Goal: Task Accomplishment & Management: Complete application form

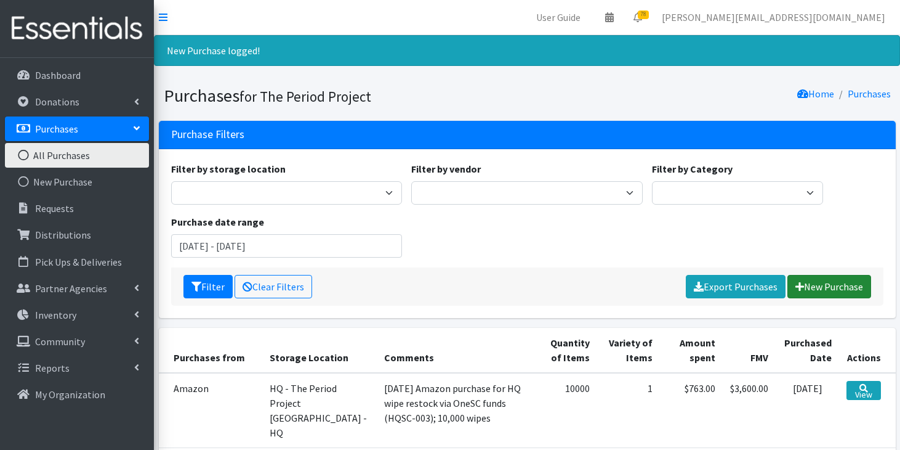
scroll to position [60, 0]
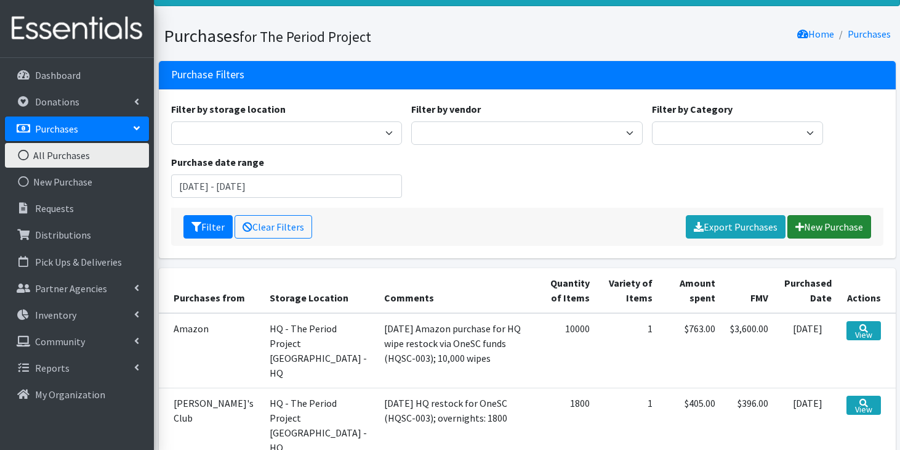
click at [849, 228] on link "New Purchase" at bounding box center [830, 226] width 84 height 23
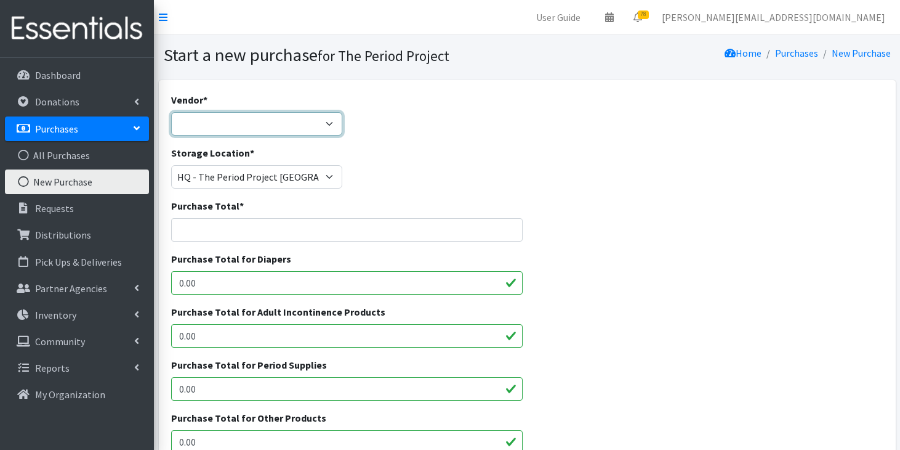
click at [332, 123] on select "ALLIANCE/KOTEX Amazon Costco Dollar Days PEP (Period Education Project) Rhino M…" at bounding box center [256, 123] width 171 height 23
select select "254"
click at [171, 112] on select "ALLIANCE/KOTEX Amazon Costco Dollar Days PEP (Period Education Project) Rhino M…" at bounding box center [256, 123] width 171 height 23
click at [288, 230] on input "Purchase Total *" at bounding box center [347, 229] width 352 height 23
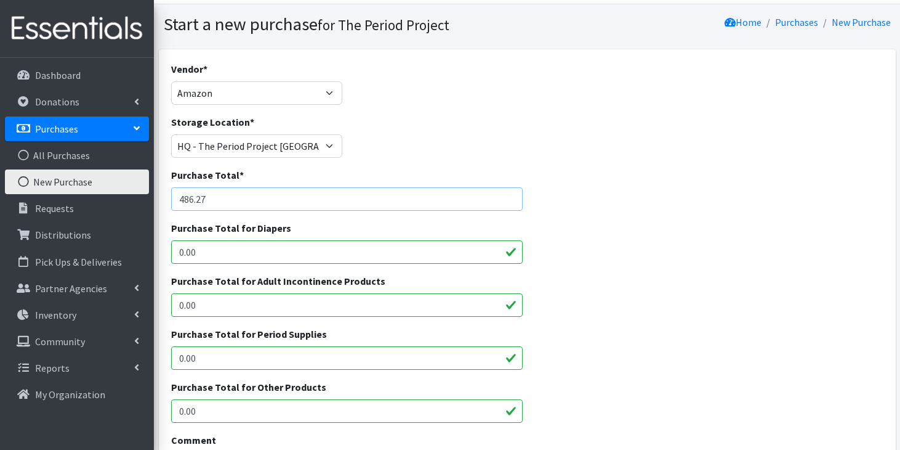
scroll to position [38, 0]
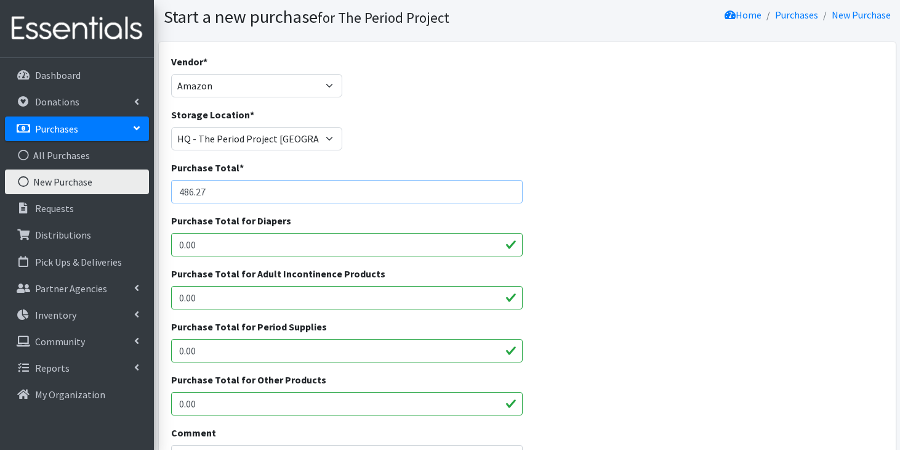
type input "486.27"
click at [207, 354] on input "0.00" at bounding box center [347, 350] width 352 height 23
type input "0"
type input "456.86"
click at [209, 401] on input "0.00" at bounding box center [347, 403] width 352 height 23
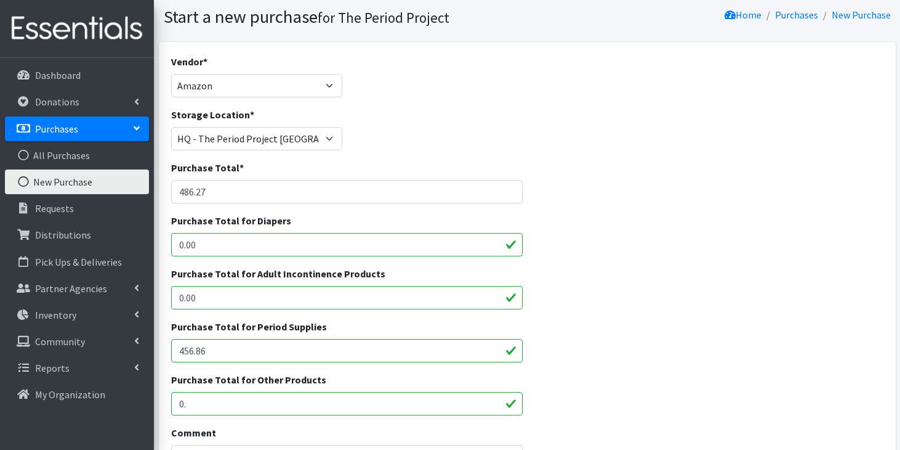
type input "0"
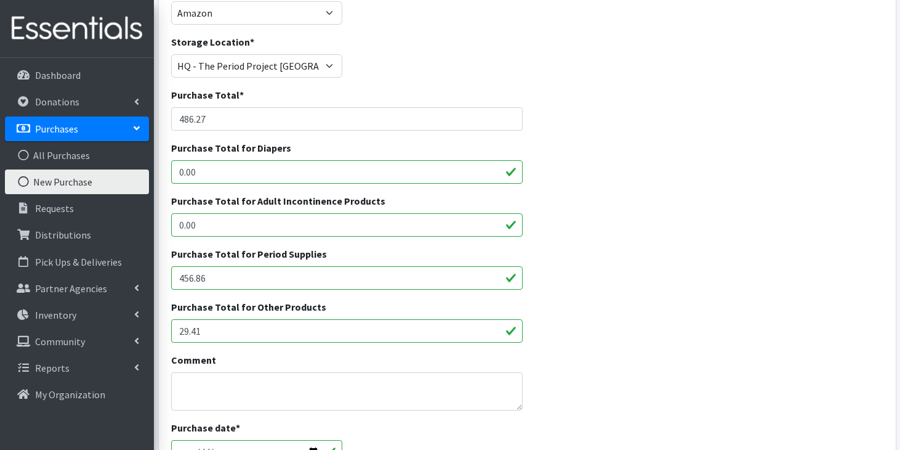
scroll to position [112, 0]
type input "29.41"
click at [232, 389] on textarea "Comment" at bounding box center [347, 390] width 352 height 38
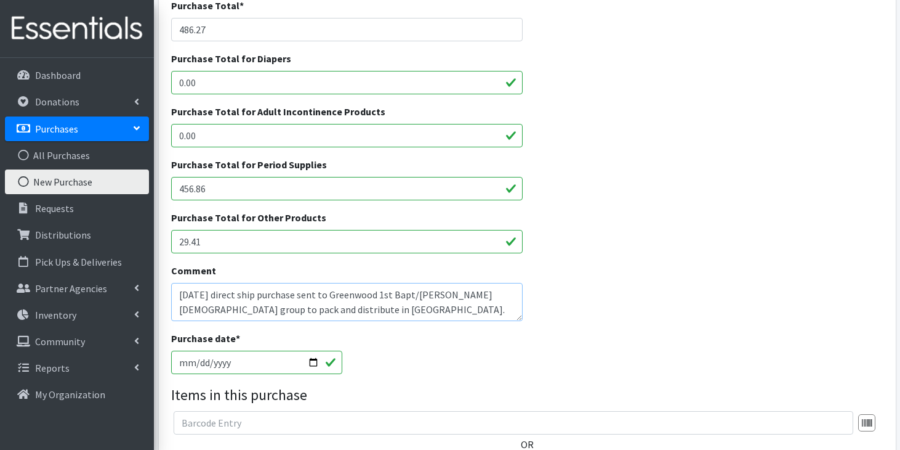
scroll to position [201, 0]
type textarea "[DATE] direct ship purchase sent to Greenwood 1st Bapt/[PERSON_NAME] [DEMOGRAPH…"
click at [185, 361] on input "[DATE]" at bounding box center [256, 361] width 171 height 23
type input "2025-09-14"
type input "2025-09-09"
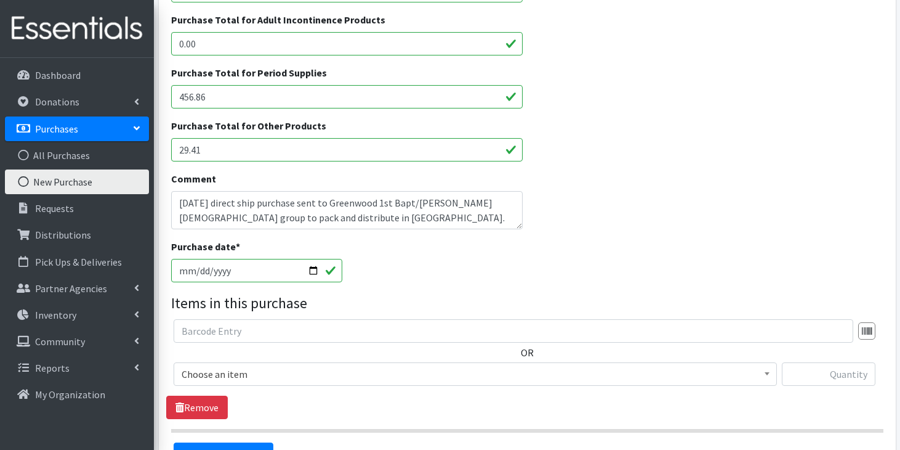
scroll to position [294, 0]
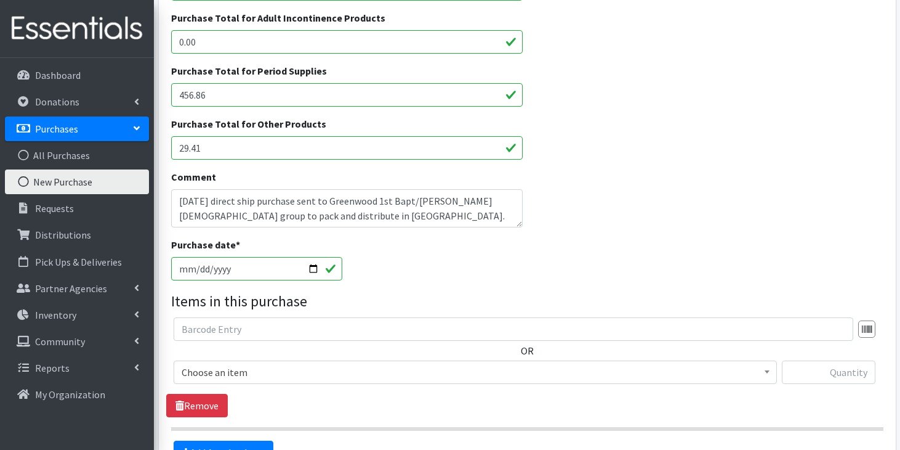
click at [233, 369] on span "Choose an item" at bounding box center [475, 371] width 587 height 17
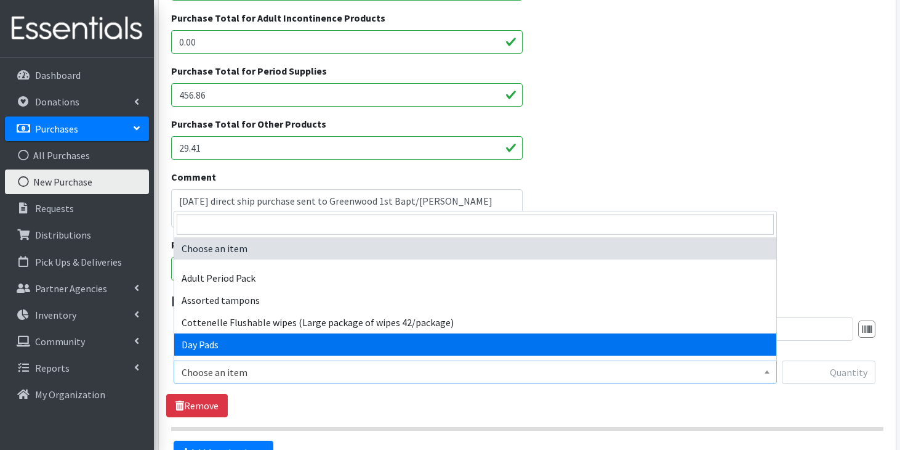
select select "7759"
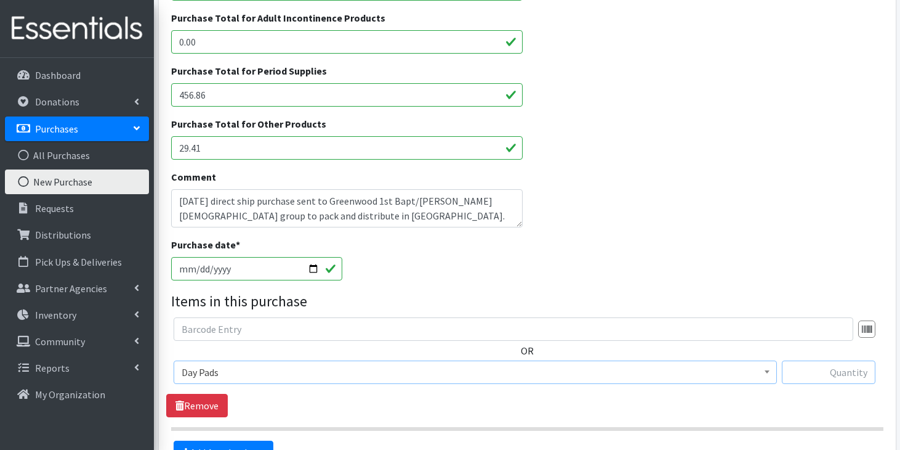
click at [825, 375] on input "text" at bounding box center [829, 371] width 94 height 23
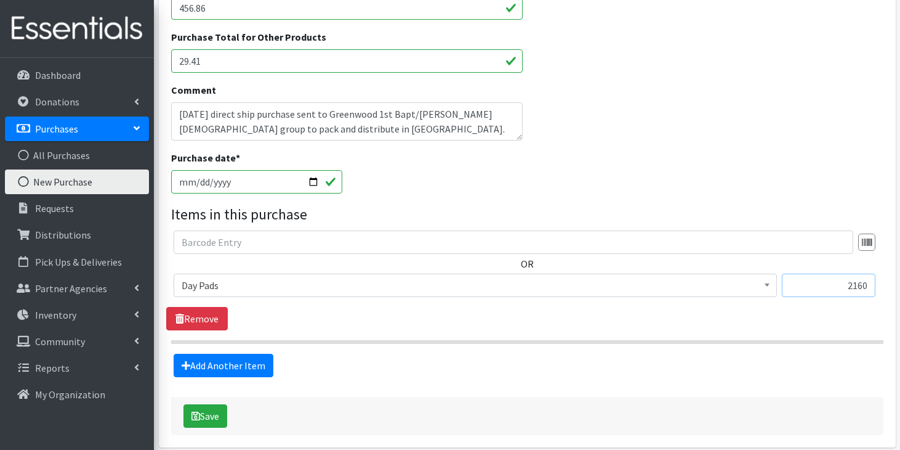
scroll to position [390, 0]
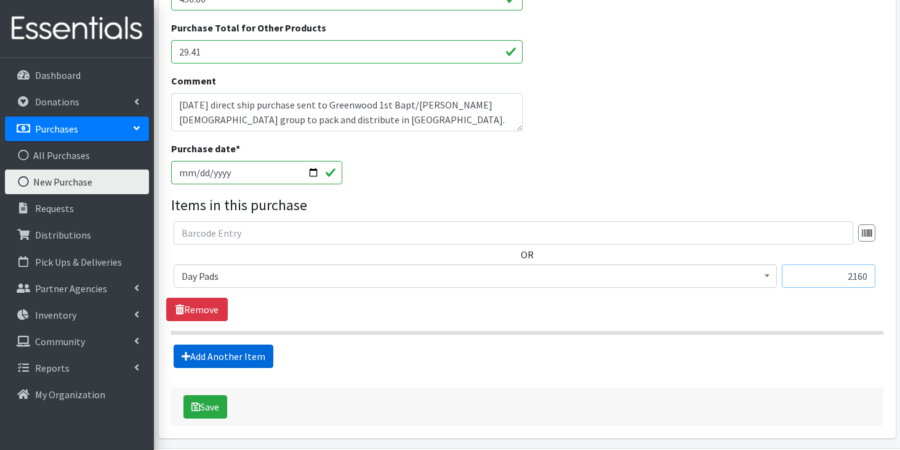
type input "2160"
click at [263, 353] on link "Add Another Item" at bounding box center [224, 355] width 100 height 23
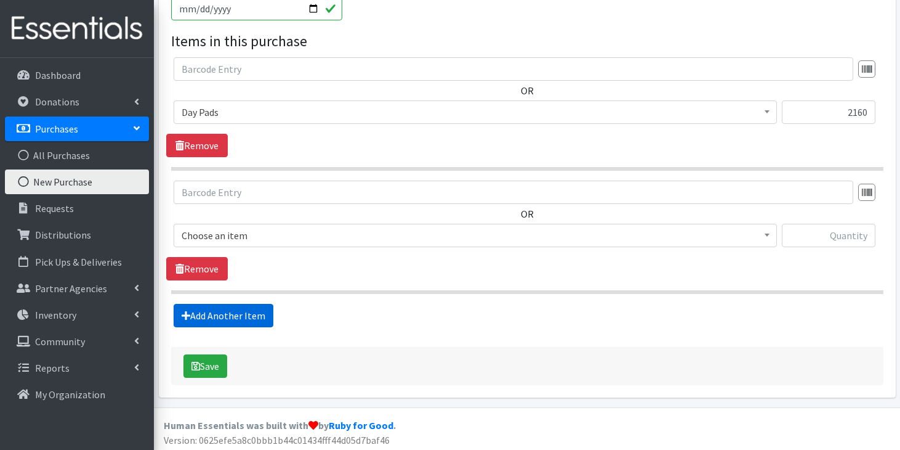
scroll to position [557, 0]
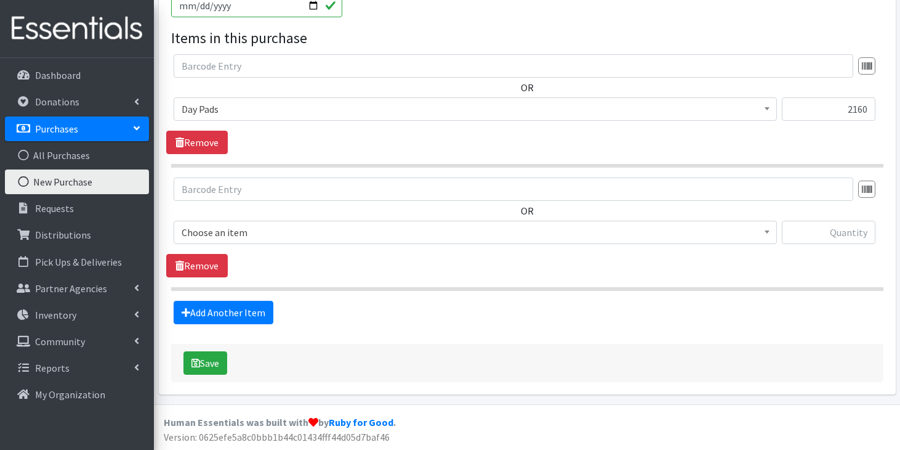
click at [371, 231] on span "Choose an item" at bounding box center [475, 232] width 587 height 17
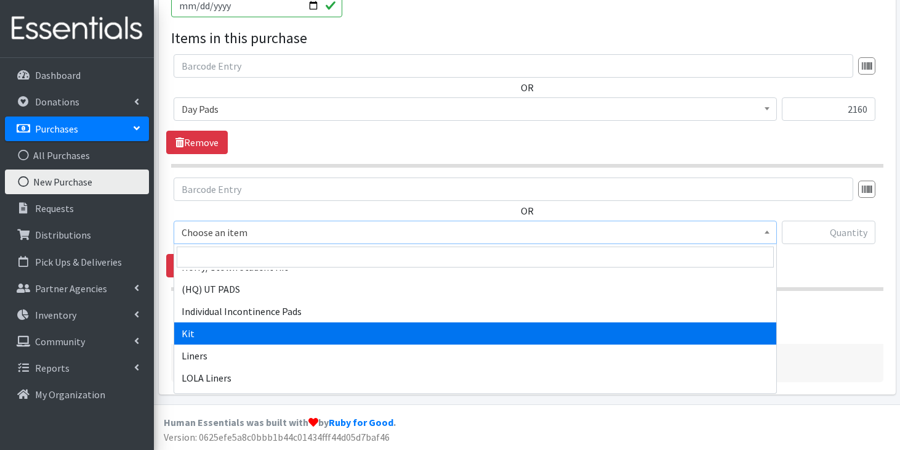
scroll to position [665, 0]
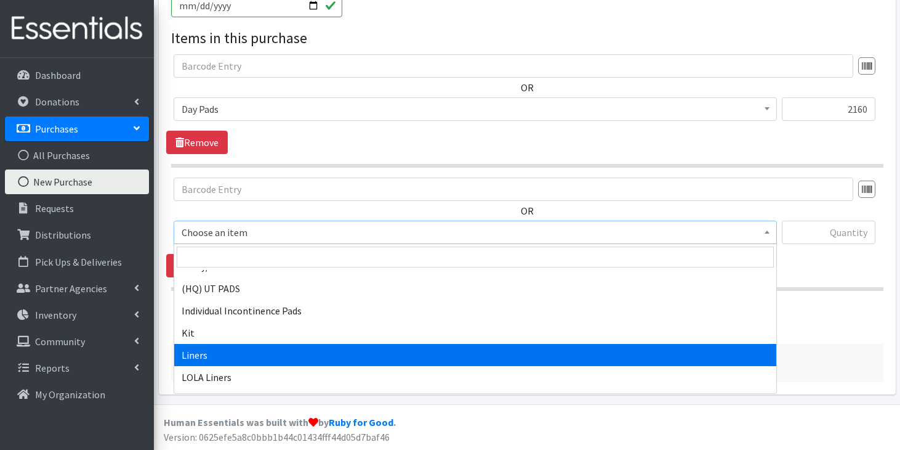
select select "7758"
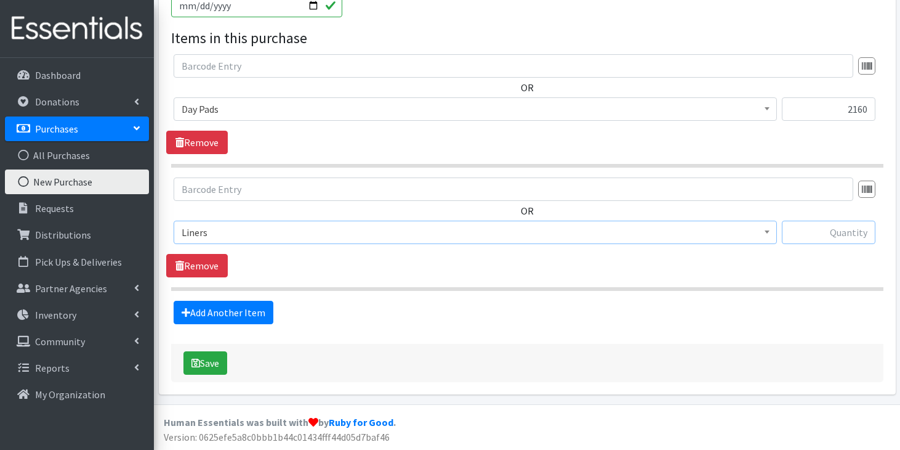
click at [842, 232] on input "text" at bounding box center [829, 231] width 94 height 23
type input "1512"
click at [265, 305] on link "Add Another Item" at bounding box center [224, 312] width 100 height 23
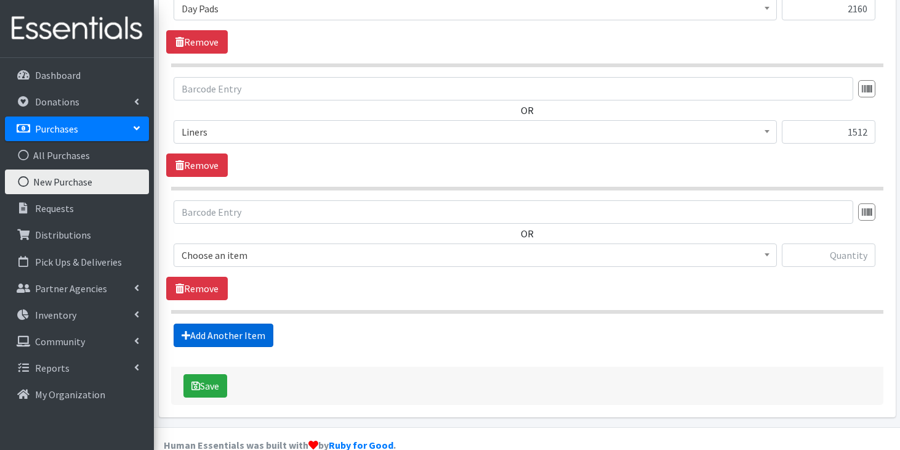
scroll to position [680, 0]
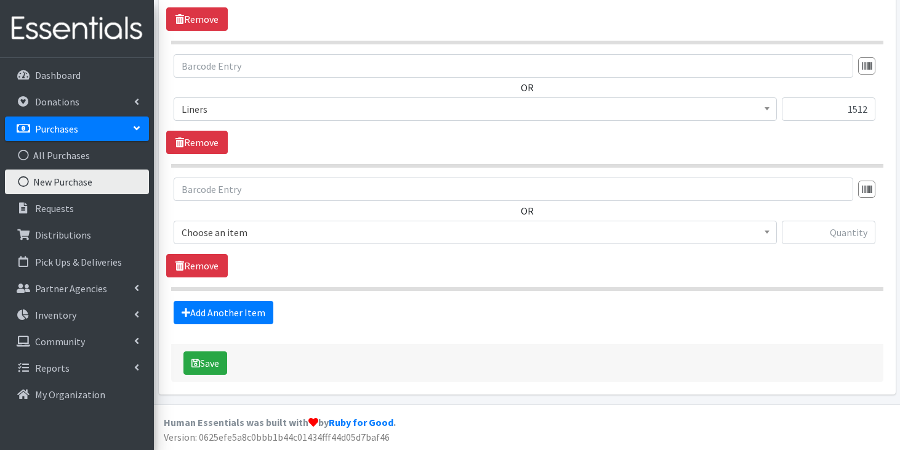
click at [374, 228] on span "Choose an item" at bounding box center [475, 232] width 587 height 17
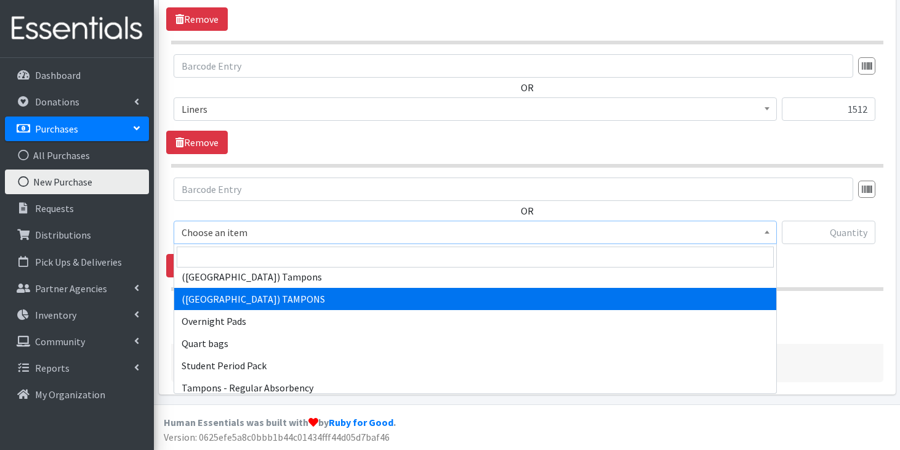
scroll to position [1148, 0]
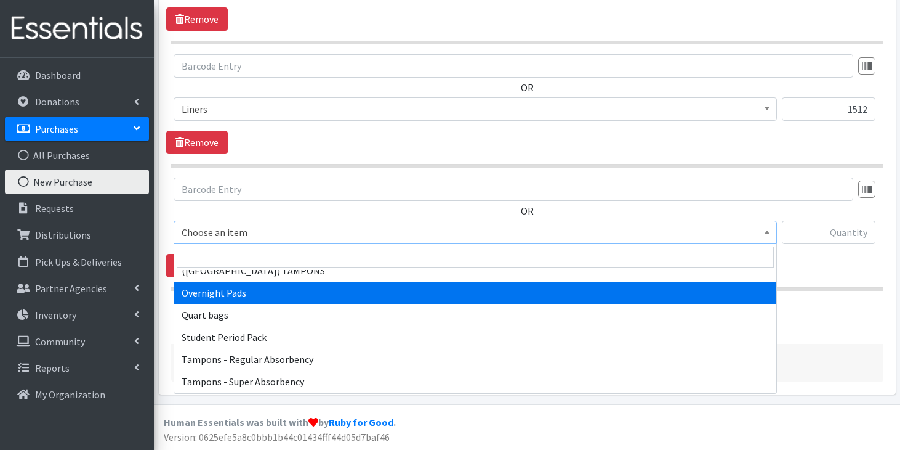
select select "7593"
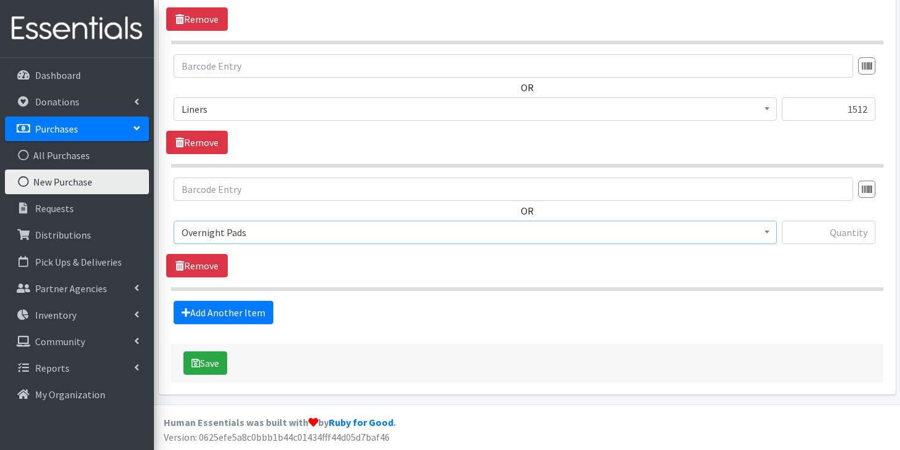
click at [831, 217] on div "OR Choose an item Adult Period Pack Assorted tampons Cottenelle Flushable wipes…" at bounding box center [527, 215] width 722 height 76
click at [834, 232] on input "text" at bounding box center [829, 231] width 94 height 23
type input "896"
click at [256, 317] on link "Add Another Item" at bounding box center [224, 312] width 100 height 23
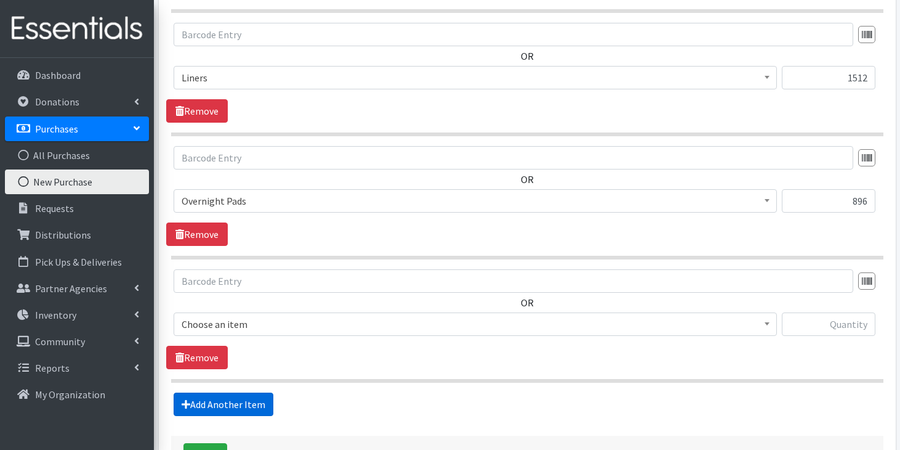
scroll to position [803, 0]
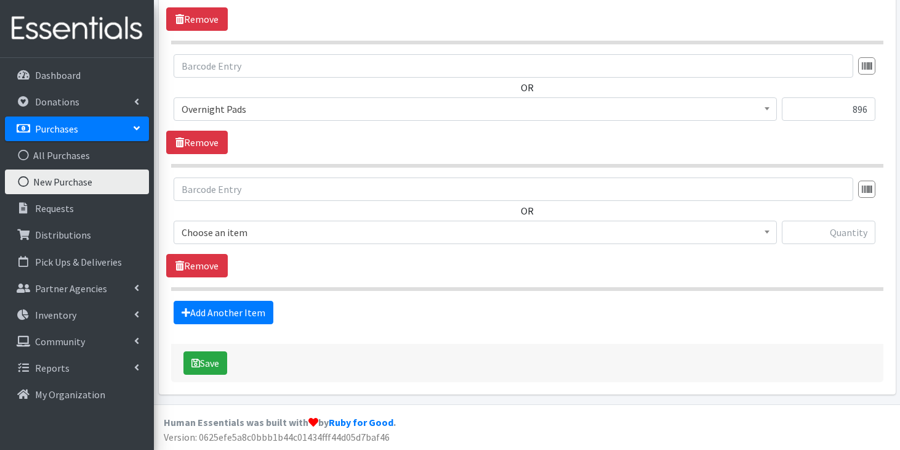
click at [314, 237] on span "Choose an item" at bounding box center [475, 232] width 587 height 17
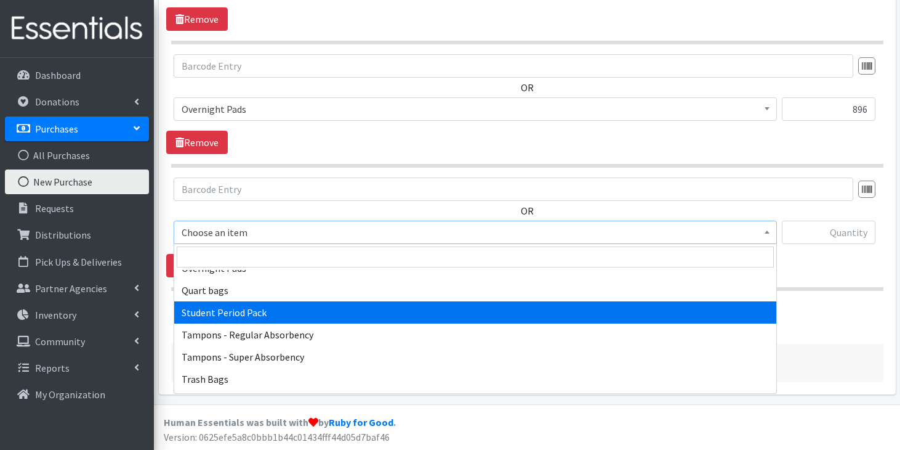
scroll to position [1182, 0]
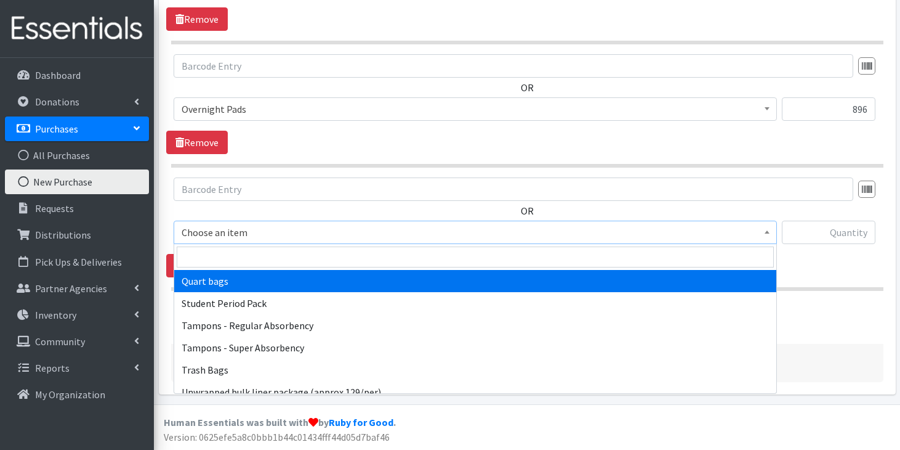
select select "13384"
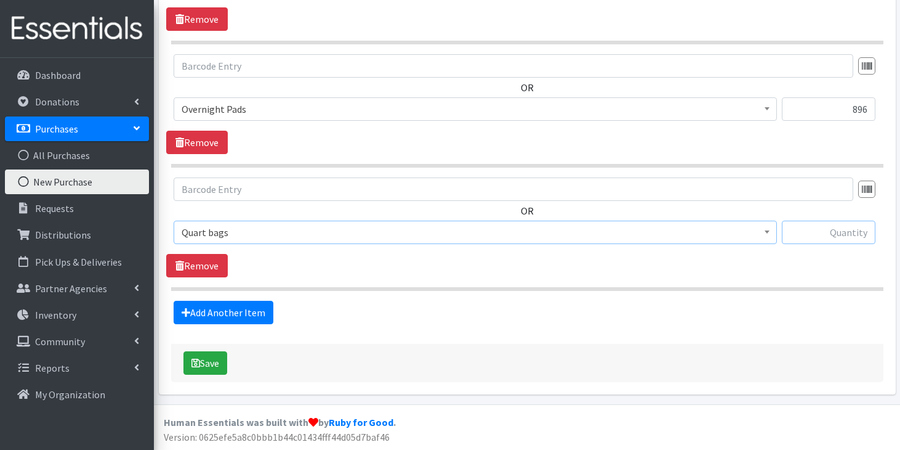
click at [840, 235] on input "text" at bounding box center [829, 231] width 94 height 23
type input "300"
click at [198, 314] on link "Add Another Item" at bounding box center [224, 312] width 100 height 23
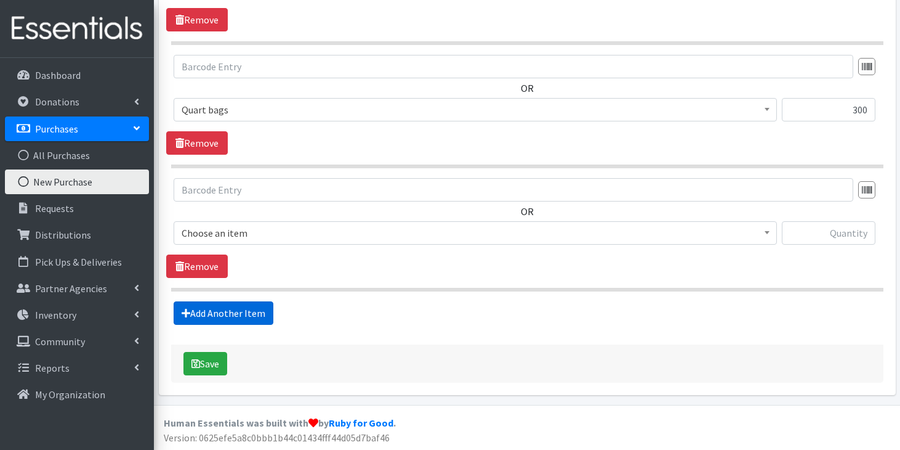
scroll to position [926, 0]
click at [283, 234] on span "Choose an item" at bounding box center [475, 232] width 587 height 17
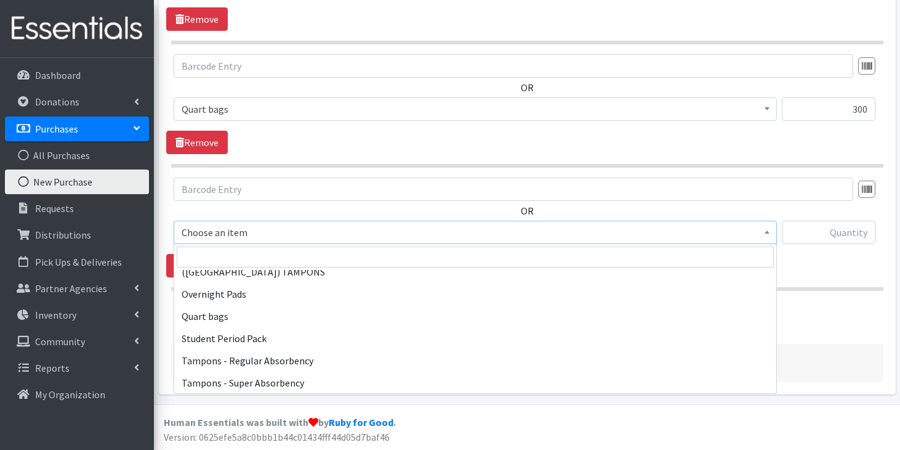
scroll to position [1192, 0]
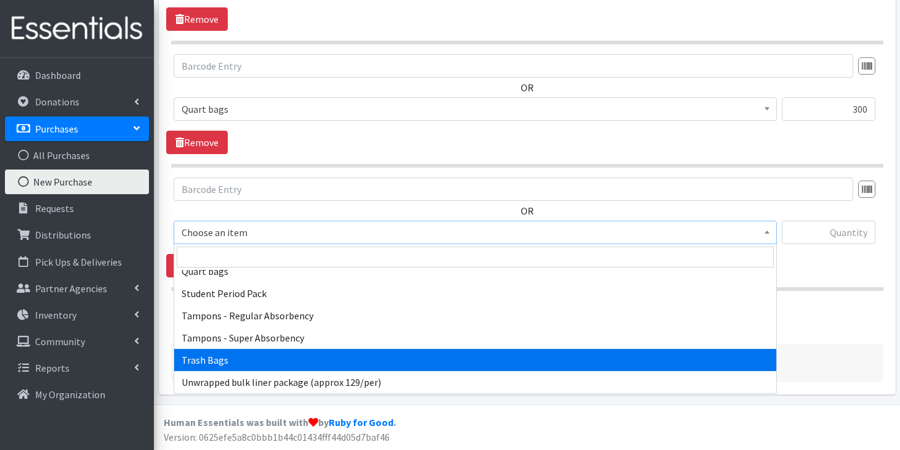
select select "15568"
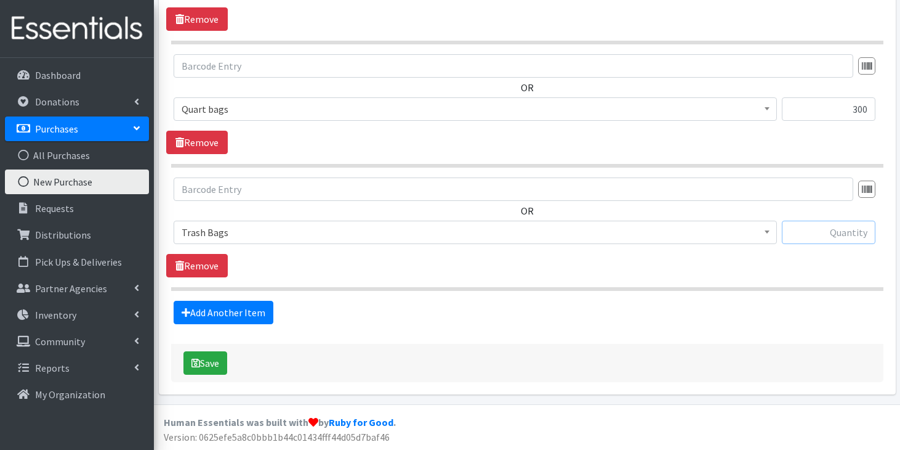
click at [845, 233] on input "text" at bounding box center [829, 231] width 94 height 23
type input "50"
click at [213, 373] on button "Save" at bounding box center [206, 362] width 44 height 23
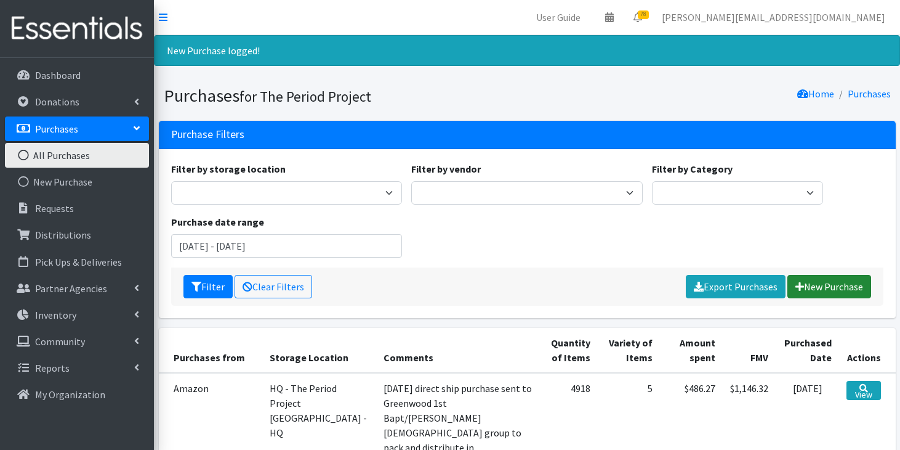
click at [839, 281] on link "New Purchase" at bounding box center [830, 286] width 84 height 23
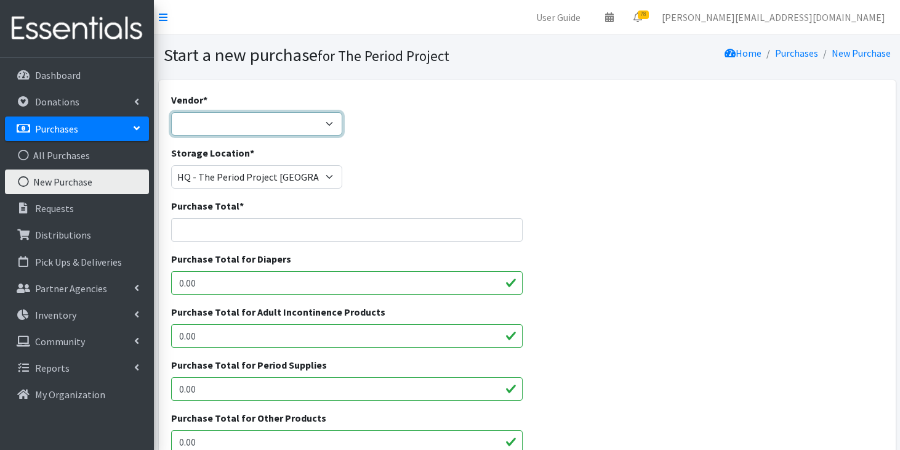
click at [330, 123] on select "ALLIANCE/KOTEX Amazon Costco Dollar Days PEP (Period Education Project) Rhino M…" at bounding box center [256, 123] width 171 height 23
select select "536"
click at [171, 112] on select "ALLIANCE/KOTEX Amazon Costco Dollar Days PEP (Period Education Project) Rhino M…" at bounding box center [256, 123] width 171 height 23
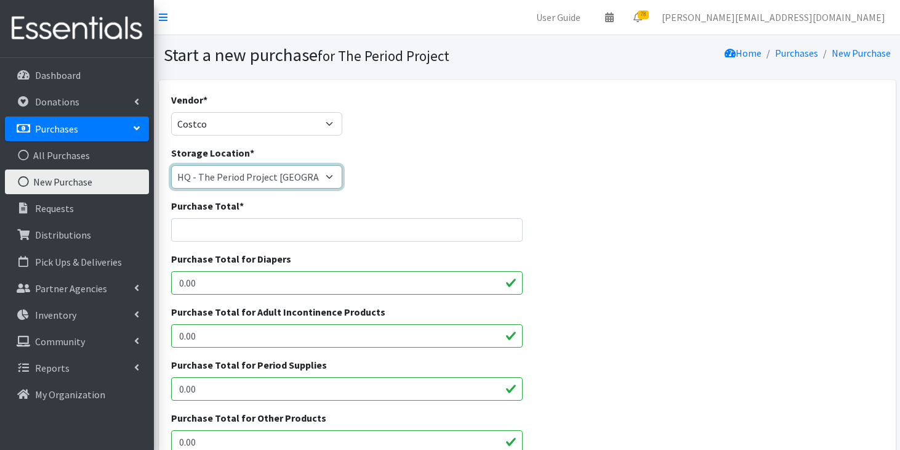
click at [302, 180] on select "Anderson HPP Atlanta, GA Charleston Charlotte Clemson University Columbia chapt…" at bounding box center [256, 176] width 171 height 23
select select "253"
click at [171, 165] on select "Anderson HPP Atlanta, GA Charleston Charlotte Clemson University Columbia chapt…" at bounding box center [256, 176] width 171 height 23
click at [273, 226] on input "Purchase Total *" at bounding box center [347, 229] width 352 height 23
type input "327.80"
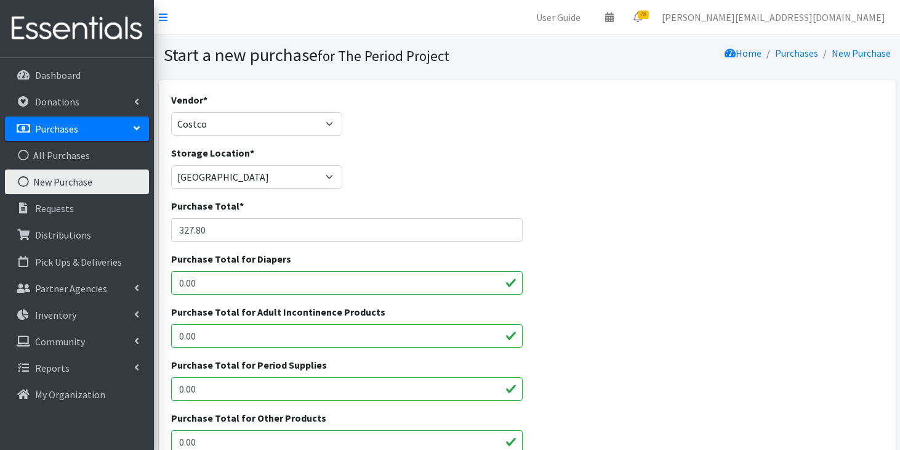
click at [251, 392] on input "0.00" at bounding box center [347, 388] width 352 height 23
type input "0"
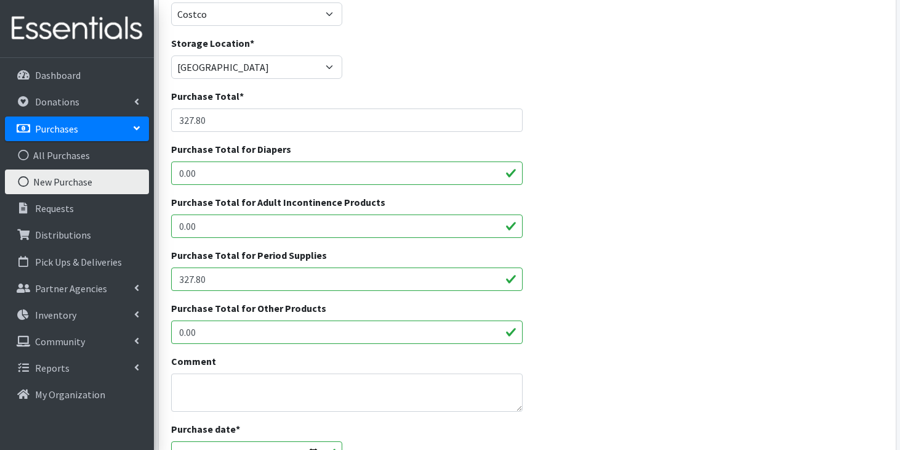
scroll to position [117, 0]
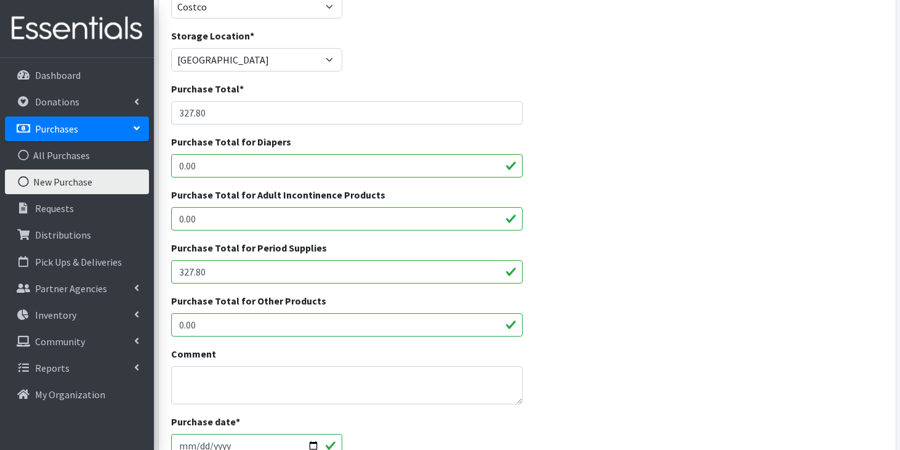
type input "327.80"
click at [275, 376] on textarea "Comment" at bounding box center [347, 385] width 352 height 38
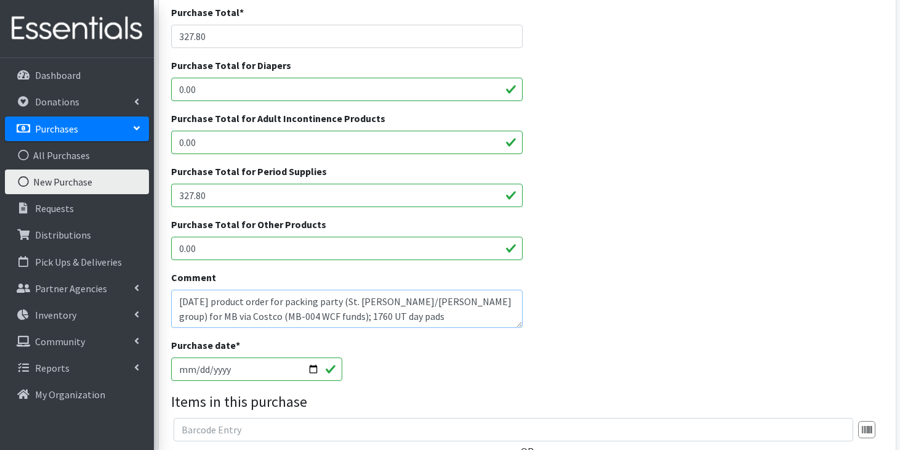
scroll to position [265, 0]
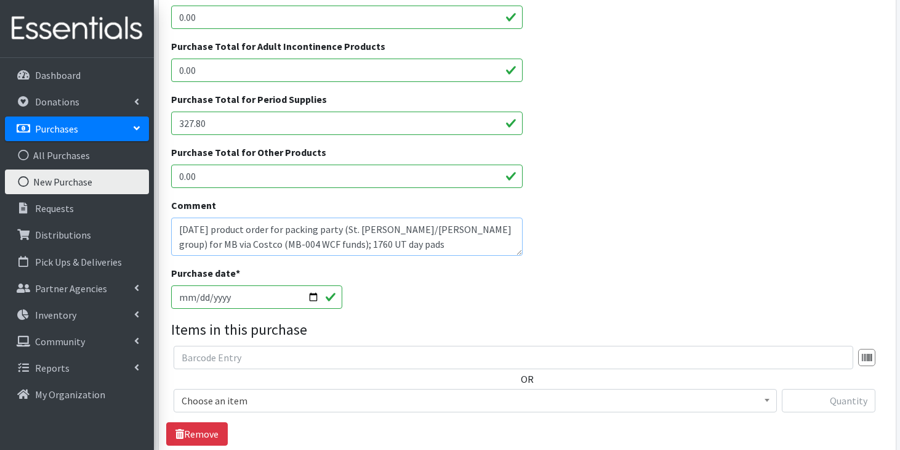
type textarea "9/21/25 product order for packing party (St. Philip/Elsie group) for MB via Cos…"
click at [179, 302] on input "[DATE]" at bounding box center [256, 296] width 171 height 23
type input "2025-09-21"
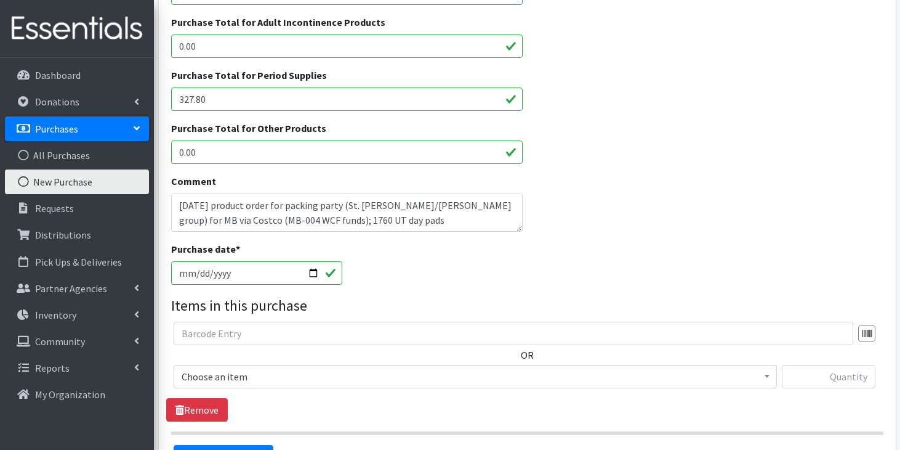
scroll to position [293, 0]
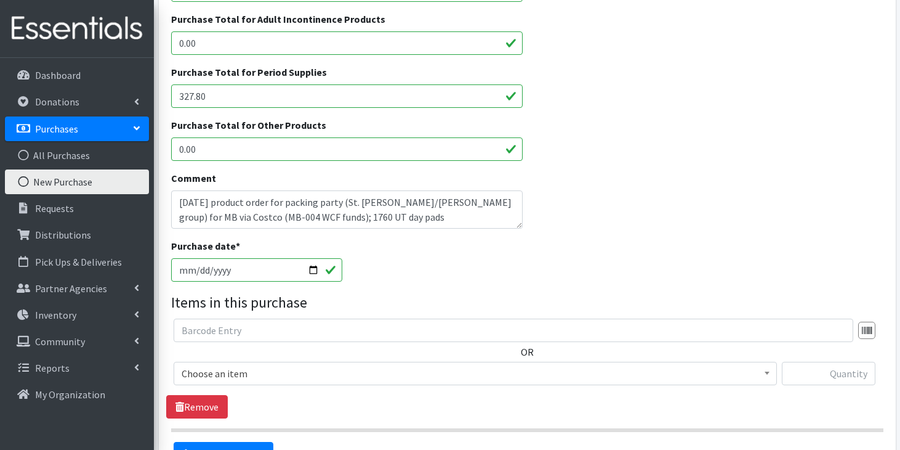
click at [242, 375] on span "Choose an item" at bounding box center [475, 373] width 587 height 17
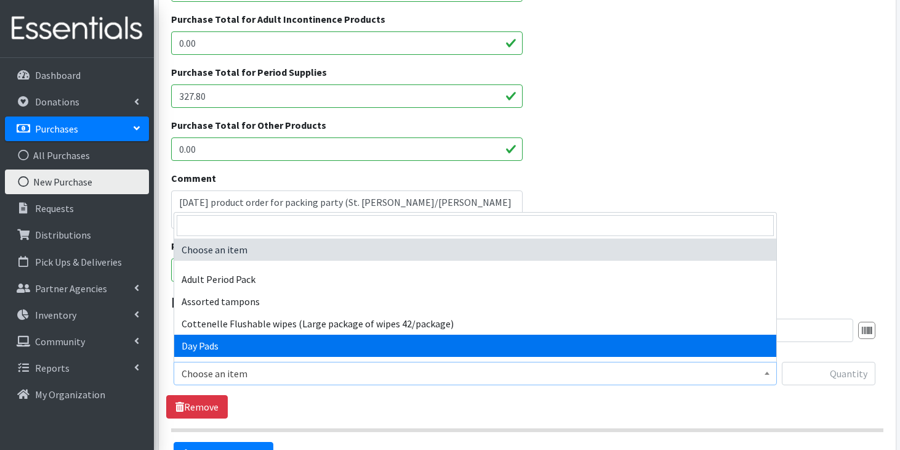
select select "7759"
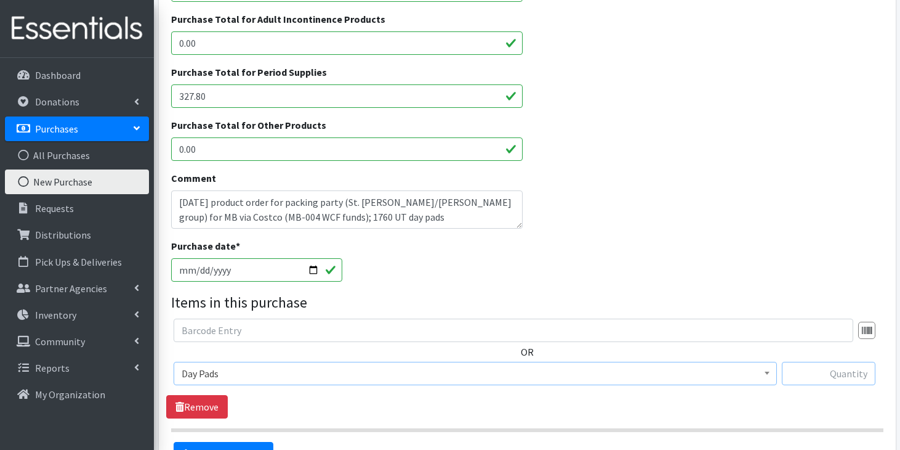
click at [836, 369] on input "text" at bounding box center [829, 372] width 94 height 23
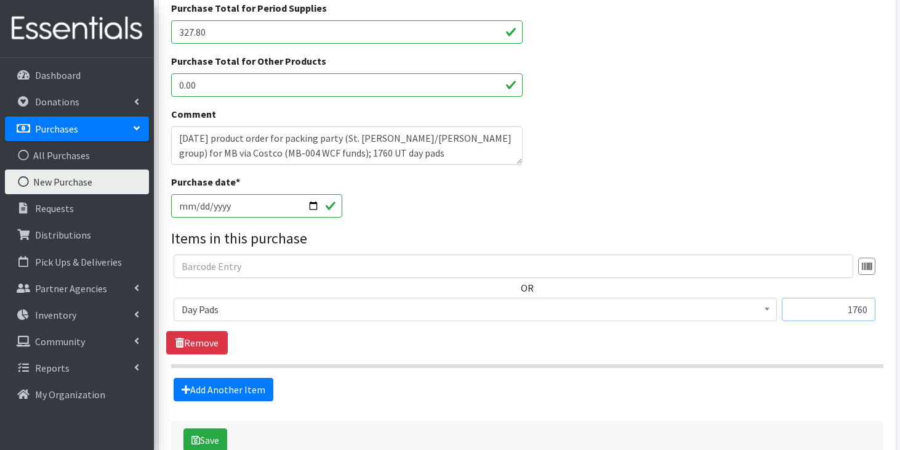
scroll to position [357, 0]
type input "1760"
click at [219, 442] on button "Save" at bounding box center [206, 438] width 44 height 23
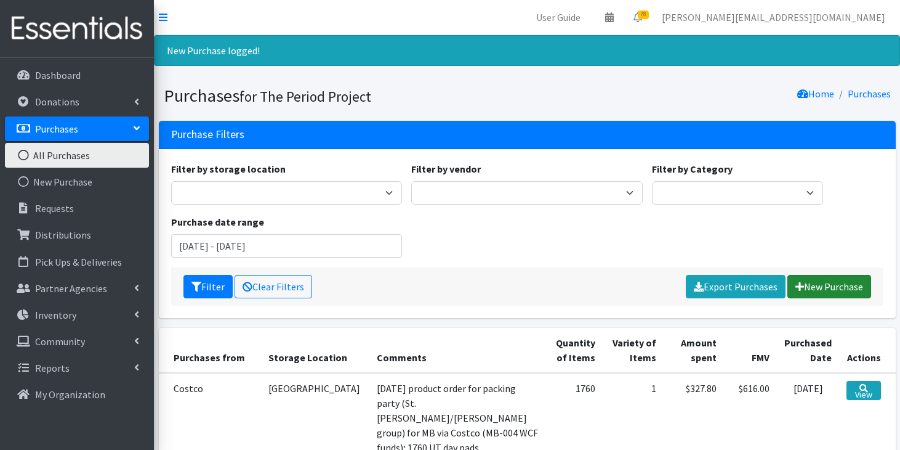
click at [815, 290] on link "New Purchase" at bounding box center [830, 286] width 84 height 23
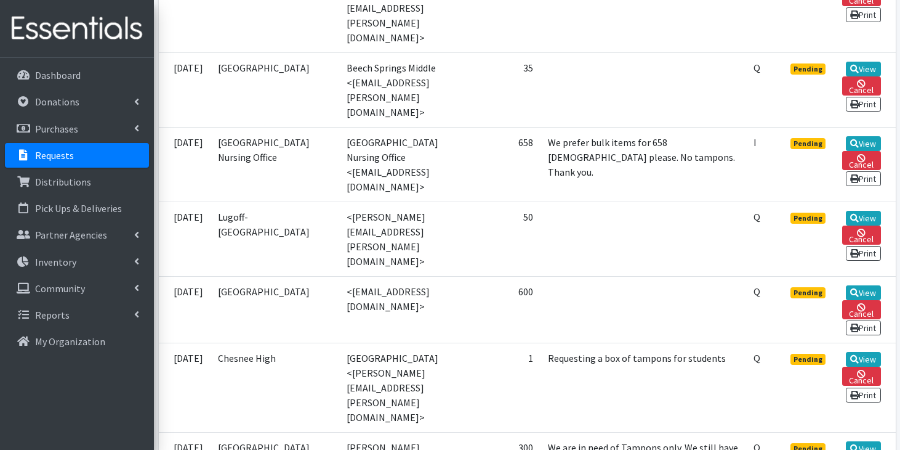
scroll to position [740, 0]
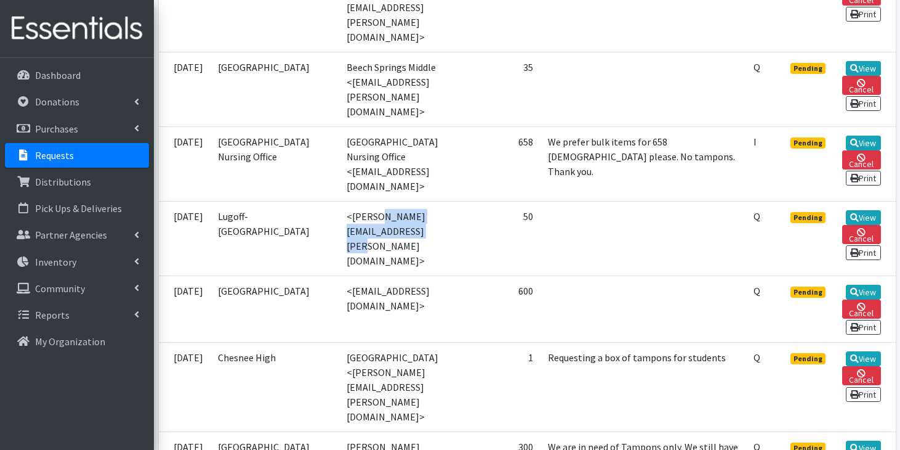
drag, startPoint x: 315, startPoint y: 166, endPoint x: 432, endPoint y: 169, distance: 117.0
click at [432, 201] on td "<tina.crane@kcsdschools.net>" at bounding box center [409, 238] width 140 height 75
copy td "tina.crane@kcsdschools.net"
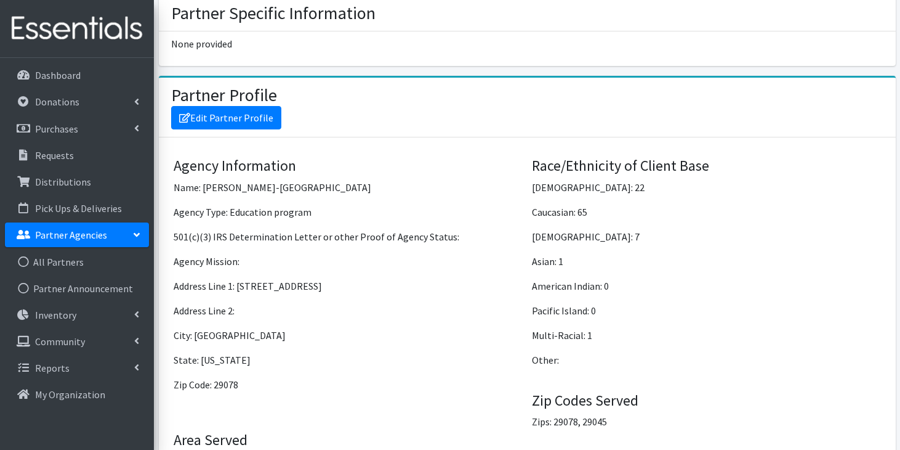
scroll to position [928, 0]
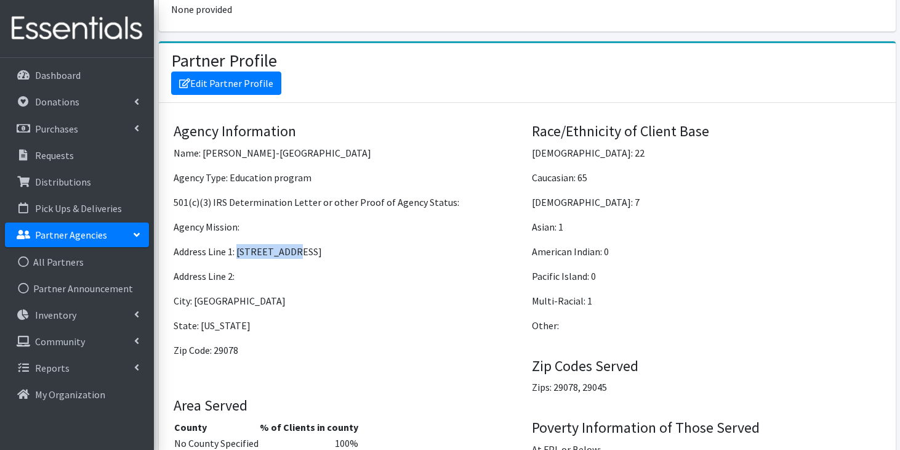
drag, startPoint x: 239, startPoint y: 250, endPoint x: 304, endPoint y: 250, distance: 65.3
click at [305, 252] on p "Address Line 1: [STREET_ADDRESS]" at bounding box center [348, 251] width 349 height 15
copy p "[STREET_ADDRESS]"
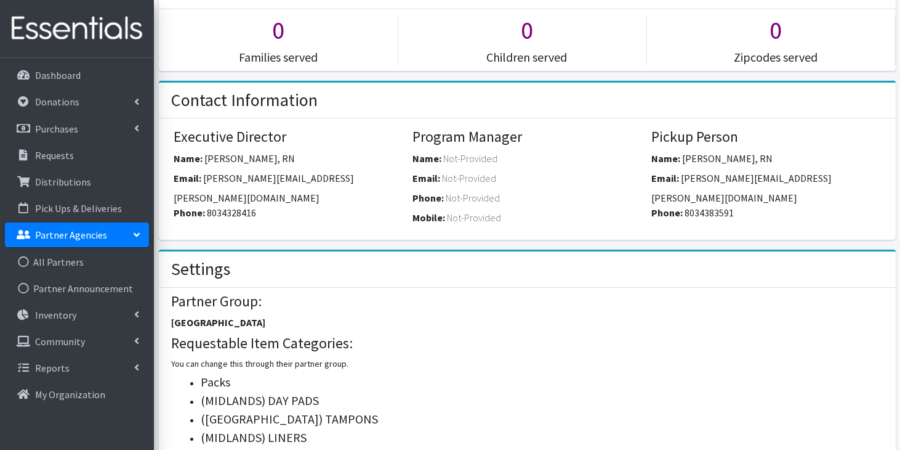
scroll to position [360, 0]
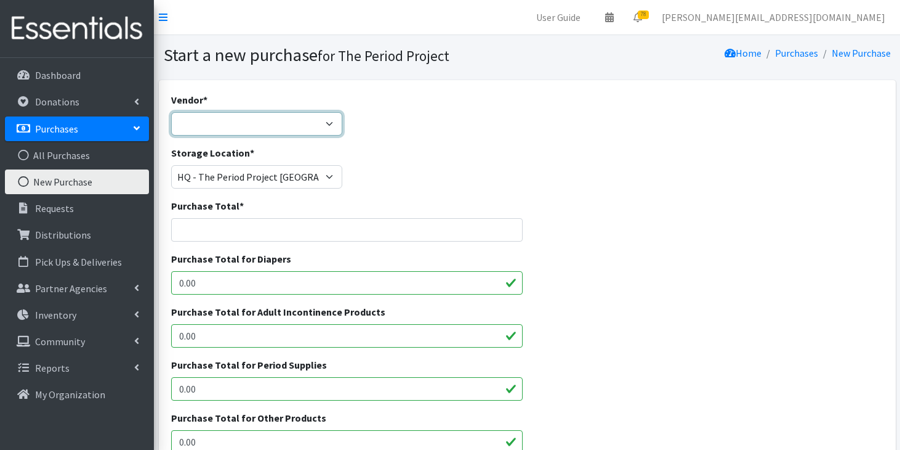
click at [322, 126] on select "ALLIANCE/KOTEX Amazon Costco Dollar Days PEP (Period Education Project) Rhino M…" at bounding box center [256, 123] width 171 height 23
select select "254"
click at [171, 112] on select "ALLIANCE/KOTEX Amazon Costco Dollar Days PEP (Period Education Project) Rhino M…" at bounding box center [256, 123] width 171 height 23
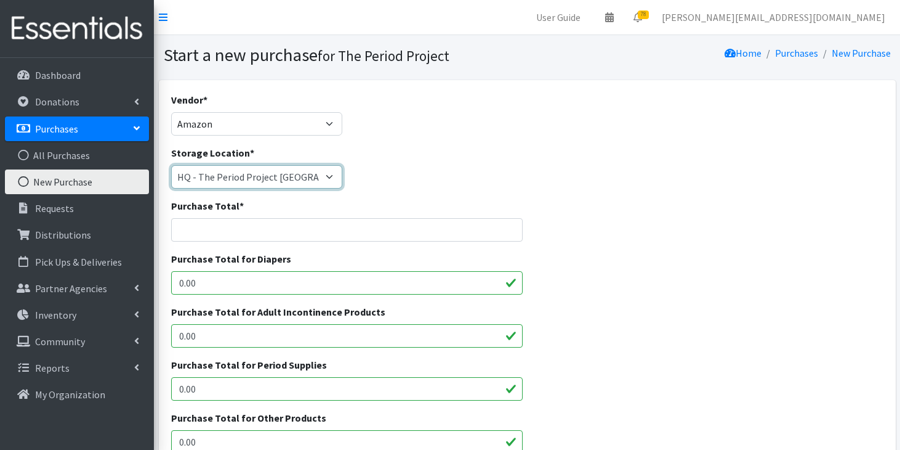
click at [301, 178] on select "[PERSON_NAME] HPP [GEOGRAPHIC_DATA], [GEOGRAPHIC_DATA] [GEOGRAPHIC_DATA] [GEOGR…" at bounding box center [256, 176] width 171 height 23
select select "253"
click at [171, 165] on select "[PERSON_NAME] HPP [GEOGRAPHIC_DATA], [GEOGRAPHIC_DATA] [GEOGRAPHIC_DATA] [GEOGR…" at bounding box center [256, 176] width 171 height 23
click at [301, 223] on input "Purchase Total *" at bounding box center [347, 229] width 352 height 23
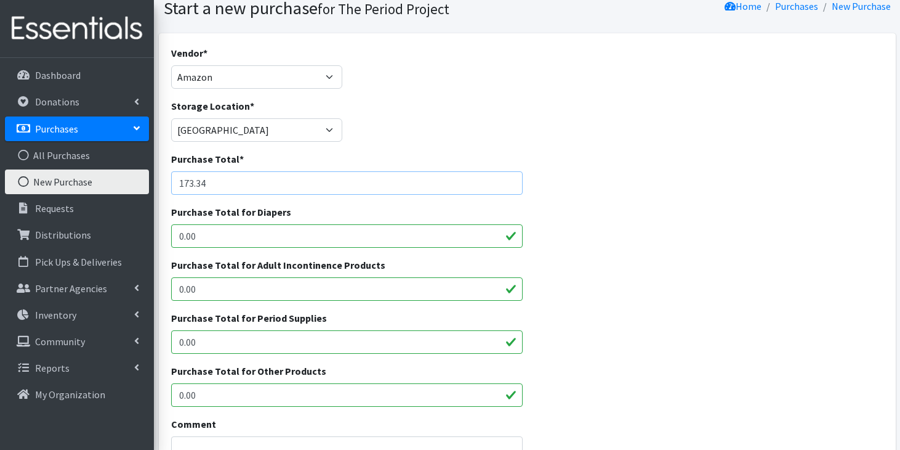
scroll to position [52, 0]
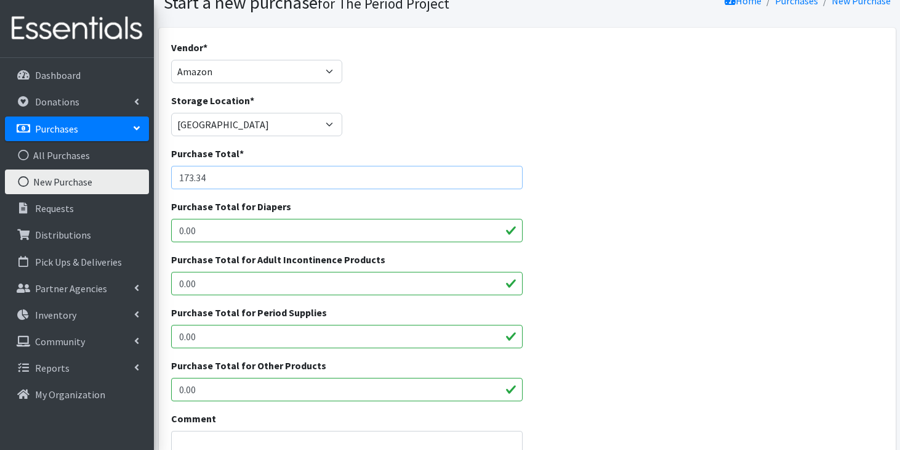
type input "173.34"
click at [235, 336] on input "0.00" at bounding box center [347, 336] width 352 height 23
type input "0"
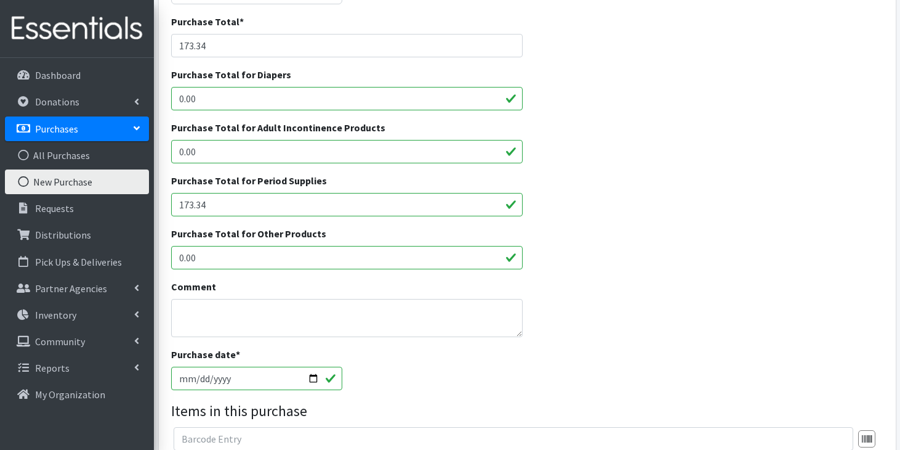
scroll to position [192, 0]
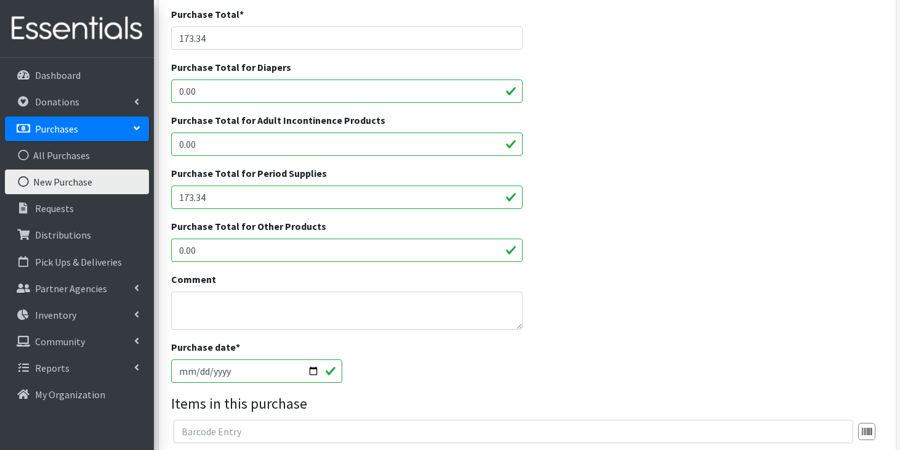
type input "173.34"
click at [342, 310] on textarea "Comment" at bounding box center [347, 310] width 352 height 38
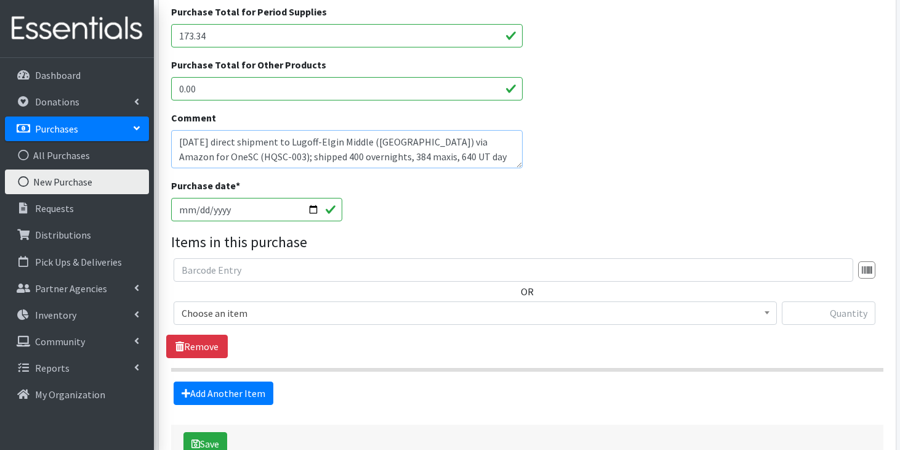
scroll to position [353, 0]
type textarea "[DATE] direct shipment to Lugoff-Elgin Middle ([GEOGRAPHIC_DATA]) via Amazon fo…"
click at [714, 309] on span "Choose an item" at bounding box center [475, 312] width 587 height 17
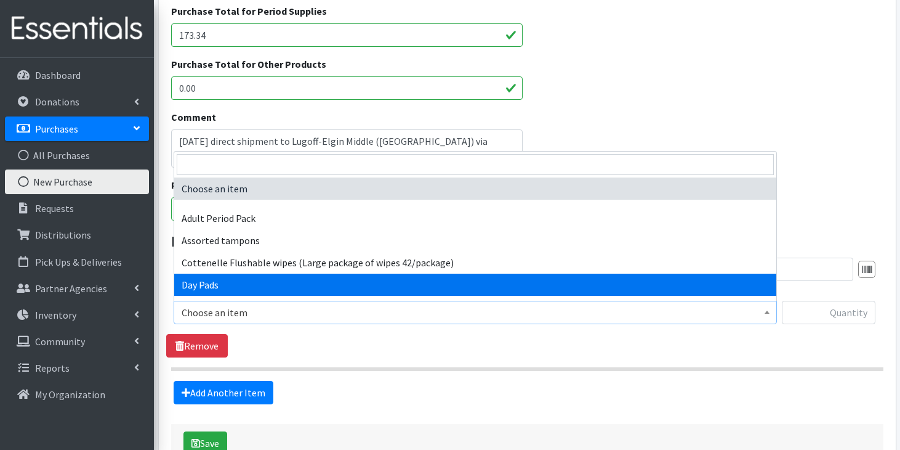
select select "7759"
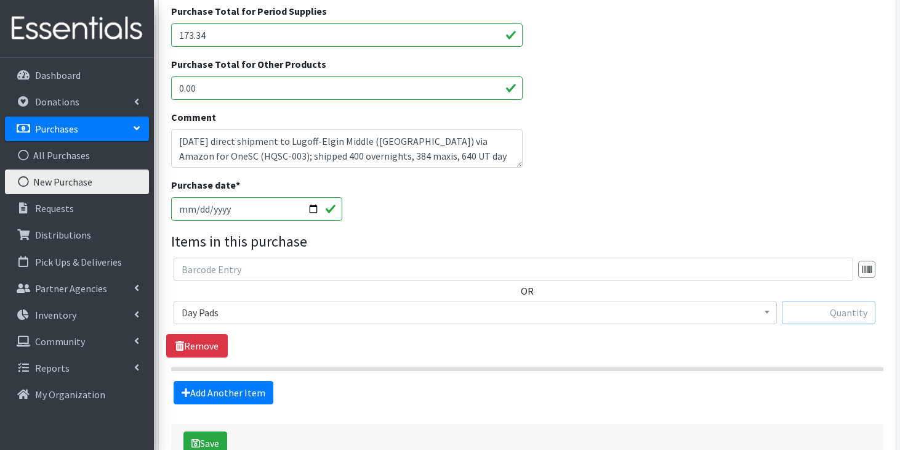
click at [834, 312] on input "text" at bounding box center [829, 312] width 94 height 23
type input "640"
click at [232, 393] on link "Add Another Item" at bounding box center [224, 392] width 100 height 23
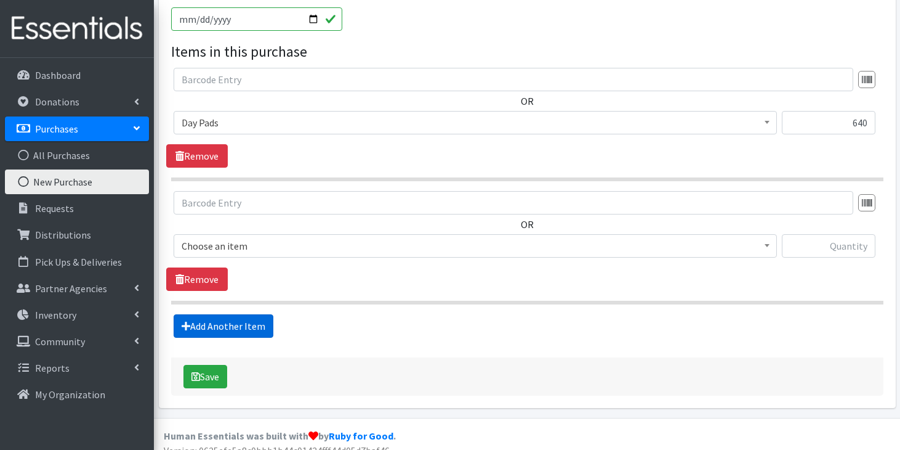
scroll to position [557, 0]
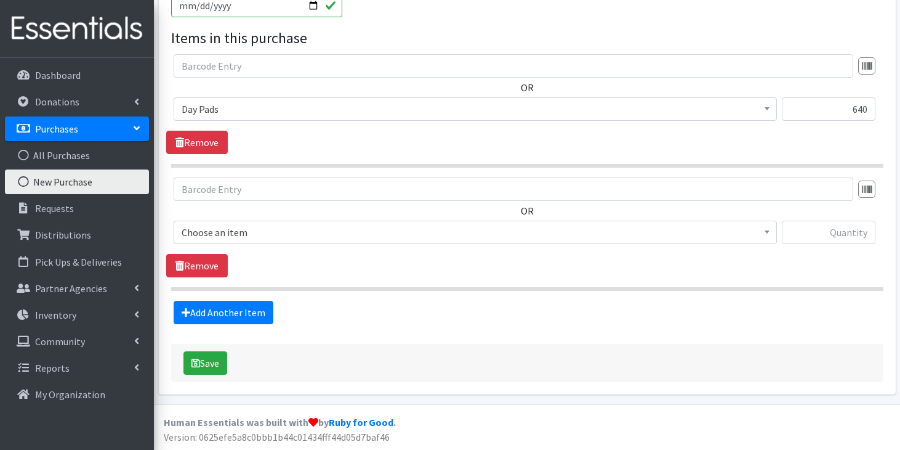
click at [329, 233] on span "Choose an item" at bounding box center [475, 232] width 587 height 17
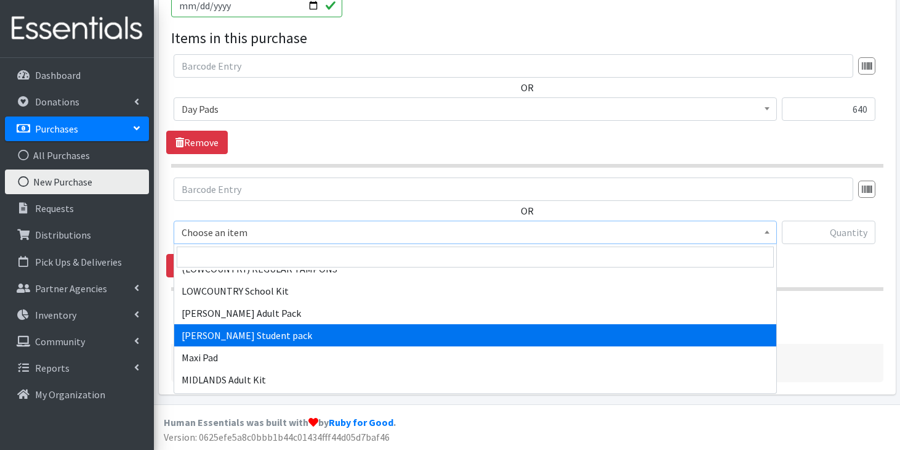
scroll to position [870, 0]
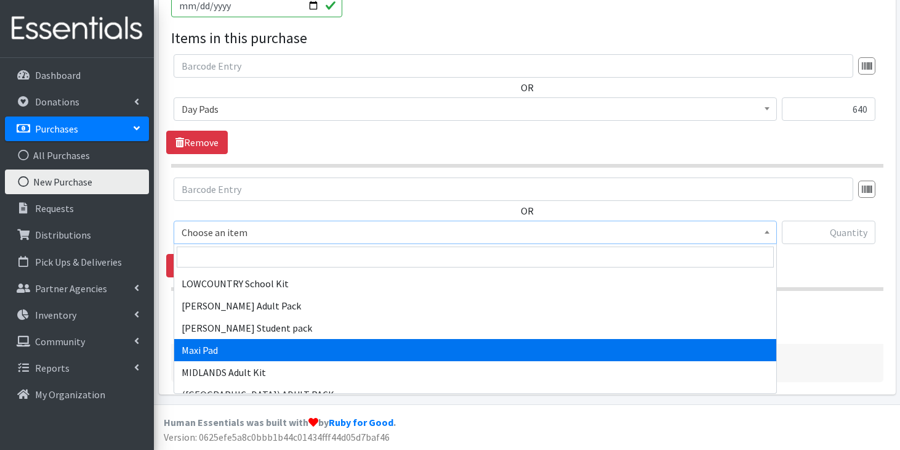
select select "11144"
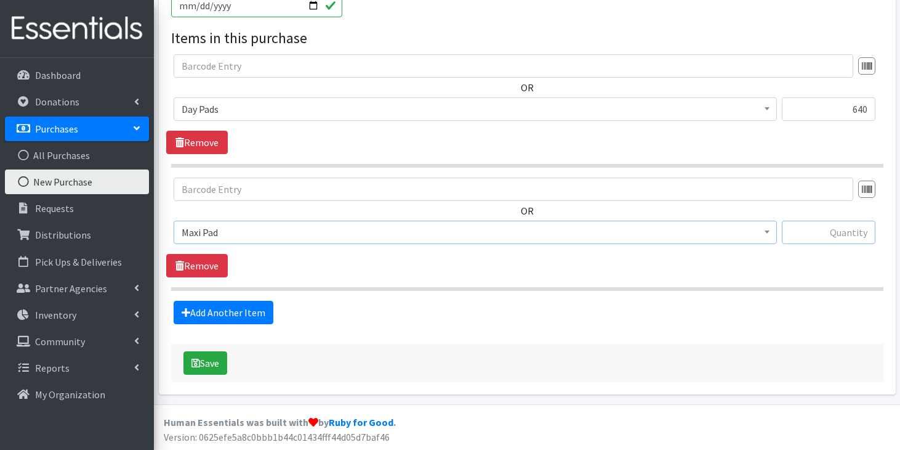
click at [847, 231] on input "text" at bounding box center [829, 231] width 94 height 23
type input "384"
click at [249, 320] on link "Add Another Item" at bounding box center [224, 312] width 100 height 23
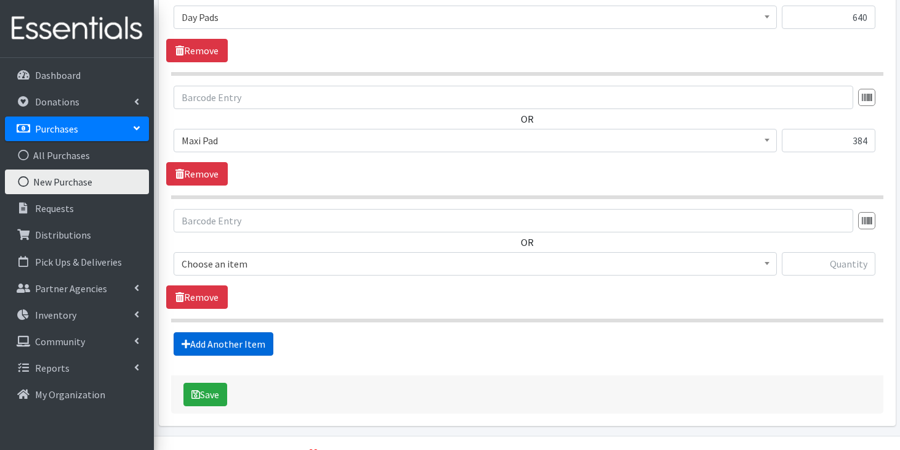
scroll to position [680, 0]
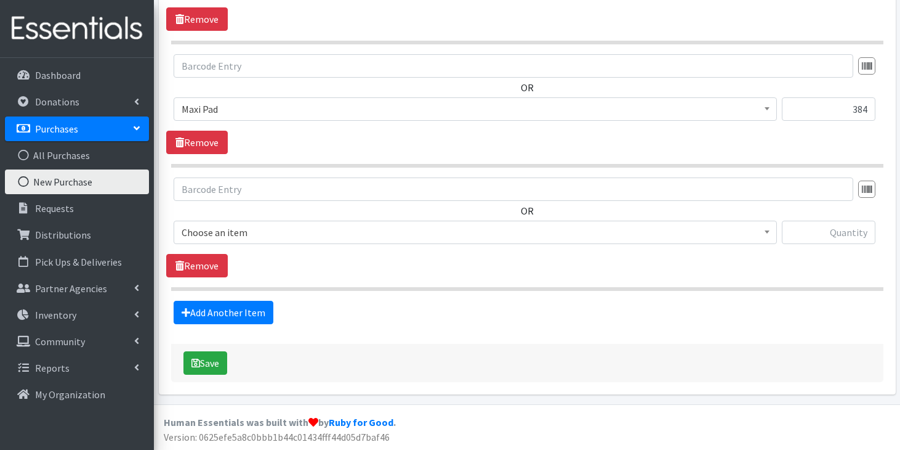
click at [363, 230] on span "Choose an item" at bounding box center [475, 232] width 587 height 17
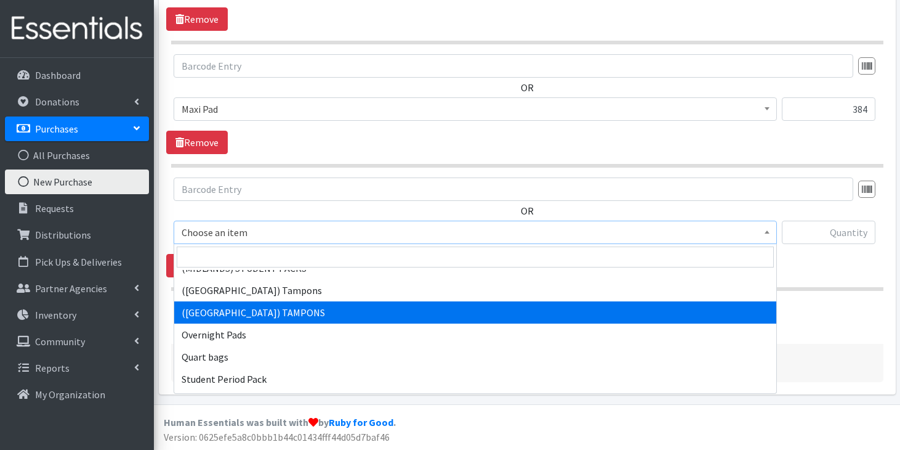
scroll to position [1108, 0]
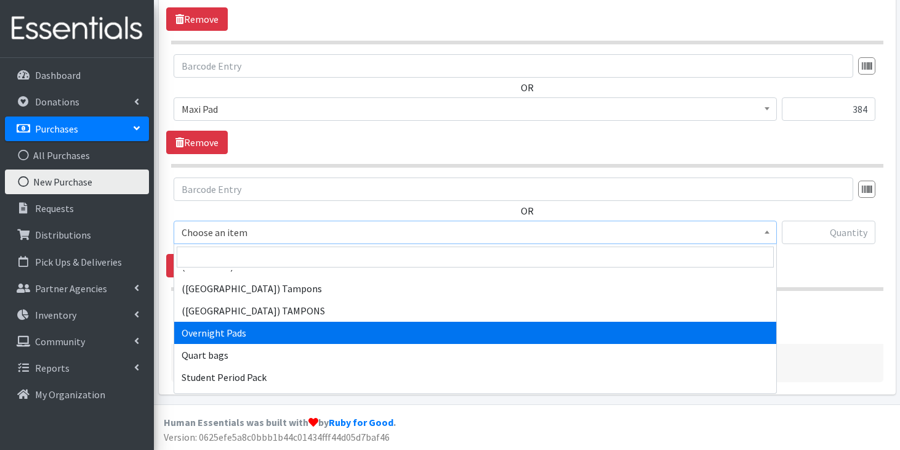
select select "7593"
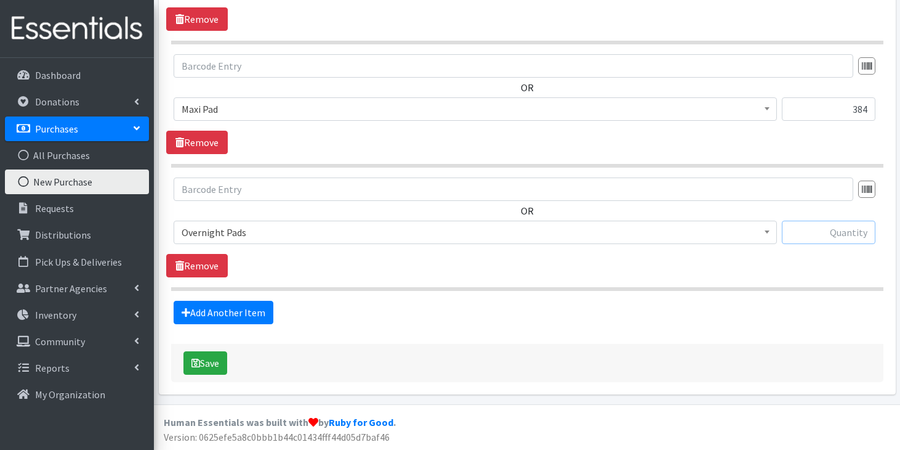
click at [833, 229] on input "text" at bounding box center [829, 231] width 94 height 23
type input "400"
click at [208, 363] on button "Save" at bounding box center [206, 362] width 44 height 23
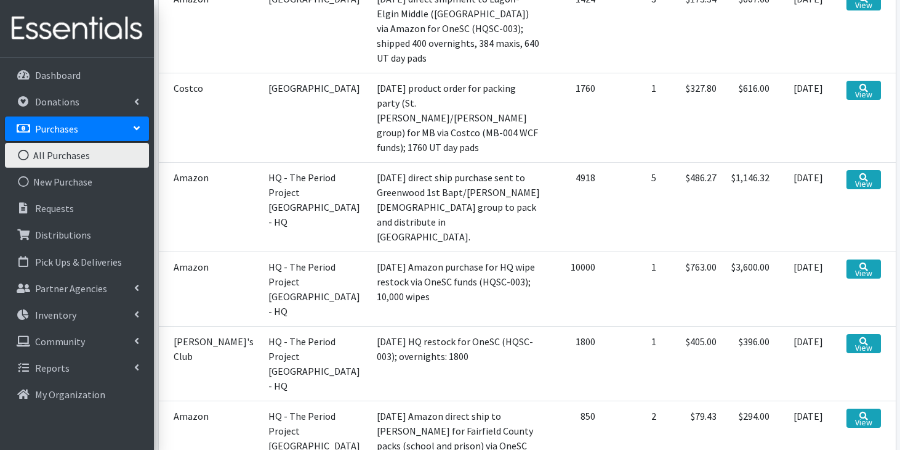
scroll to position [381, 0]
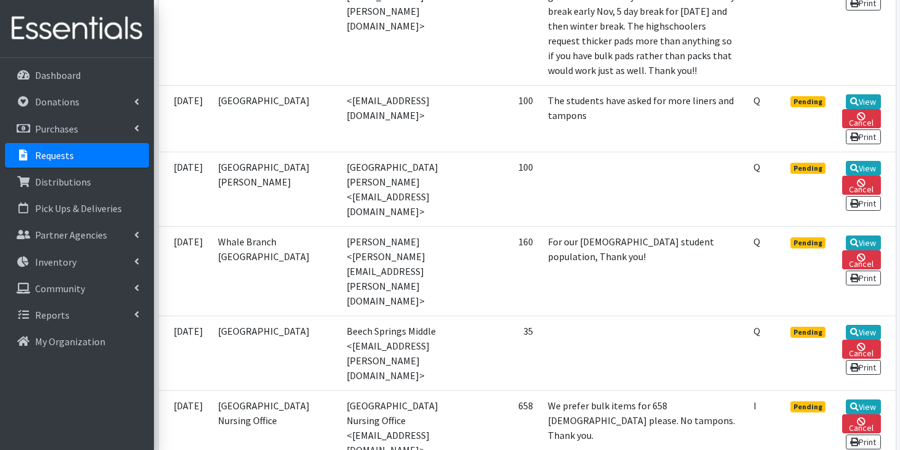
scroll to position [518, 0]
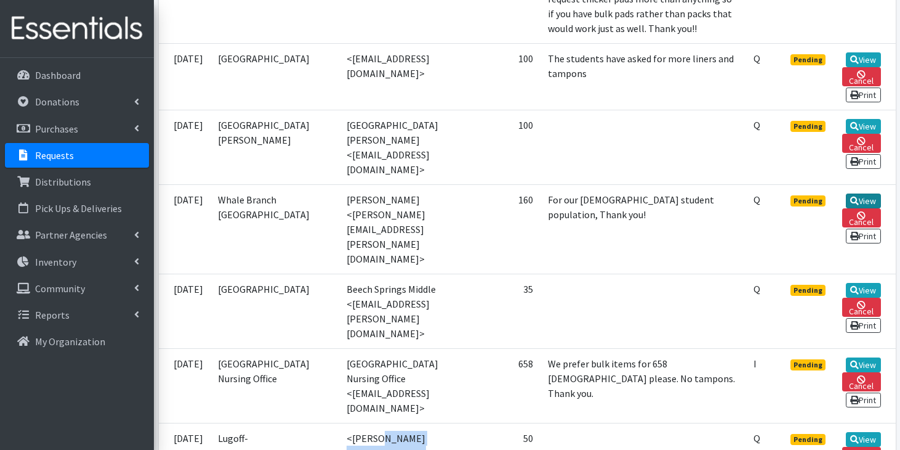
click at [850, 196] on icon at bounding box center [854, 200] width 9 height 9
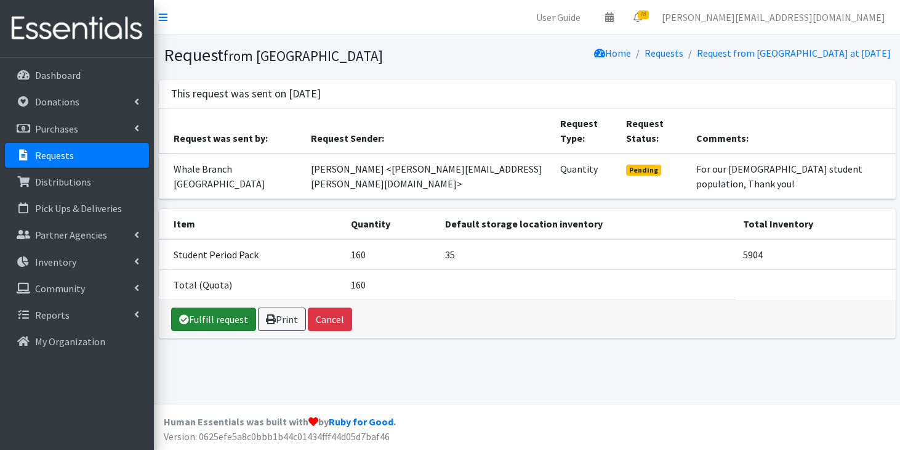
click at [201, 331] on link "Fulfill request" at bounding box center [213, 318] width 85 height 23
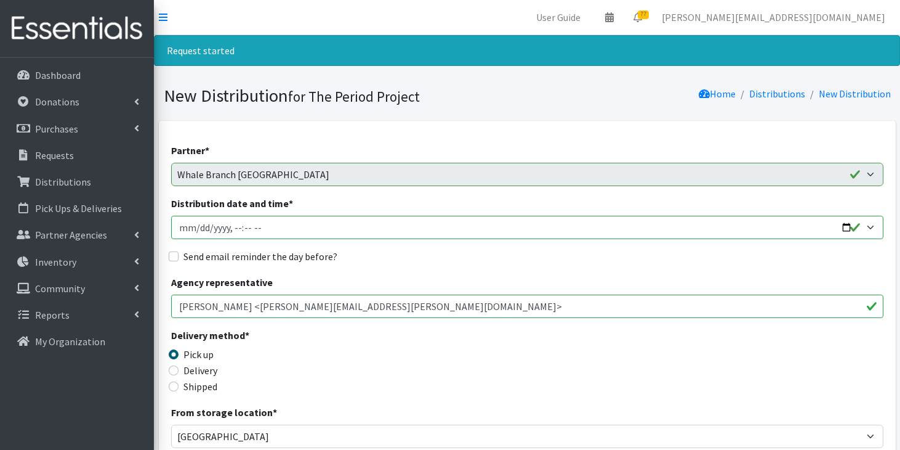
click at [194, 228] on input "Distribution date and time *" at bounding box center [527, 227] width 712 height 23
click at [257, 228] on input "Distribution date and time *" at bounding box center [527, 227] width 712 height 23
type input "2025-10-13T11:59"
click at [172, 386] on input "Shipped" at bounding box center [174, 386] width 10 height 10
radio input "true"
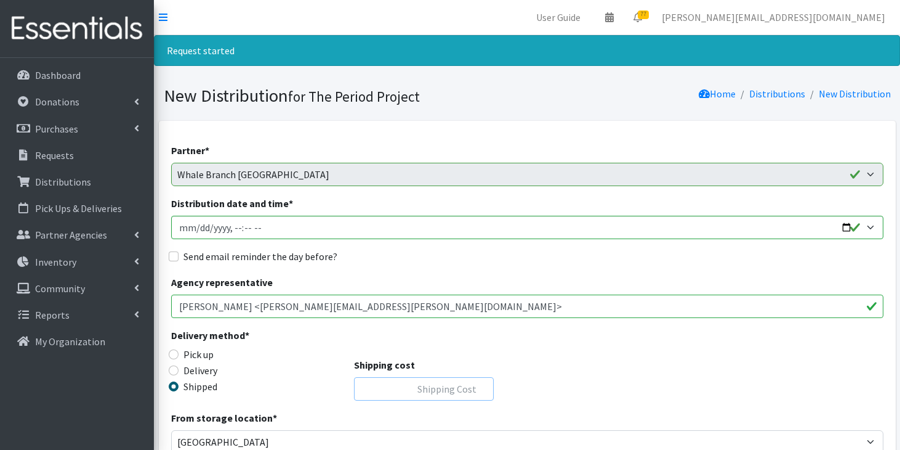
click at [407, 385] on input "Shipping cost" at bounding box center [424, 388] width 140 height 23
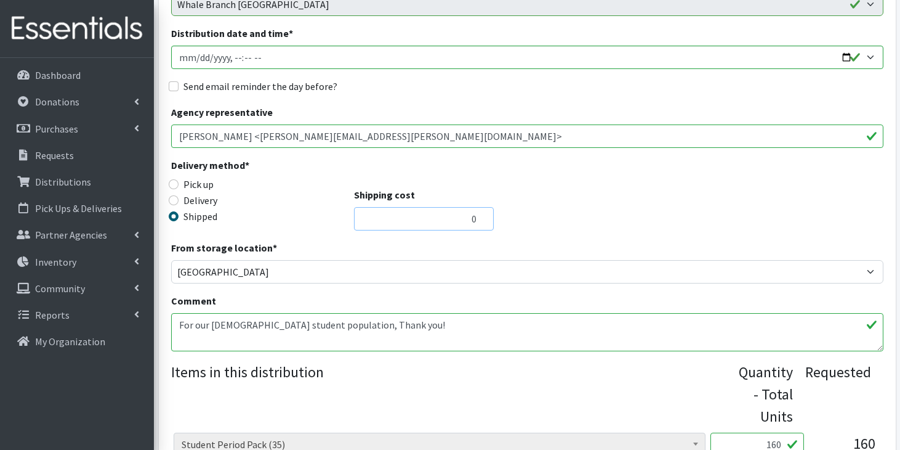
scroll to position [175, 0]
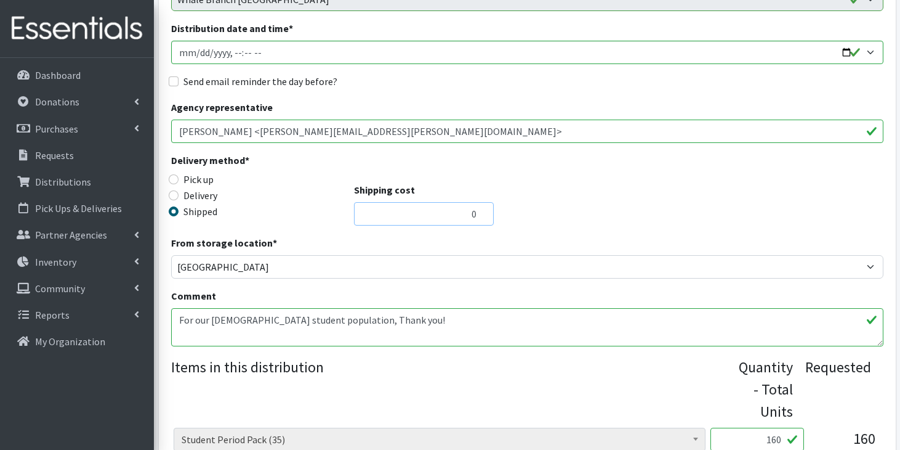
type input "0"
drag, startPoint x: 375, startPoint y: 321, endPoint x: 163, endPoint y: 316, distance: 211.9
click at [163, 315] on div "Partner * AAST Abbeville County Library System Abbeville High School Abbeville …" at bounding box center [527, 273] width 737 height 655
click at [421, 295] on div "Comment For our female student population, Thank you!" at bounding box center [527, 317] width 712 height 58
type textarea "U"
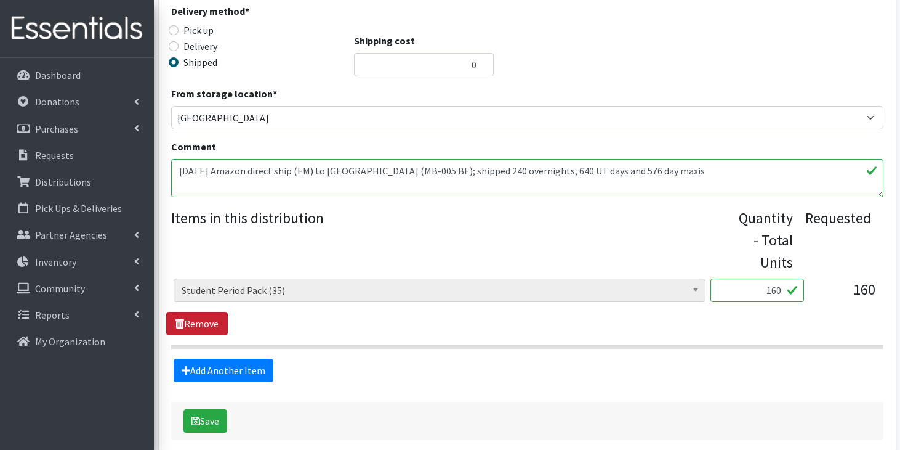
type textarea "10/13/25 Amazon direct ship (EM) to Whale Branch Early College (MB-005 BE); shi…"
click at [200, 325] on link "Remove" at bounding box center [197, 323] width 62 height 23
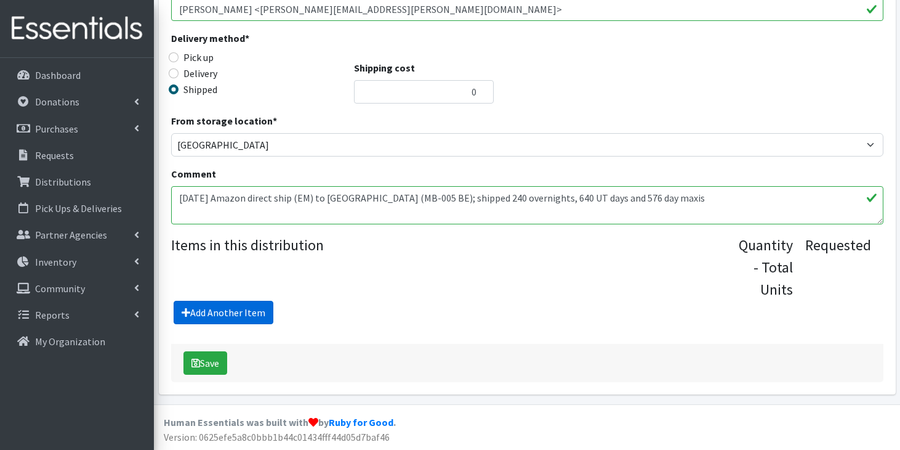
click at [220, 316] on link "Add Another Item" at bounding box center [224, 312] width 100 height 23
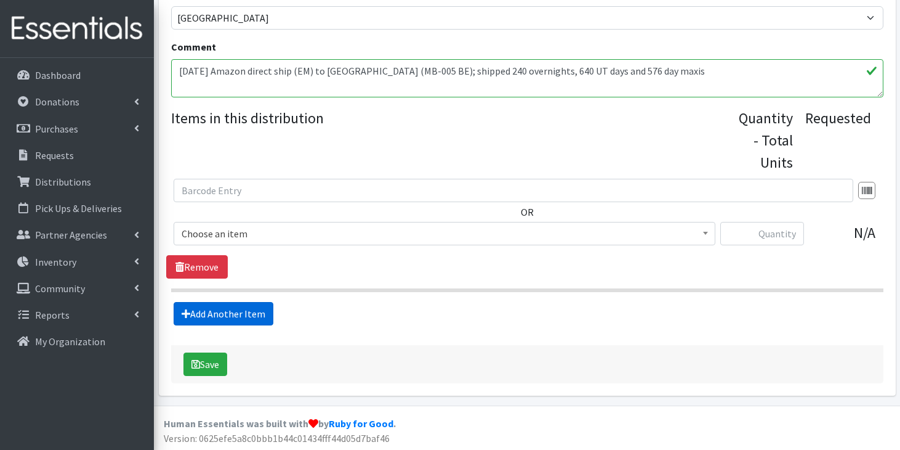
scroll to position [425, 0]
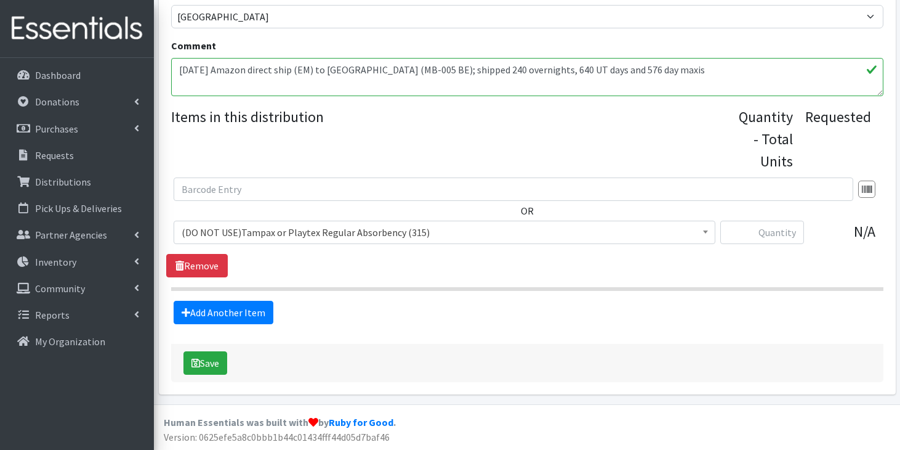
click at [267, 239] on span "(DO NOT USE)Tampax or Playtex Regular Absorbency (315)" at bounding box center [445, 232] width 526 height 17
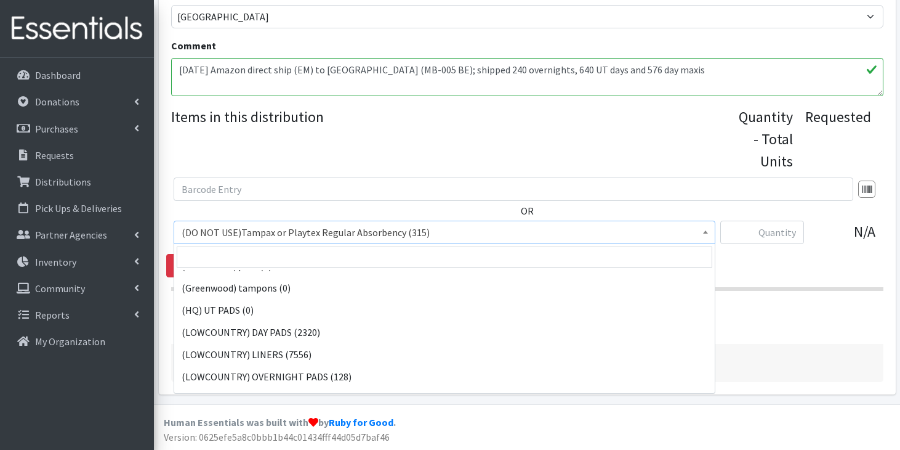
scroll to position [73, 0]
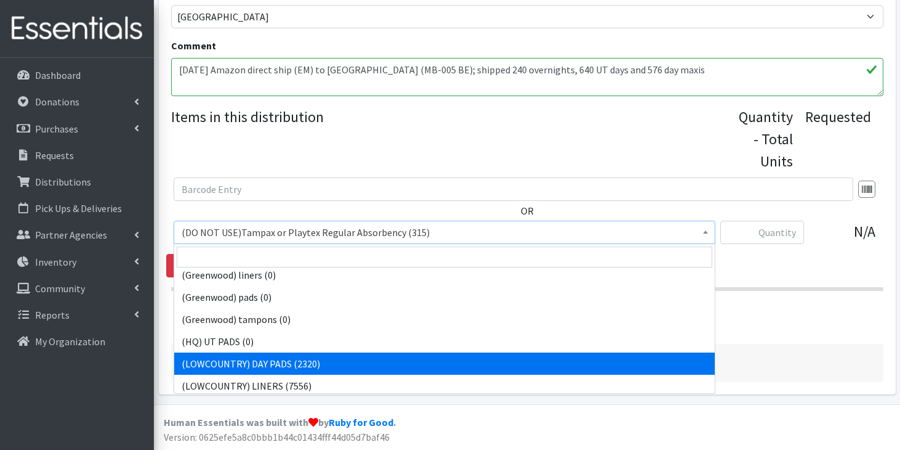
select select "13235"
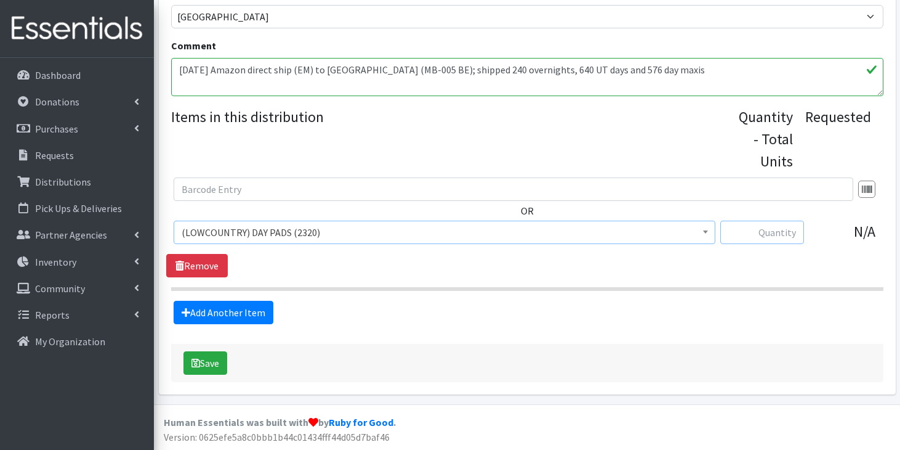
click at [769, 233] on input "text" at bounding box center [762, 231] width 84 height 23
type input "1216"
click at [232, 312] on link "Add Another Item" at bounding box center [224, 312] width 100 height 23
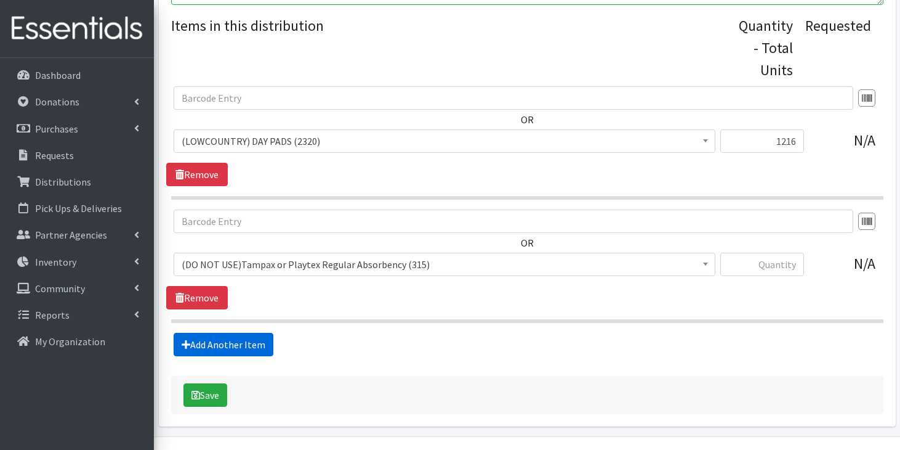
scroll to position [548, 0]
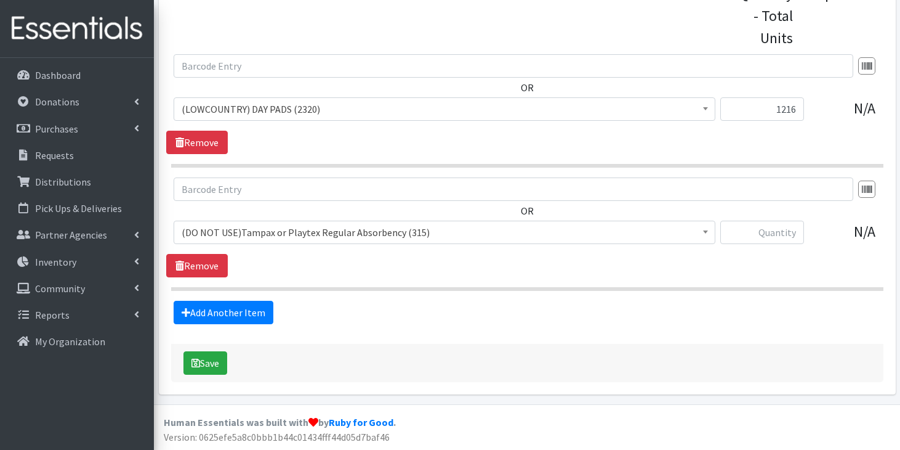
click at [297, 235] on span "(DO NOT USE)Tampax or Playtex Regular Absorbency (315)" at bounding box center [445, 232] width 526 height 17
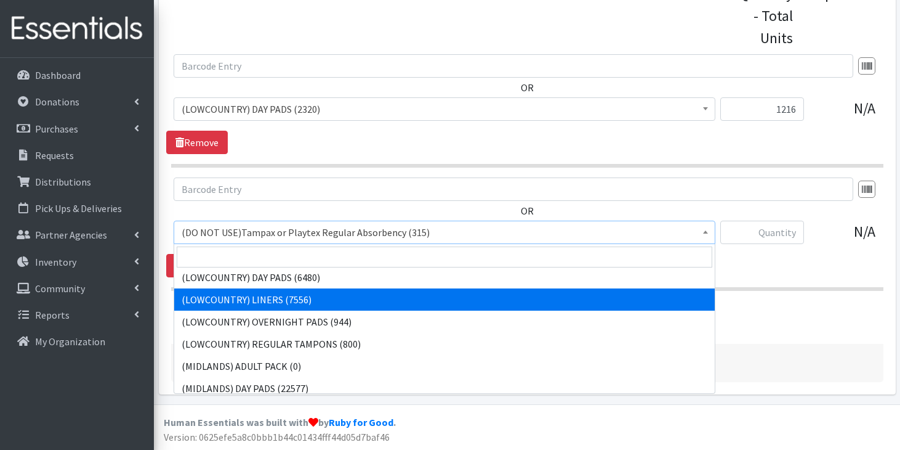
scroll to position [166, 0]
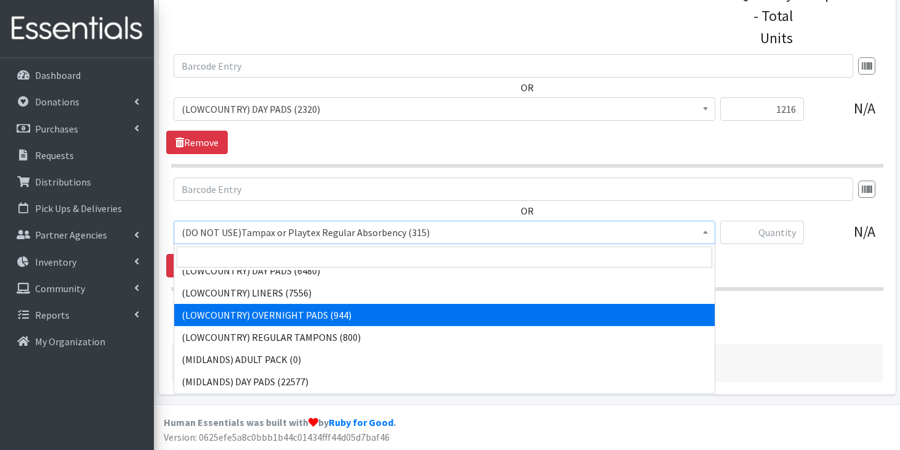
select select "13234"
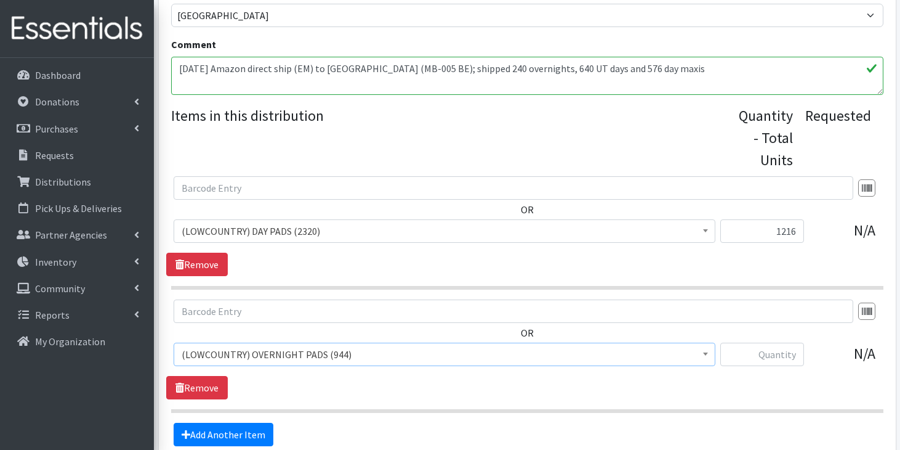
scroll to position [454, 0]
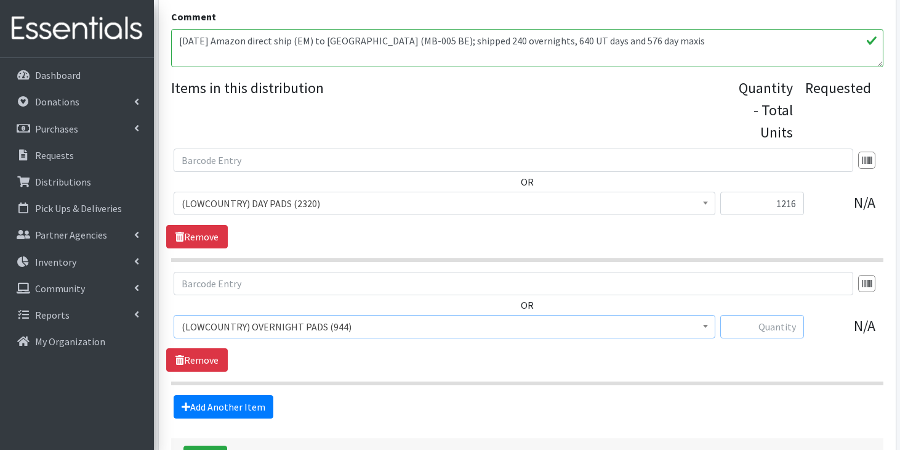
click at [780, 326] on input "text" at bounding box center [762, 326] width 84 height 23
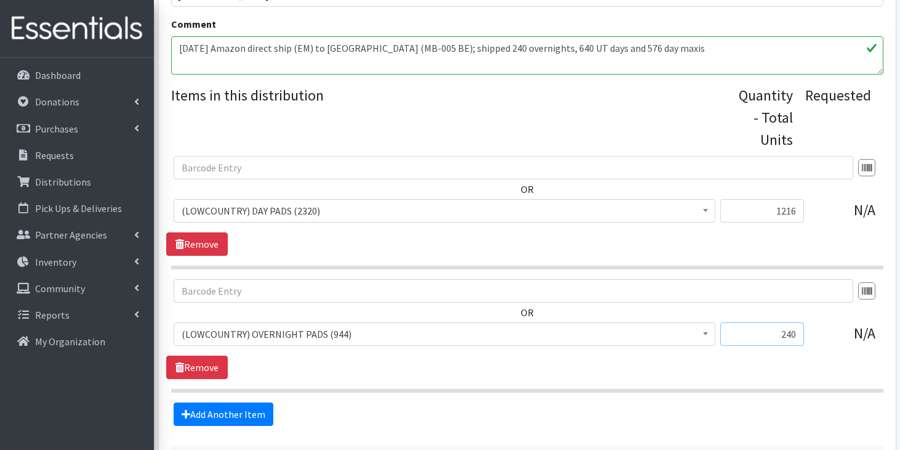
scroll to position [548, 0]
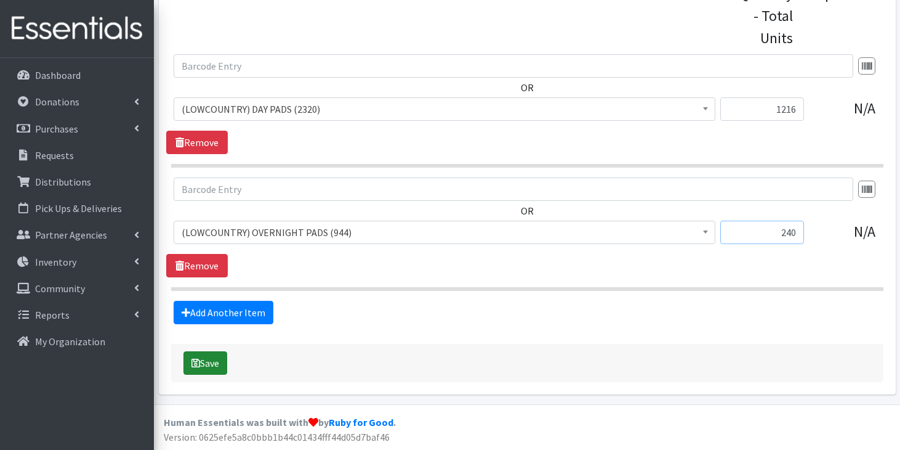
type input "240"
click at [208, 361] on button "Save" at bounding box center [206, 362] width 44 height 23
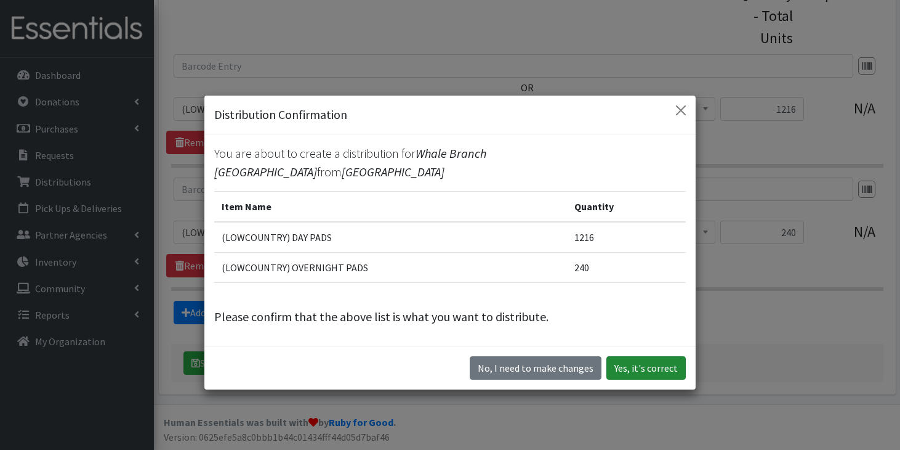
click at [629, 363] on button "Yes, it's correct" at bounding box center [646, 367] width 79 height 23
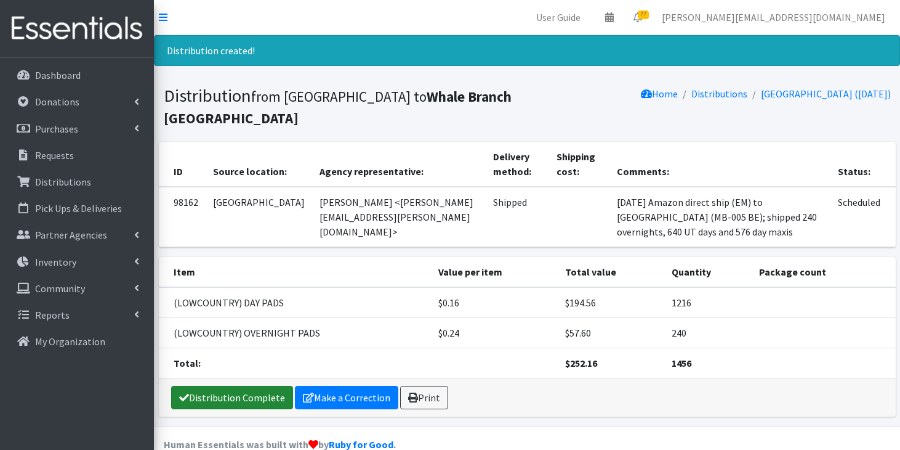
click at [250, 396] on link "Distribution Complete" at bounding box center [232, 396] width 122 height 23
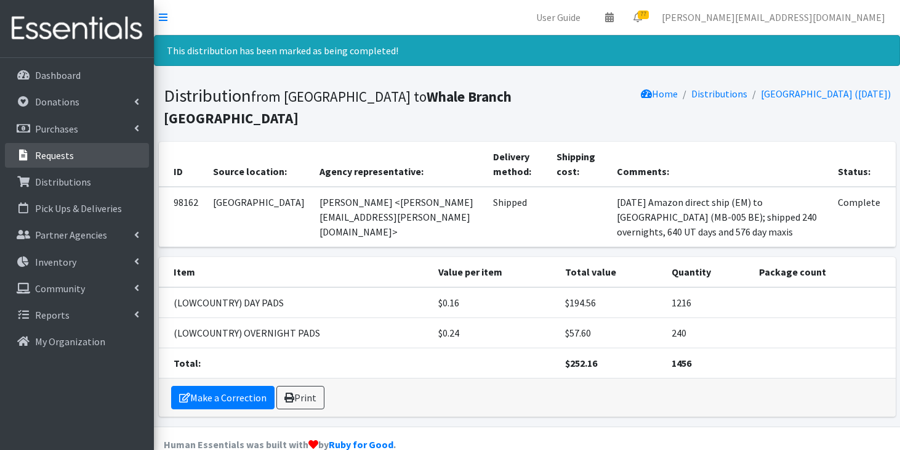
click at [33, 156] on link "Requests" at bounding box center [77, 155] width 144 height 25
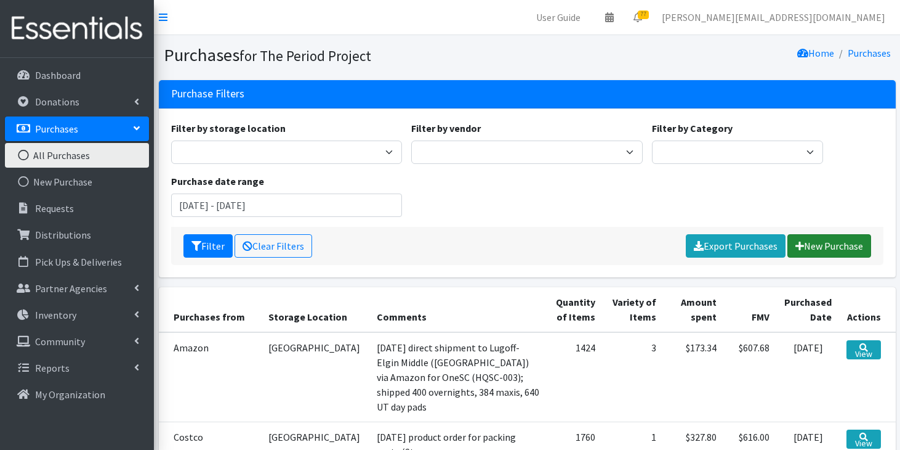
click at [836, 245] on link "New Purchase" at bounding box center [830, 245] width 84 height 23
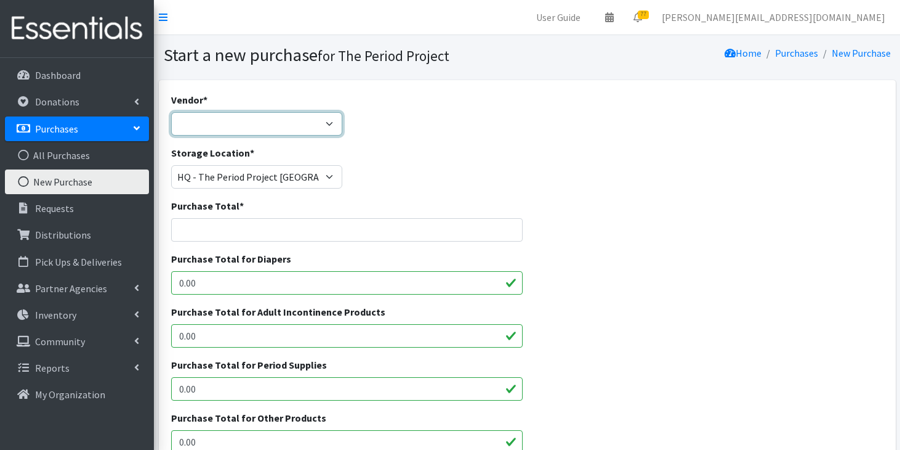
click at [327, 123] on select "ALLIANCE/KOTEX Amazon Costco Dollar Days PEP (Period Education Project) Rhino M…" at bounding box center [256, 123] width 171 height 23
select select "254"
click at [171, 112] on select "ALLIANCE/KOTEX Amazon Costco Dollar Days PEP (Period Education Project) Rhino M…" at bounding box center [256, 123] width 171 height 23
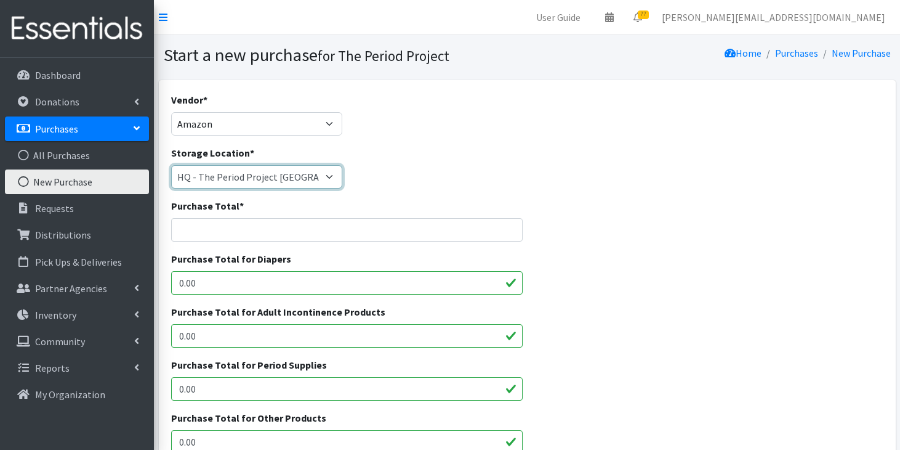
click at [299, 179] on select "[PERSON_NAME] HPP [GEOGRAPHIC_DATA], [GEOGRAPHIC_DATA] [GEOGRAPHIC_DATA] [GEOGR…" at bounding box center [256, 176] width 171 height 23
select select "253"
click at [171, 165] on select "[PERSON_NAME] HPP [GEOGRAPHIC_DATA], [GEOGRAPHIC_DATA] [GEOGRAPHIC_DATA] [GEOGR…" at bounding box center [256, 176] width 171 height 23
click at [265, 218] on input "Purchase Total *" at bounding box center [347, 229] width 352 height 23
type input "218.64"
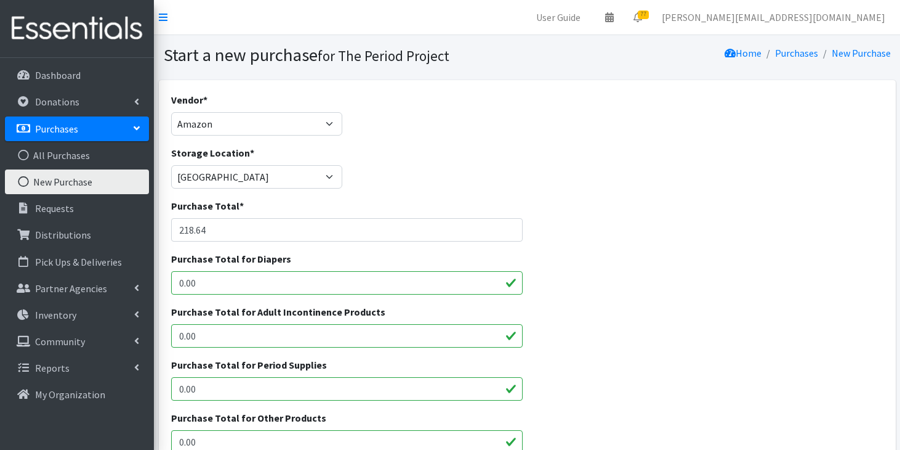
click at [219, 395] on input "0.00" at bounding box center [347, 388] width 352 height 23
type input "0"
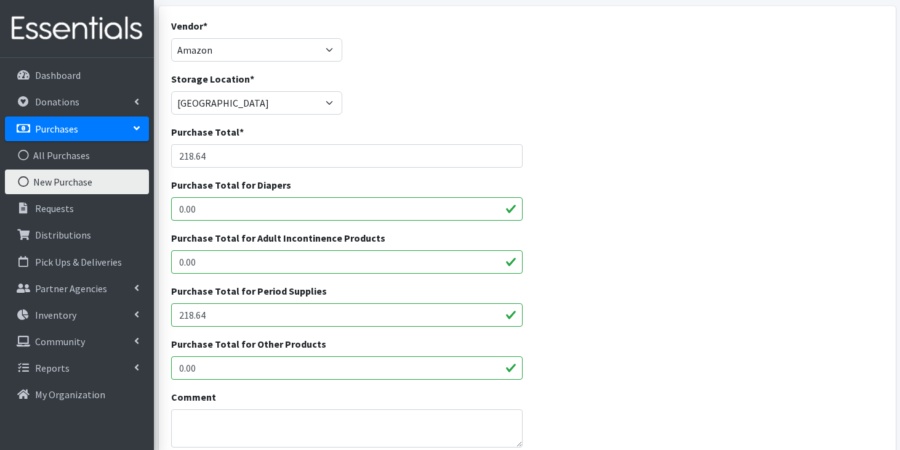
scroll to position [78, 0]
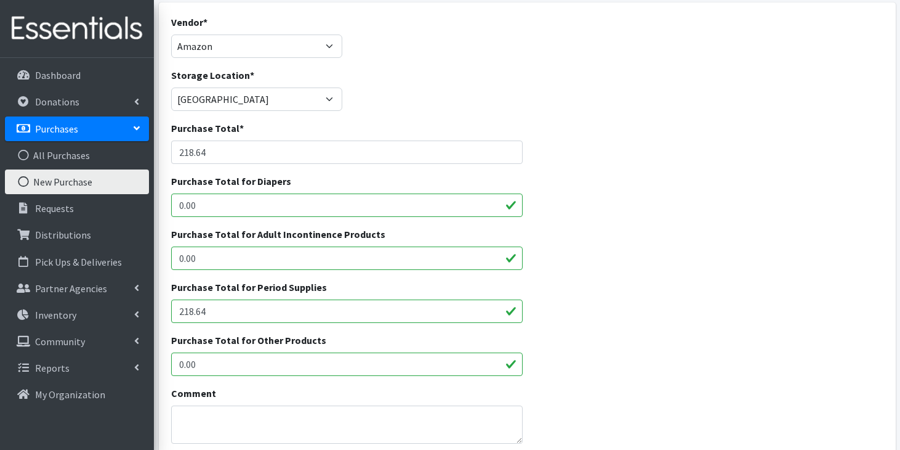
type input "218.64"
click at [254, 410] on textarea "Comment" at bounding box center [347, 424] width 352 height 38
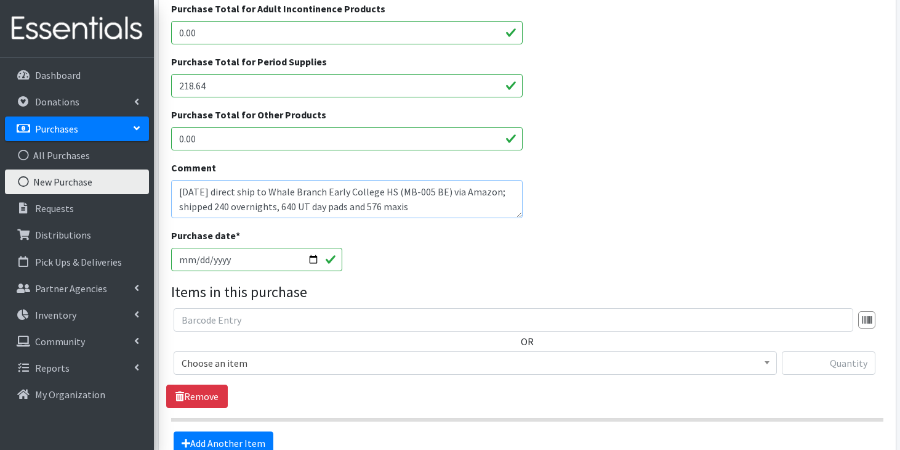
scroll to position [307, 0]
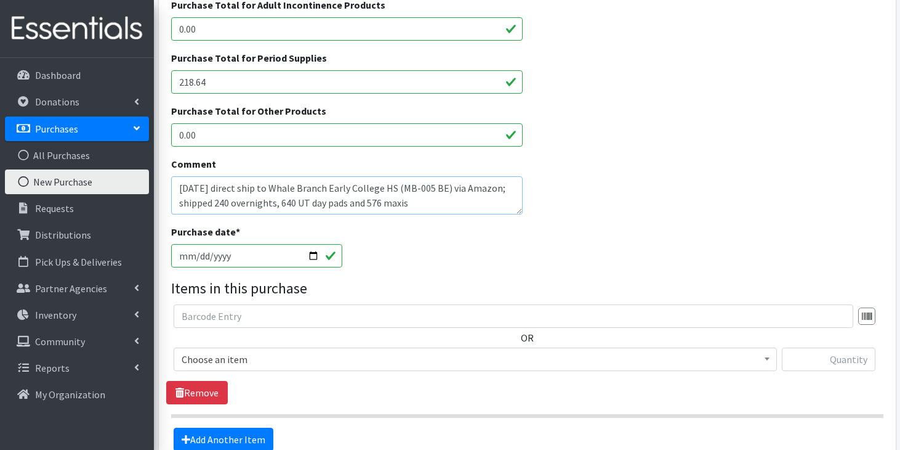
type textarea "10/13/25 direct ship to Whale Branch Early College HS (MB-005 BE) via Amazon; s…"
click at [200, 254] on input "[DATE]" at bounding box center [256, 255] width 171 height 23
type input "[DATE]"
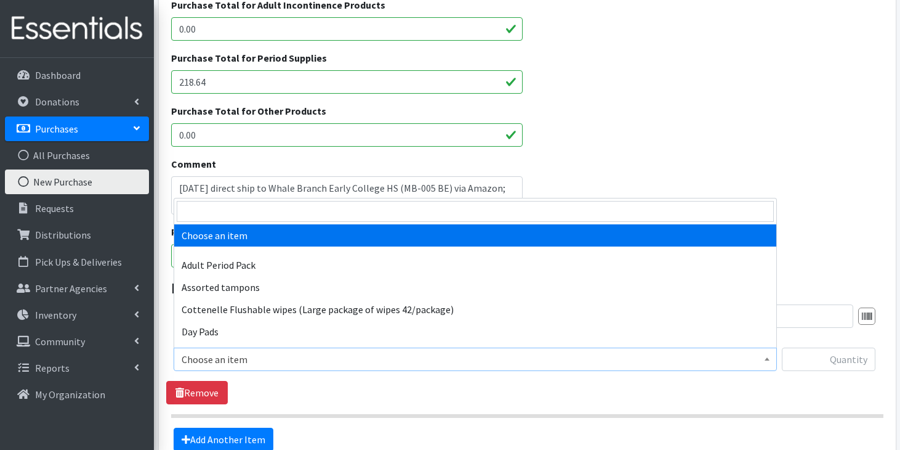
click at [210, 362] on span "Choose an item" at bounding box center [475, 358] width 587 height 17
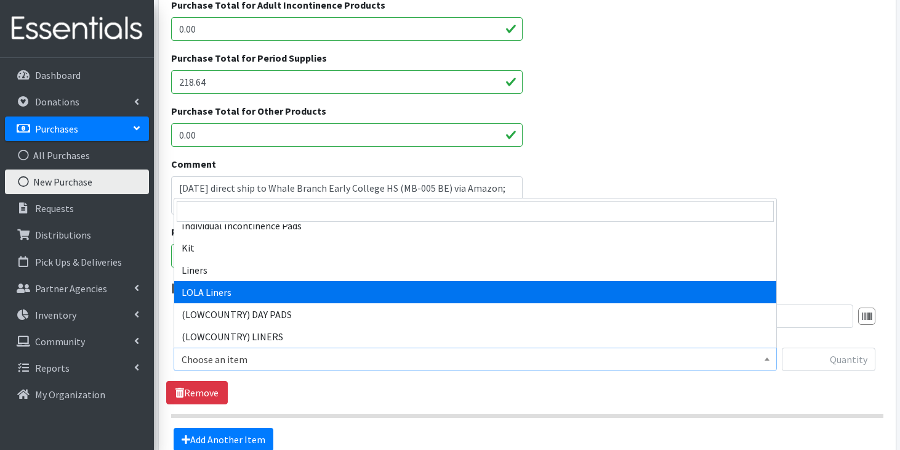
scroll to position [728, 0]
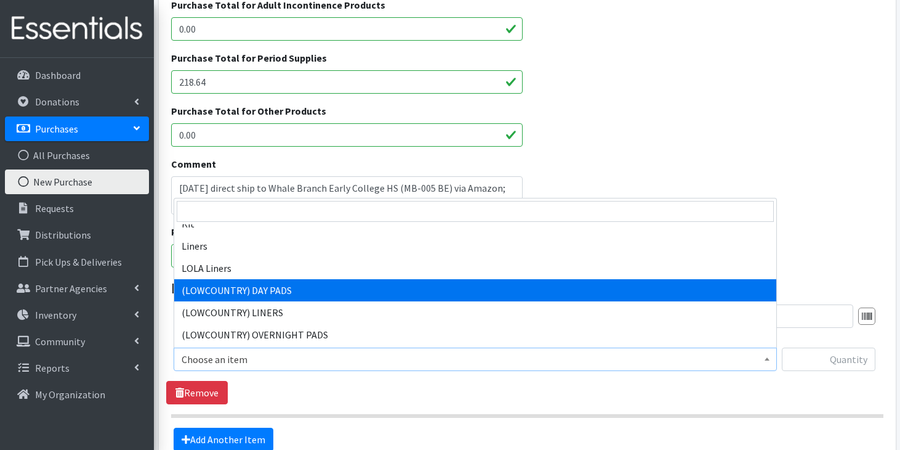
select select "13235"
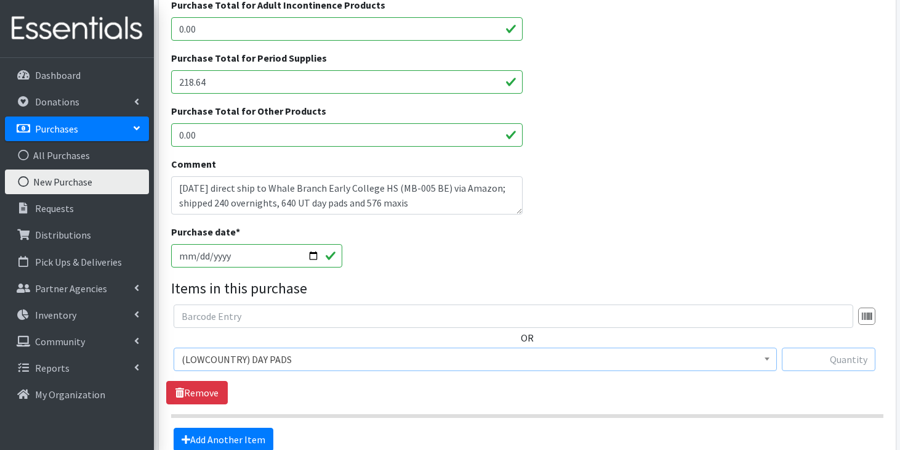
click at [824, 358] on input "text" at bounding box center [829, 358] width 94 height 23
type input "1216"
click at [412, 206] on textarea "10/13/25 direct ship to Whale Branch Early College HS (MB-005 BE) via Amazon; s…" at bounding box center [347, 195] width 352 height 38
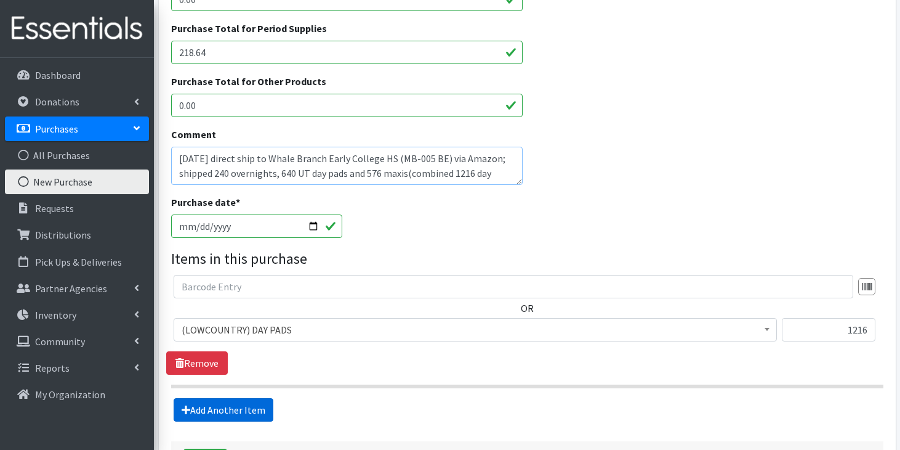
type textarea "[DATE] direct ship to Whale Branch Early College HS (MB-005 BE) via Amazon; shi…"
click at [234, 405] on link "Add Another Item" at bounding box center [224, 409] width 100 height 23
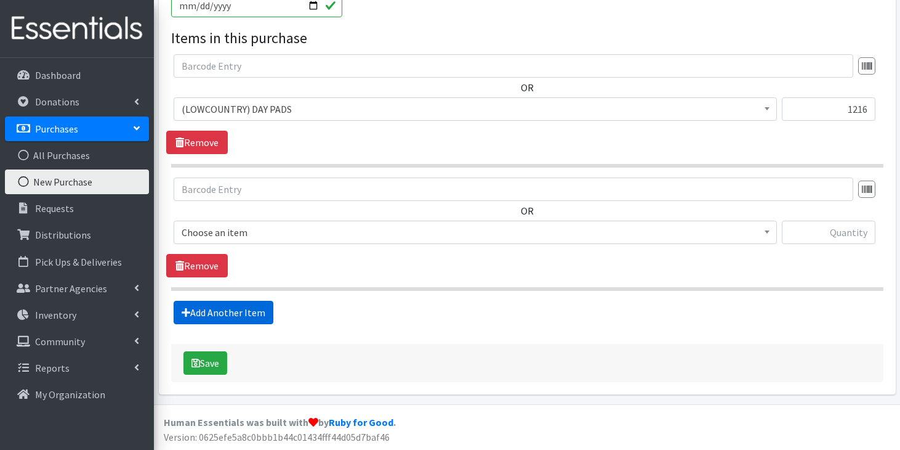
scroll to position [557, 0]
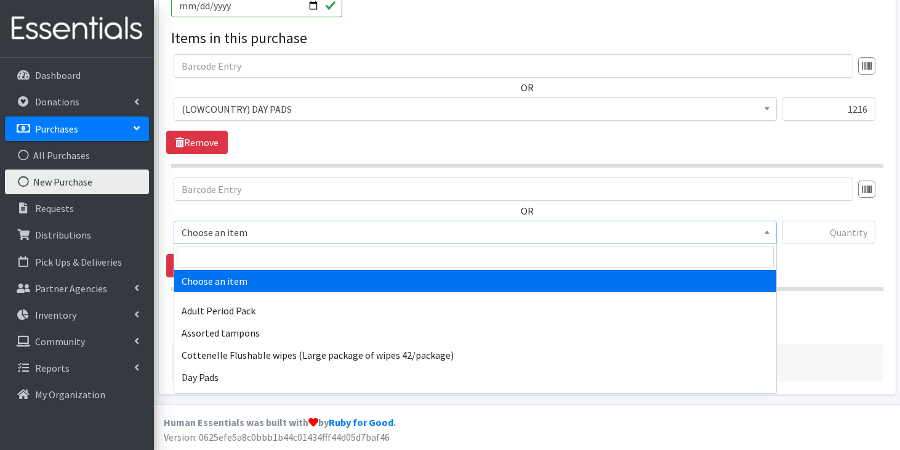
click at [280, 230] on span "Choose an item" at bounding box center [475, 232] width 587 height 17
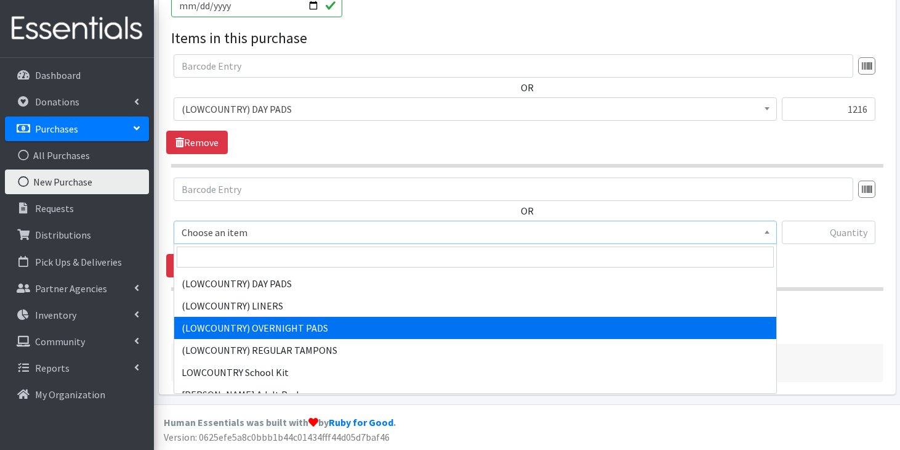
scroll to position [787, 0]
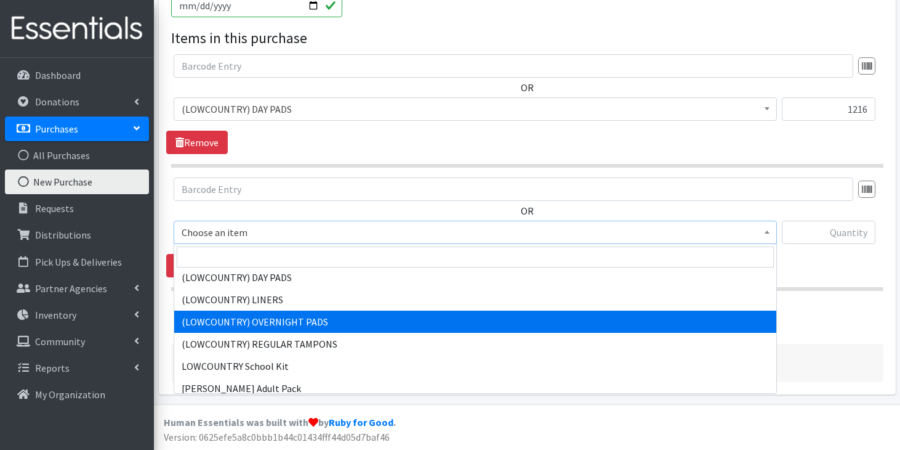
select select "13234"
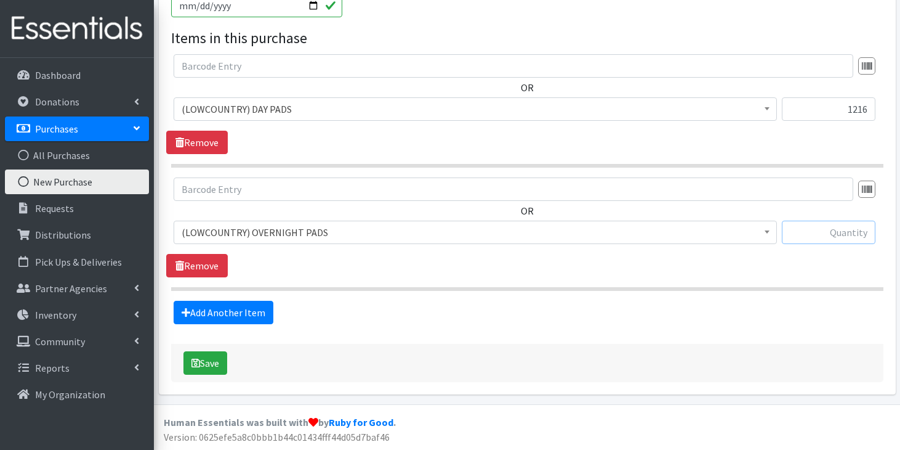
click at [854, 241] on input "text" at bounding box center [829, 231] width 94 height 23
type input "240"
click at [218, 363] on button "Save" at bounding box center [206, 362] width 44 height 23
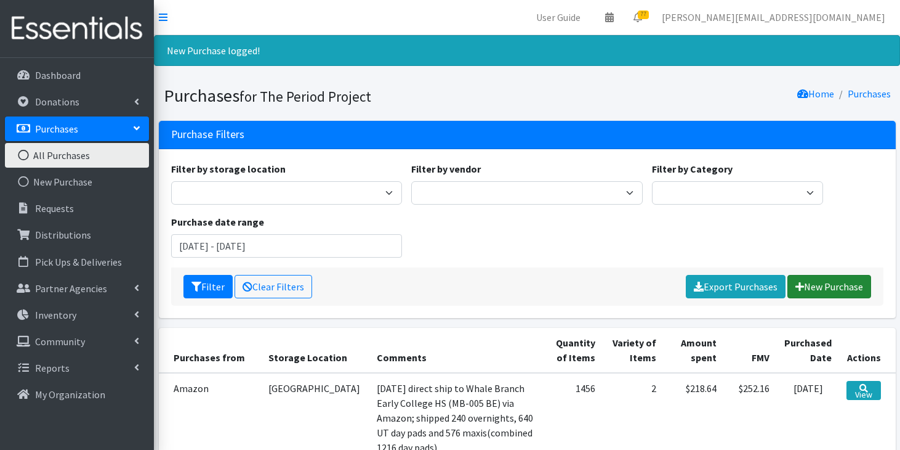
click at [837, 288] on link "New Purchase" at bounding box center [830, 286] width 84 height 23
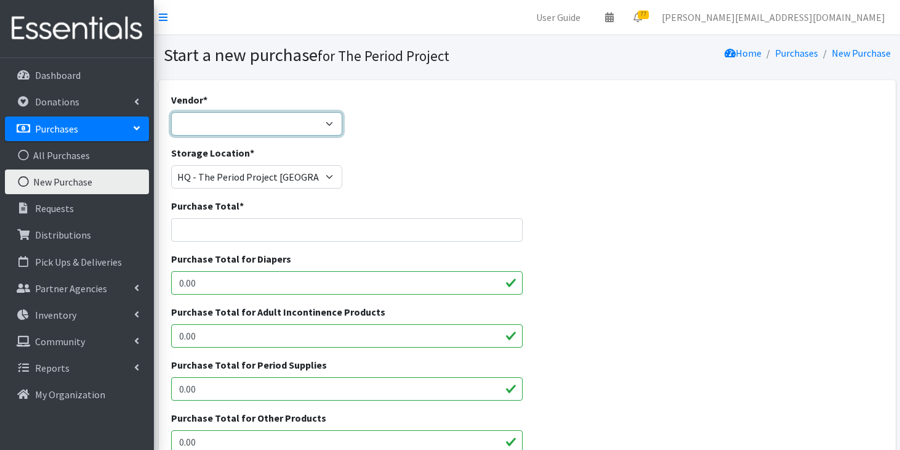
click at [301, 134] on select "ALLIANCE/KOTEX Amazon Costco Dollar Days PEP (Period Education Project) Rhino M…" at bounding box center [256, 123] width 171 height 23
select select "254"
click at [171, 112] on select "ALLIANCE/KOTEX Amazon Costco Dollar Days PEP (Period Education Project) Rhino M…" at bounding box center [256, 123] width 171 height 23
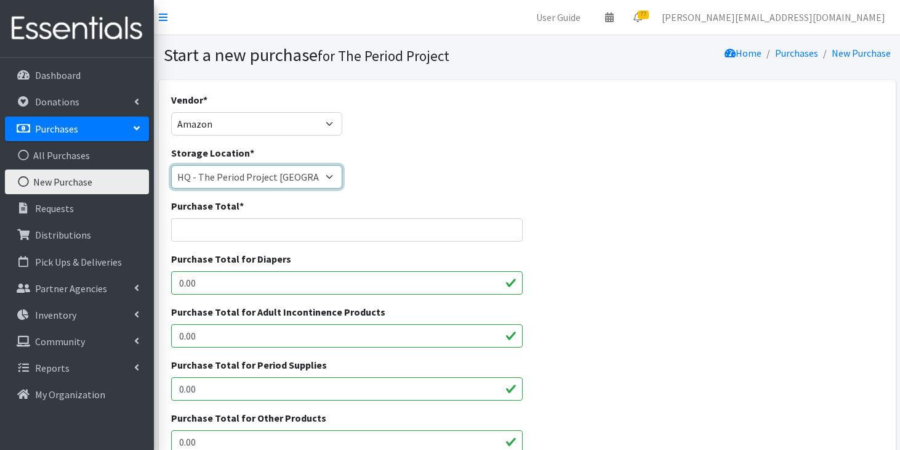
click at [278, 173] on select "[PERSON_NAME] HPP [GEOGRAPHIC_DATA], [GEOGRAPHIC_DATA] [GEOGRAPHIC_DATA] [GEOGR…" at bounding box center [256, 176] width 171 height 23
select select "253"
click at [171, 165] on select "[PERSON_NAME] HPP [GEOGRAPHIC_DATA], [GEOGRAPHIC_DATA] [GEOGRAPHIC_DATA] [GEOGR…" at bounding box center [256, 176] width 171 height 23
click at [249, 230] on input "Purchase Total *" at bounding box center [347, 229] width 352 height 23
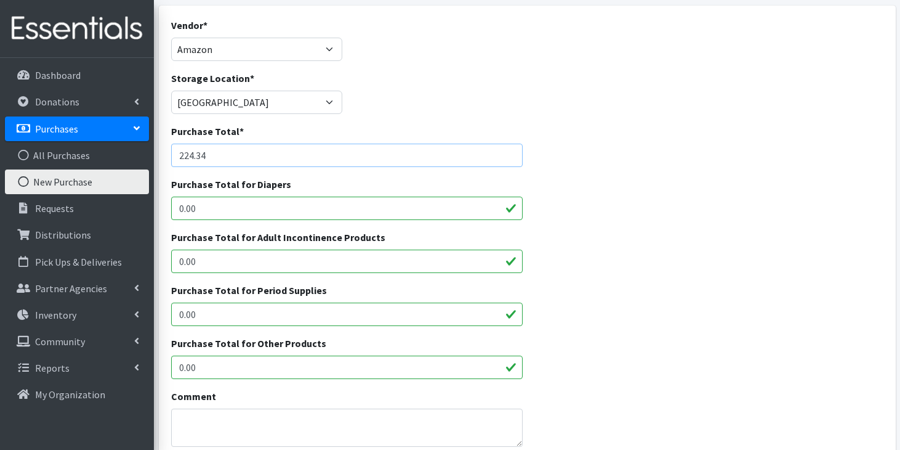
type input "224.34"
click at [258, 311] on input "0.00" at bounding box center [347, 313] width 352 height 23
type input "0"
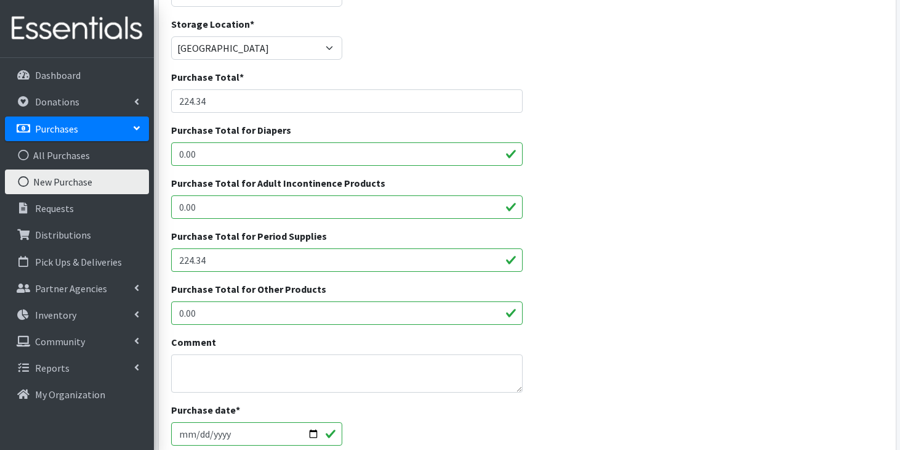
scroll to position [134, 0]
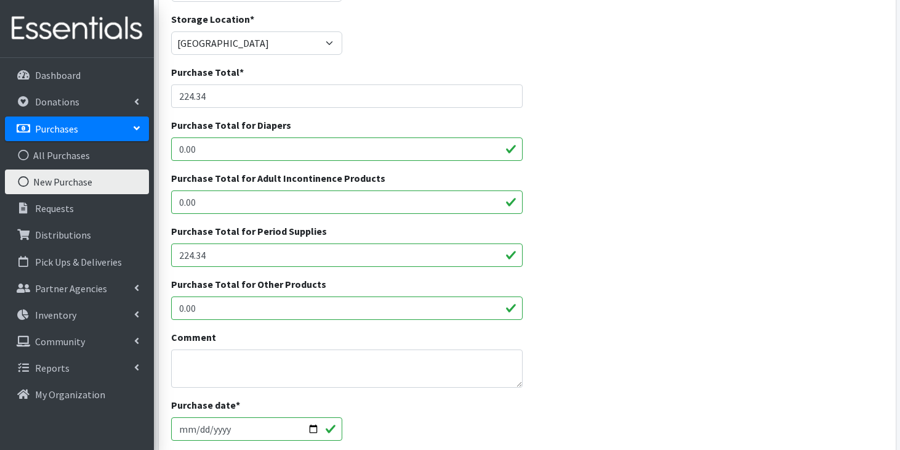
type input "224.34"
click at [316, 361] on textarea "Comment" at bounding box center [347, 368] width 352 height 38
click at [217, 360] on textarea "10/13/25 direct ship to Bluffton HS via MB-005 BE funds" at bounding box center [347, 368] width 352 height 38
click at [464, 376] on textarea "10/13/25 Amazon direct ship to Bluffton HS via MB-005 BE funds" at bounding box center [347, 368] width 352 height 38
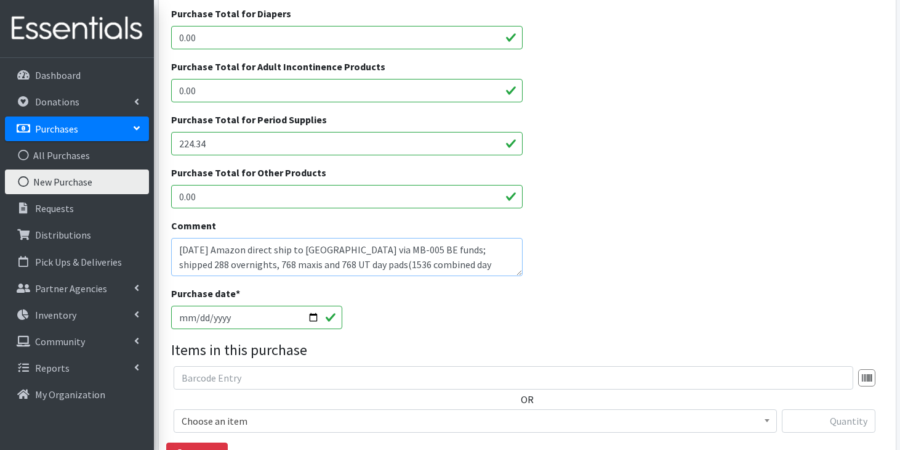
scroll to position [270, 0]
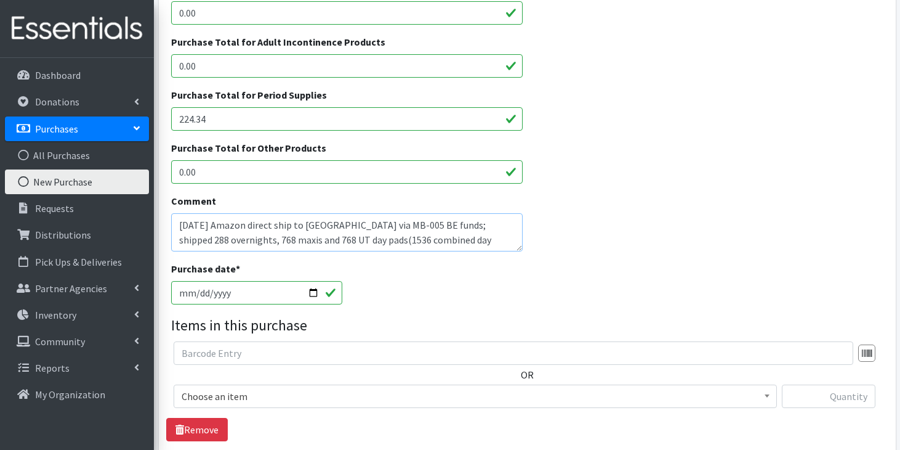
type textarea "10/13/25 Amazon direct ship to Bluffton HS via MB-005 BE funds; shipped 288 ove…"
click at [195, 296] on input "2025-10-14" at bounding box center [256, 292] width 171 height 23
type input "2025-10-13"
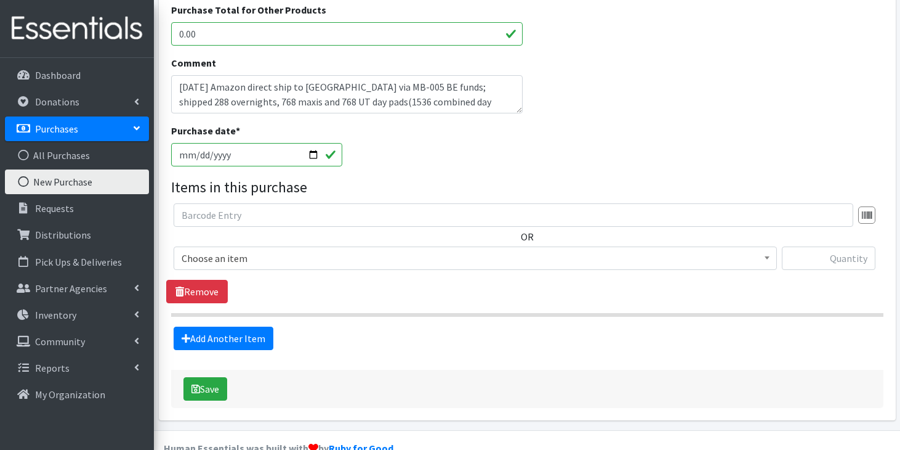
scroll to position [416, 0]
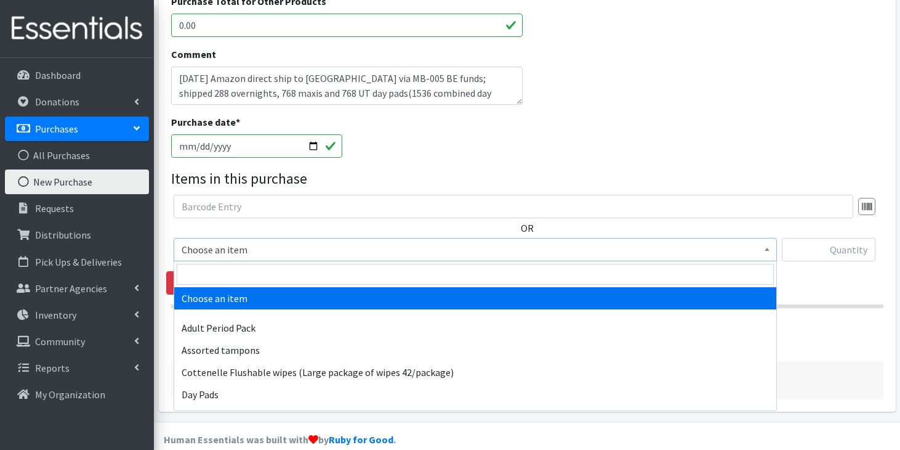
click at [265, 246] on span "Choose an item" at bounding box center [475, 249] width 587 height 17
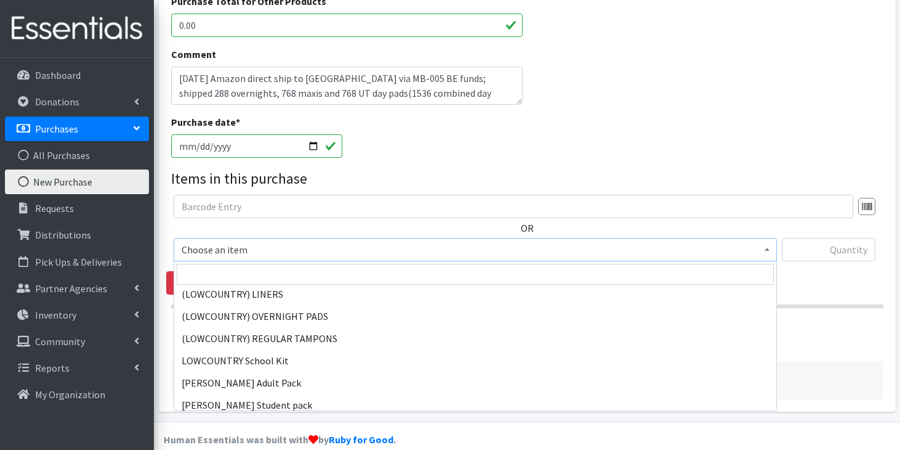
scroll to position [815, 0]
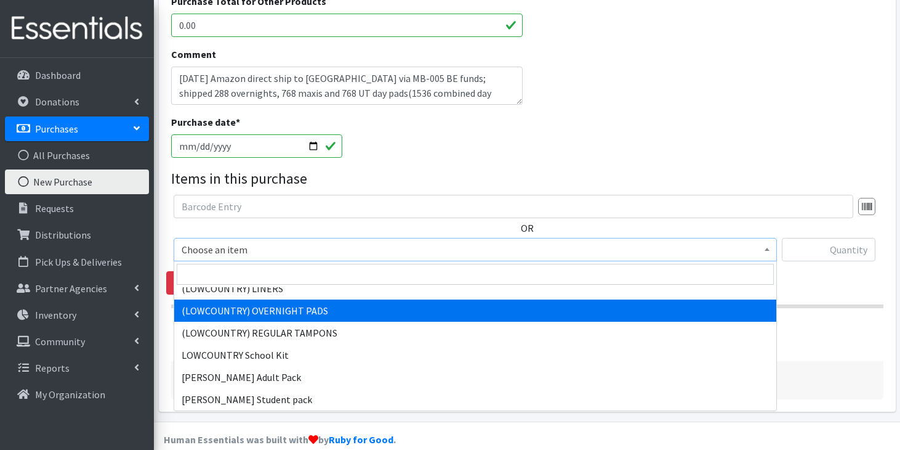
select select "13234"
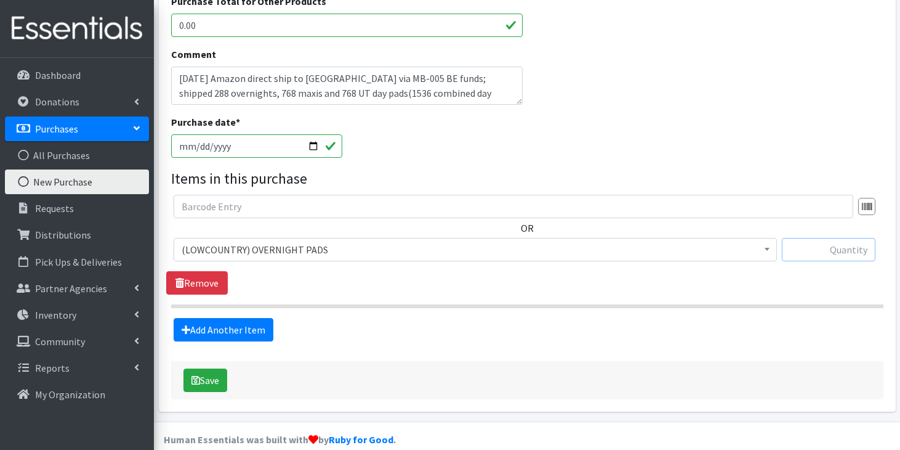
click at [851, 257] on input "text" at bounding box center [829, 249] width 94 height 23
type input "288"
click at [267, 323] on link "Add Another Item" at bounding box center [224, 329] width 100 height 23
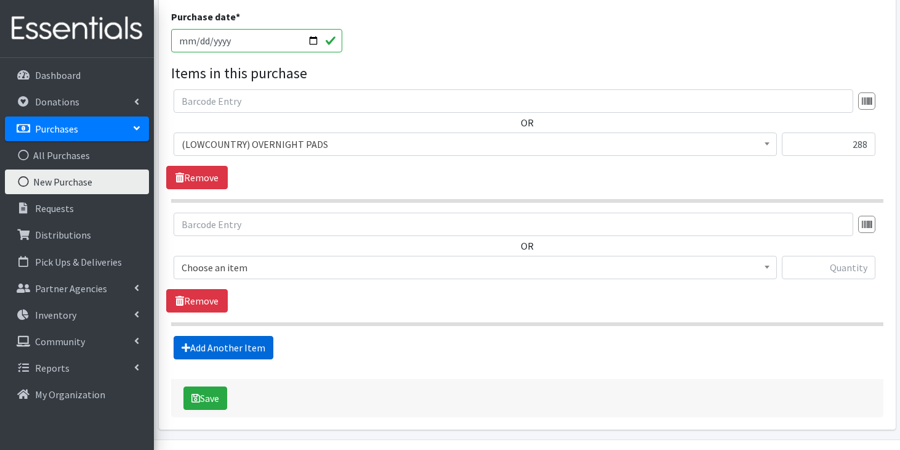
scroll to position [557, 0]
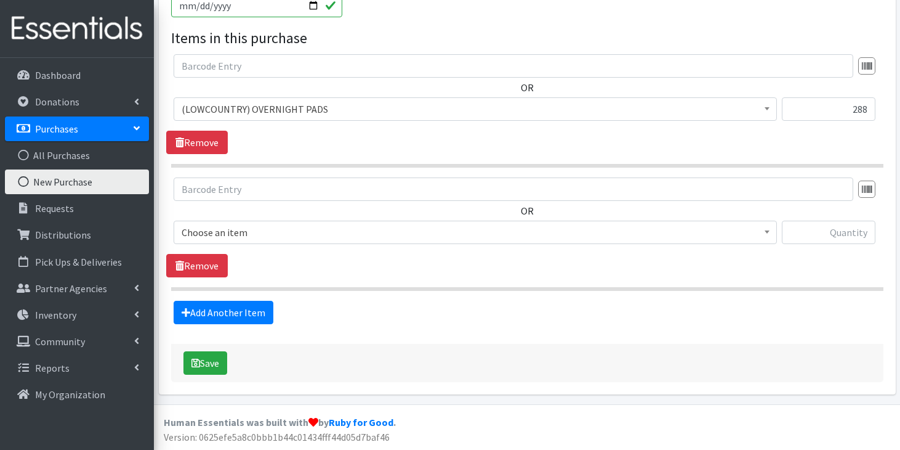
click at [296, 232] on span "Choose an item" at bounding box center [475, 232] width 587 height 17
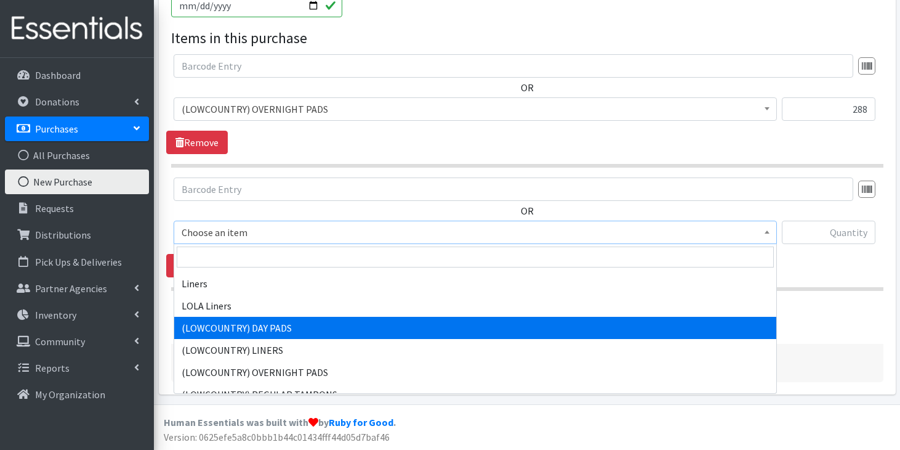
scroll to position [741, 0]
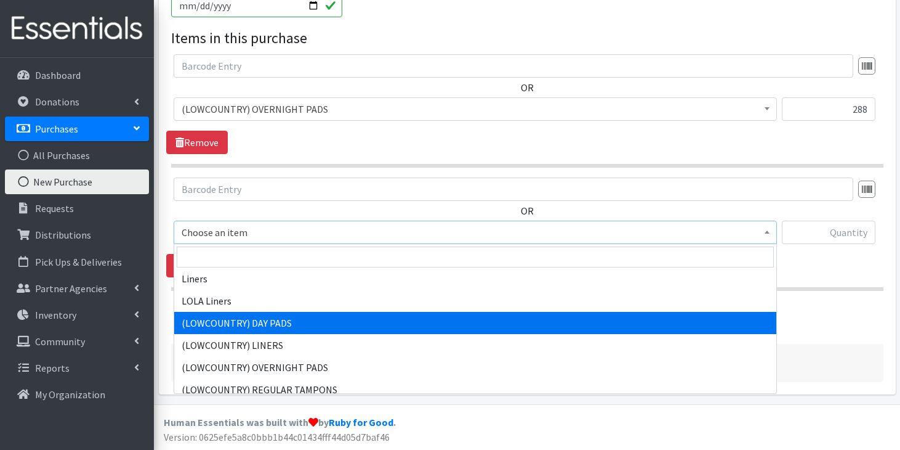
select select "13235"
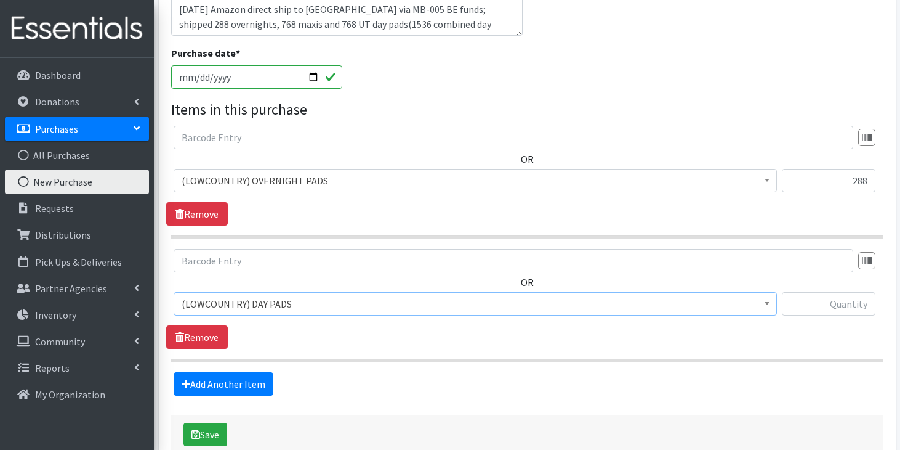
scroll to position [488, 0]
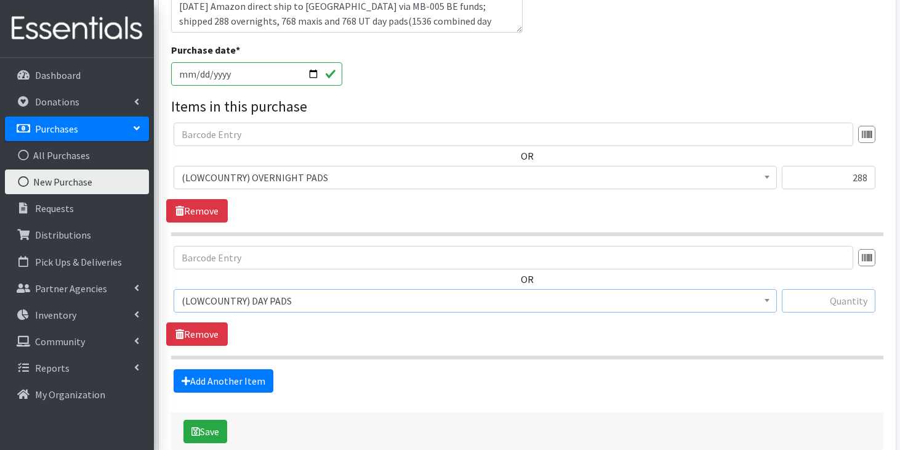
click at [847, 297] on input "text" at bounding box center [829, 300] width 94 height 23
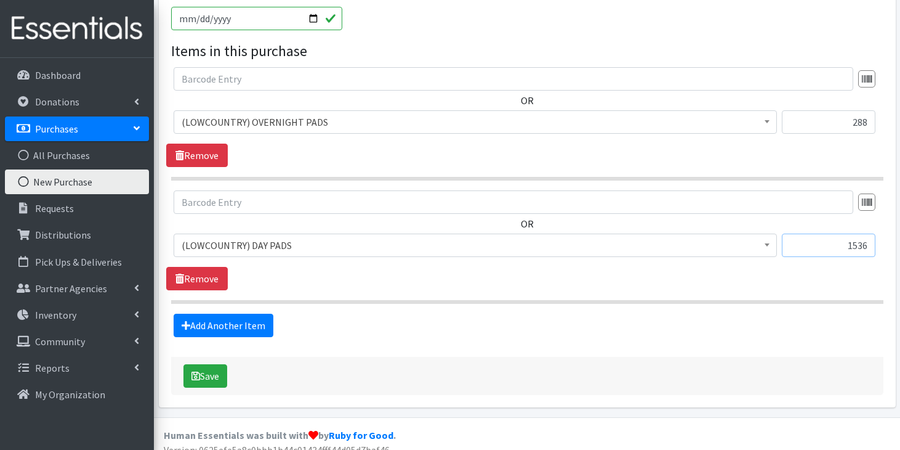
scroll to position [544, 0]
type input "1536"
click at [205, 371] on button "Save" at bounding box center [206, 374] width 44 height 23
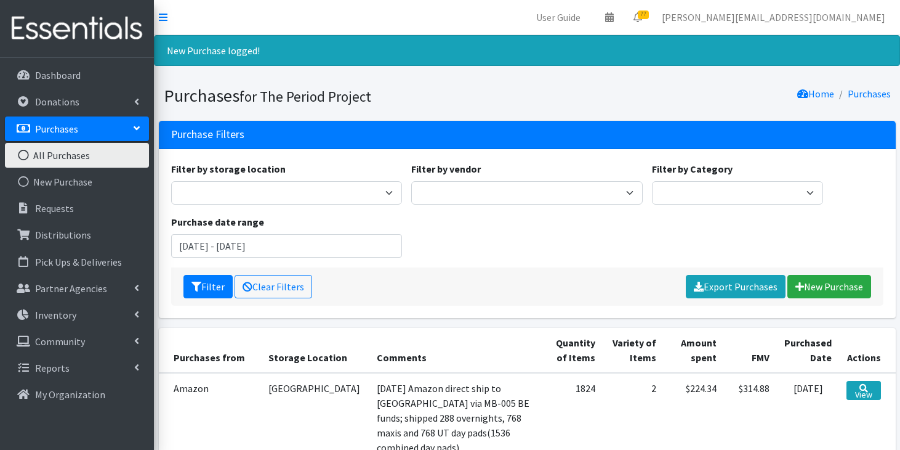
click at [832, 298] on div "Filter Clear Filters Export Purchases [GEOGRAPHIC_DATA]" at bounding box center [527, 286] width 712 height 38
click at [836, 283] on link "New Purchase" at bounding box center [830, 286] width 84 height 23
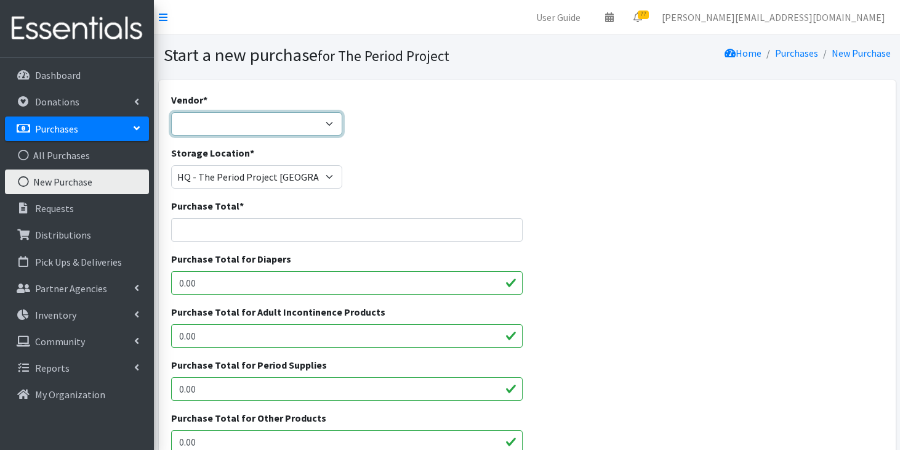
click at [296, 130] on select "ALLIANCE/KOTEX Amazon Costco Dollar Days PEP (Period Education Project) Rhino M…" at bounding box center [256, 123] width 171 height 23
select select "254"
click at [171, 112] on select "ALLIANCE/KOTEX Amazon Costco Dollar Days PEP (Period Education Project) Rhino M…" at bounding box center [256, 123] width 171 height 23
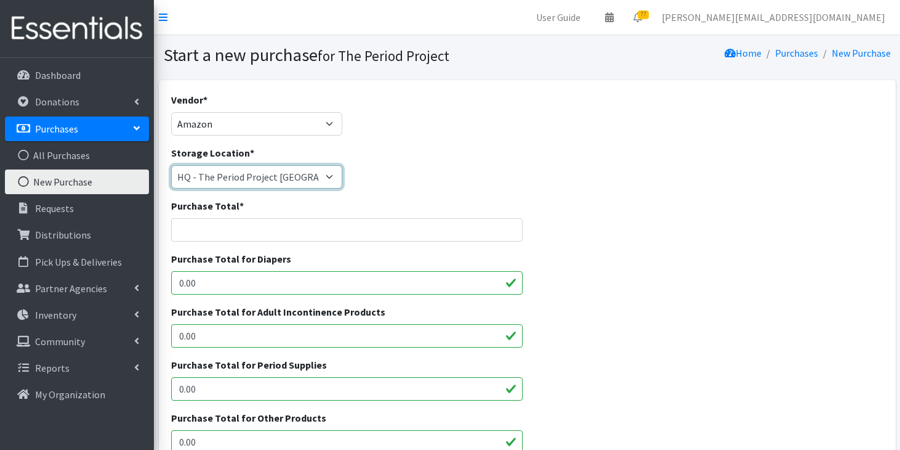
click at [278, 183] on select "Anderson HPP Atlanta, GA Charleston Charlotte Clemson University Columbia chapt…" at bounding box center [256, 176] width 171 height 23
select select "253"
click at [171, 165] on select "Anderson HPP Atlanta, GA Charleston Charlotte Clemson University Columbia chapt…" at bounding box center [256, 176] width 171 height 23
click at [267, 225] on input "Purchase Total *" at bounding box center [347, 229] width 352 height 23
type input "208.98"
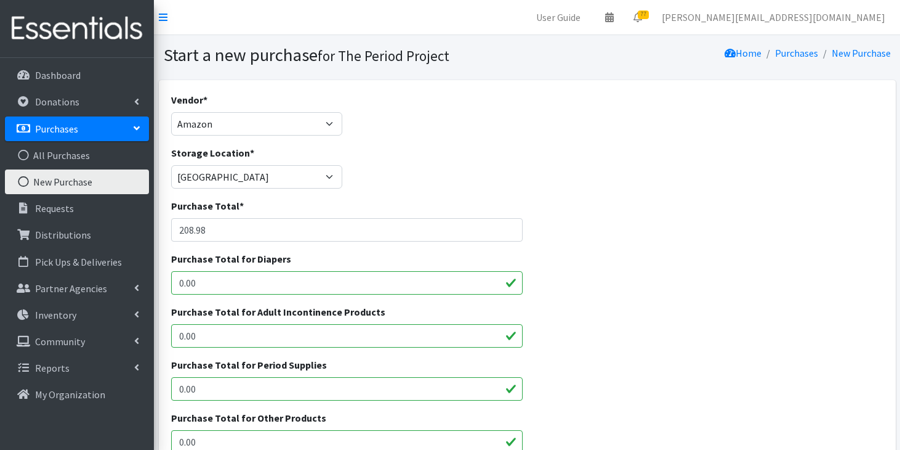
click at [238, 393] on input "0.00" at bounding box center [347, 388] width 352 height 23
type input "0"
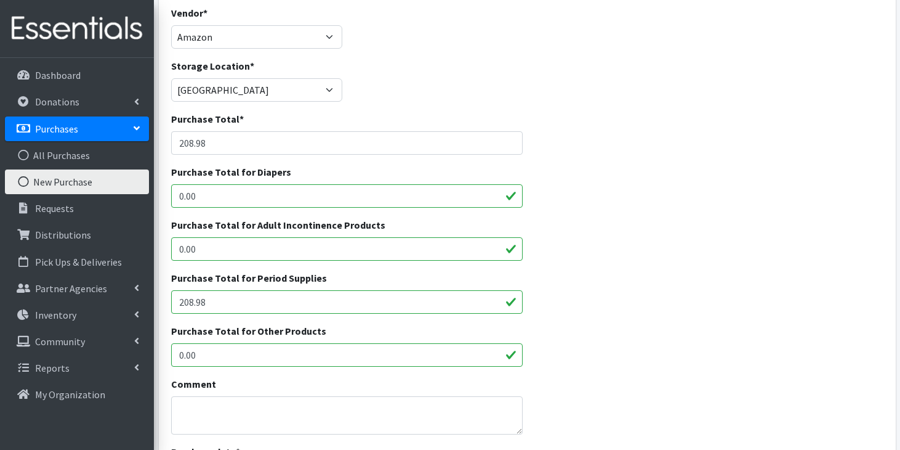
scroll to position [94, 0]
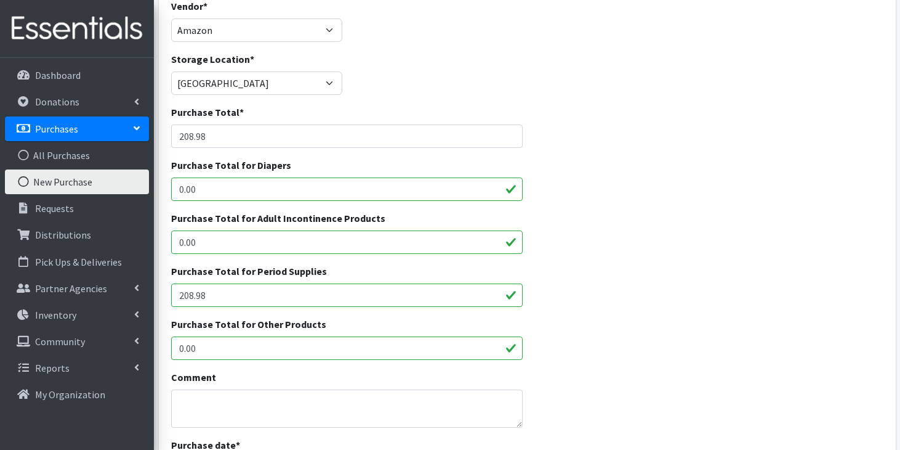
type input "208.98"
click at [276, 393] on textarea "Comment" at bounding box center [347, 408] width 352 height 38
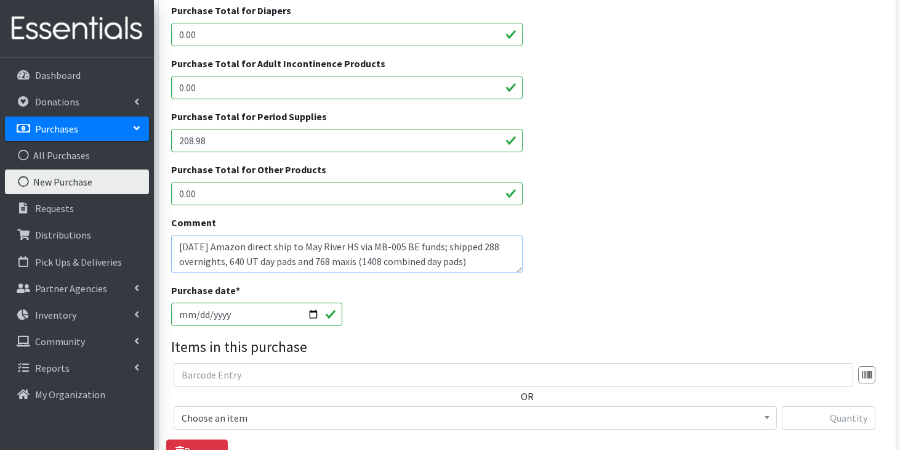
scroll to position [250, 0]
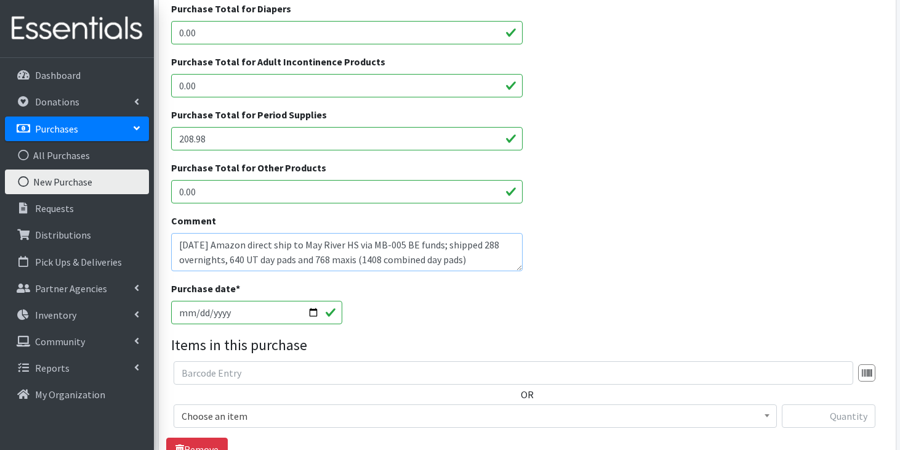
type textarea "10/13/25 Amazon direct ship to May River HS via MB-005 BE funds; shipped 288 ov…"
click at [197, 315] on input "2025-10-14" at bounding box center [256, 312] width 171 height 23
type input "2025-10-13"
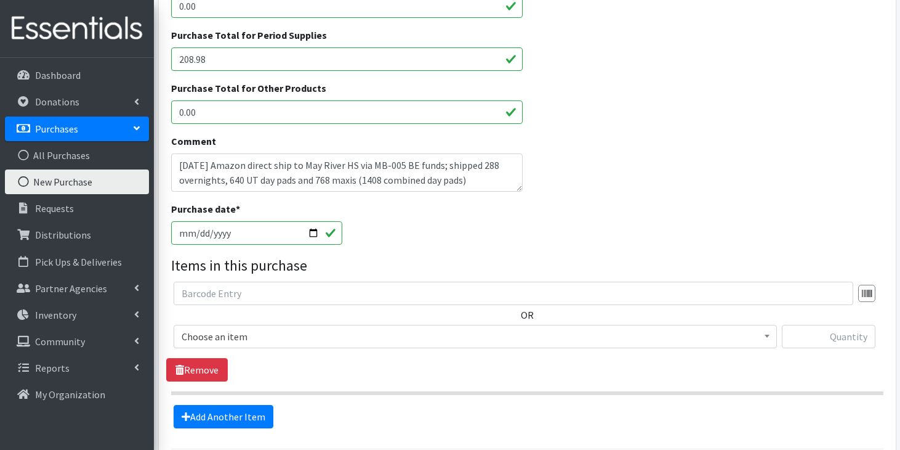
scroll to position [330, 0]
click at [293, 337] on span "Choose an item" at bounding box center [475, 335] width 587 height 17
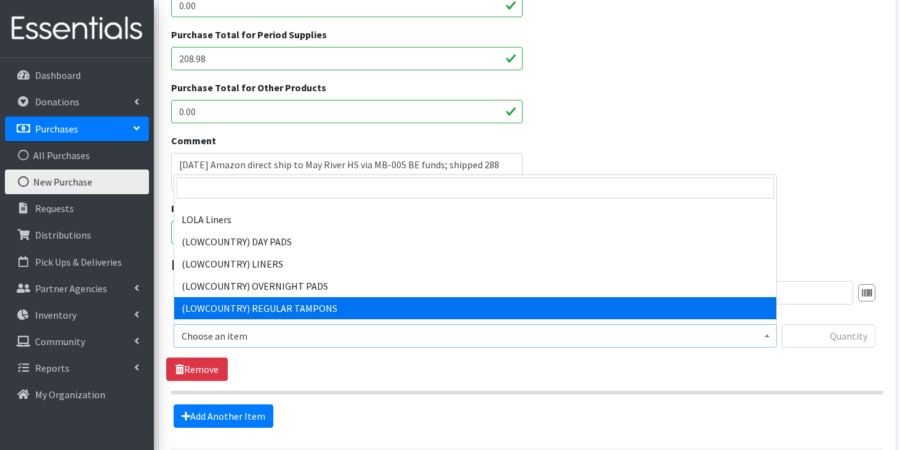
scroll to position [755, 0]
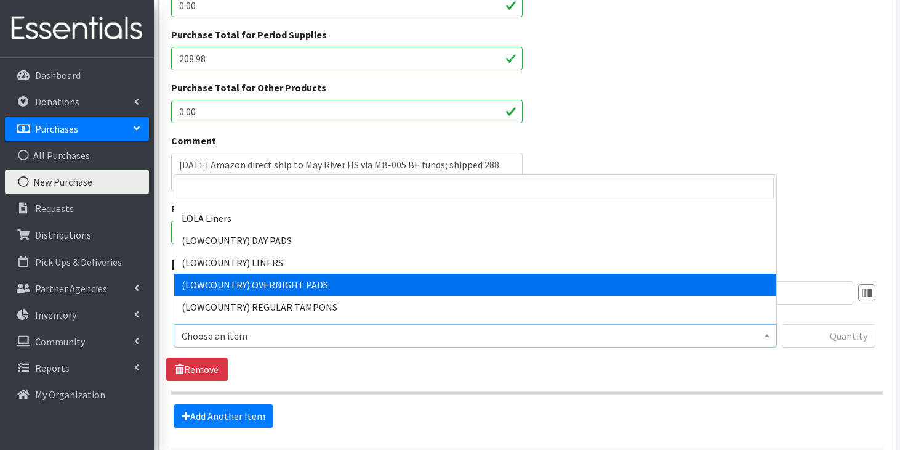
select select "13234"
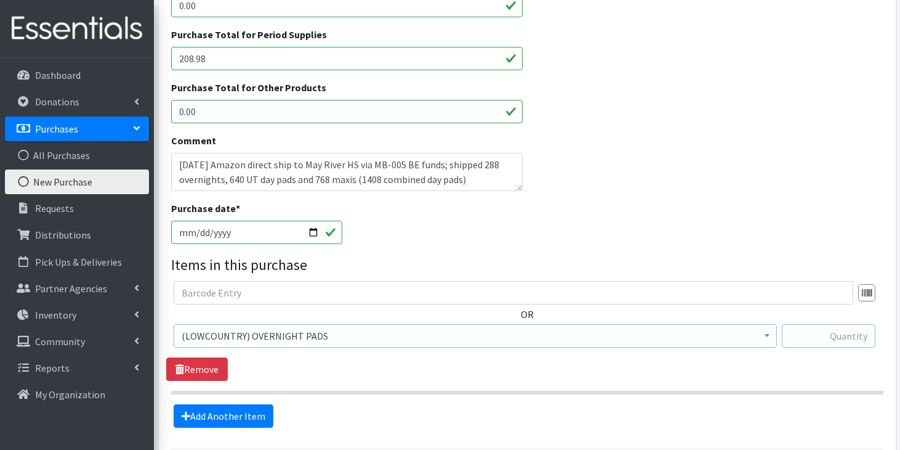
click at [819, 338] on input "text" at bounding box center [829, 335] width 94 height 23
type input "288"
click at [248, 419] on link "Add Another Item" at bounding box center [224, 415] width 100 height 23
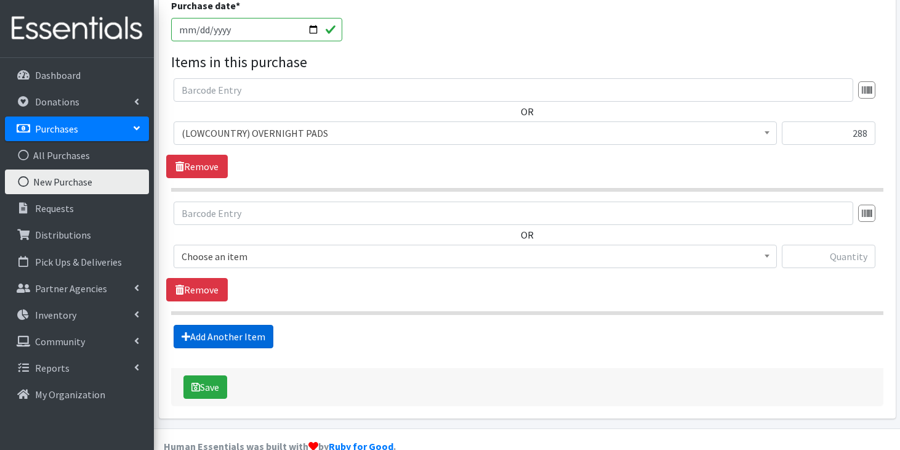
scroll to position [557, 0]
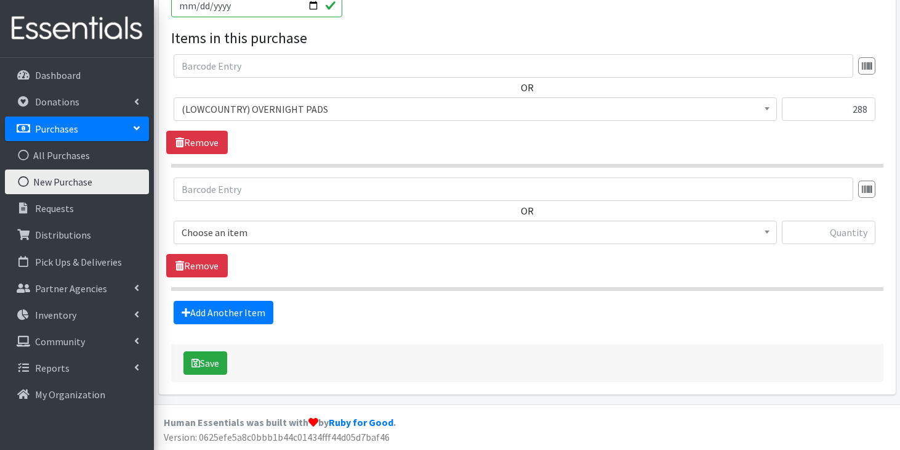
click at [319, 231] on span "Choose an item" at bounding box center [475, 232] width 587 height 17
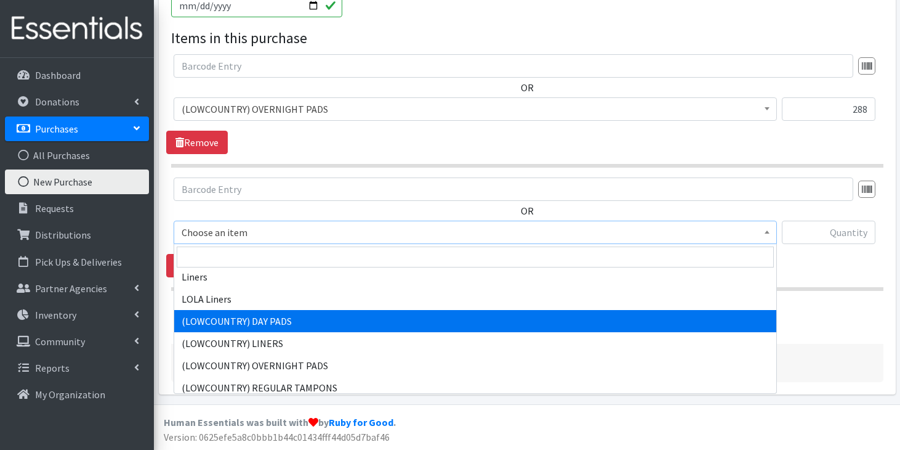
scroll to position [744, 0]
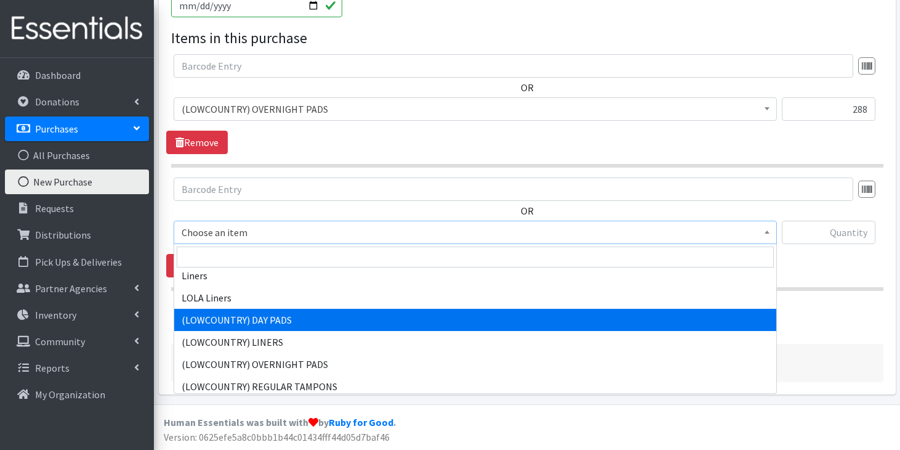
select select "13235"
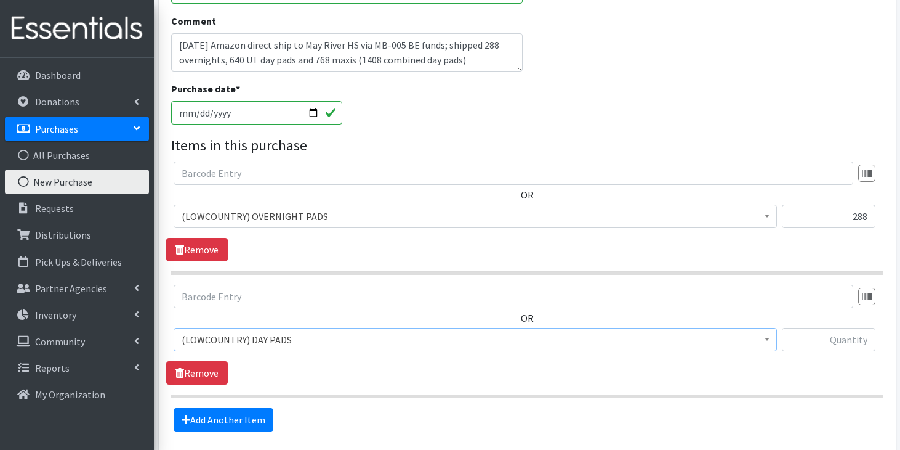
scroll to position [451, 0]
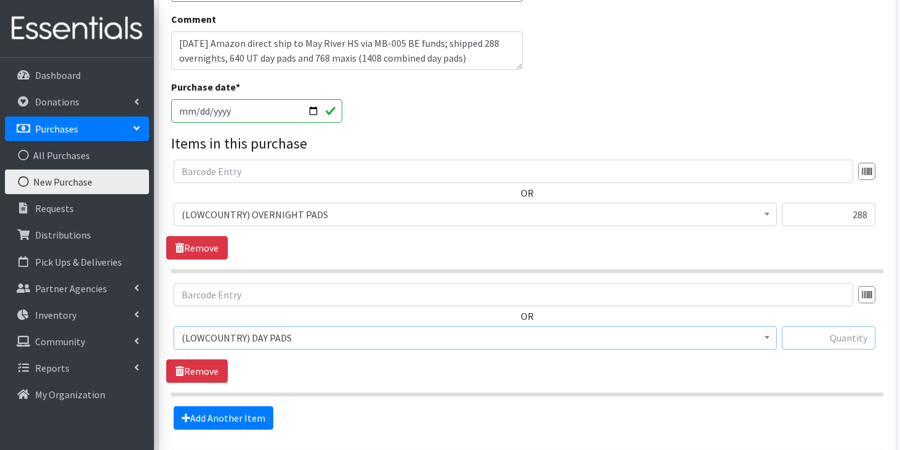
click at [815, 340] on input "text" at bounding box center [829, 337] width 94 height 23
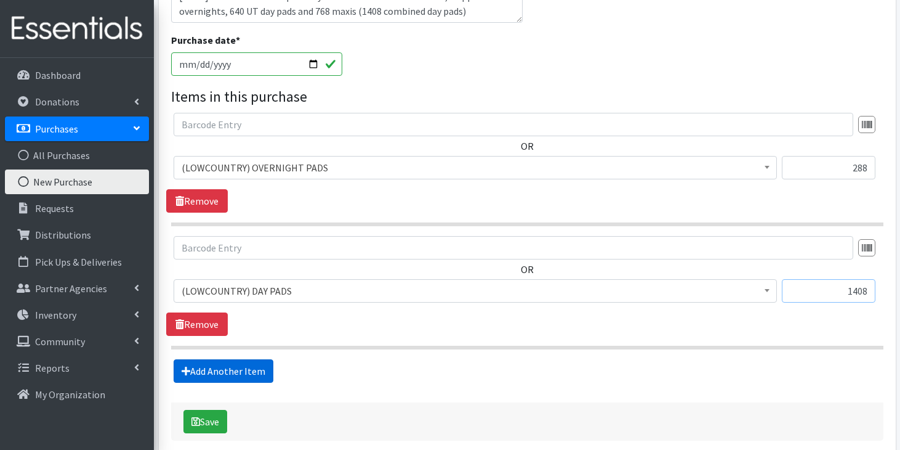
scroll to position [499, 0]
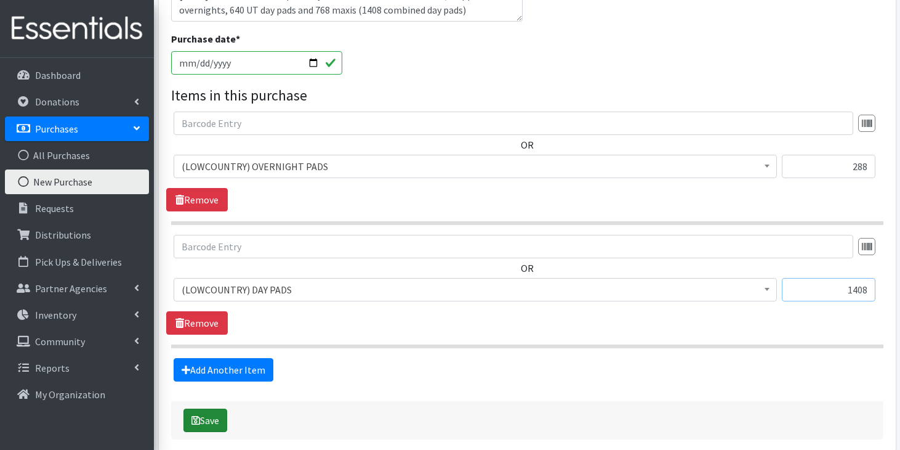
type input "1408"
click at [212, 414] on button "Save" at bounding box center [206, 419] width 44 height 23
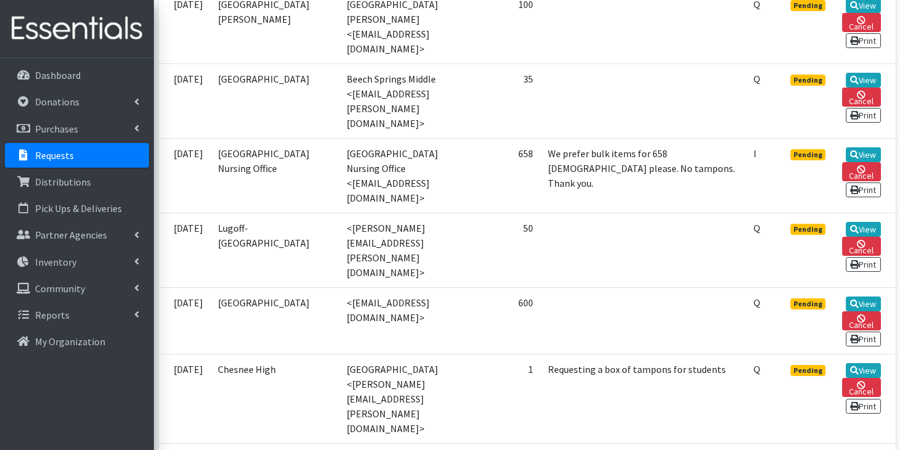
scroll to position [645, 0]
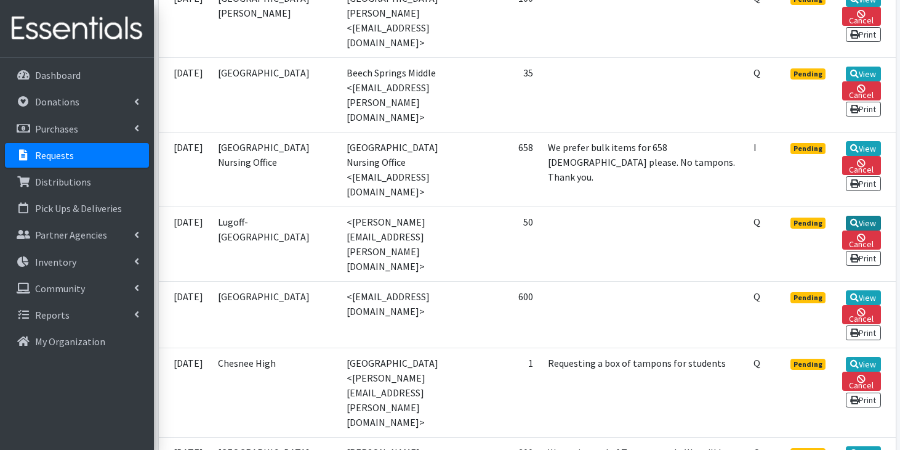
click at [850, 219] on icon at bounding box center [854, 223] width 9 height 9
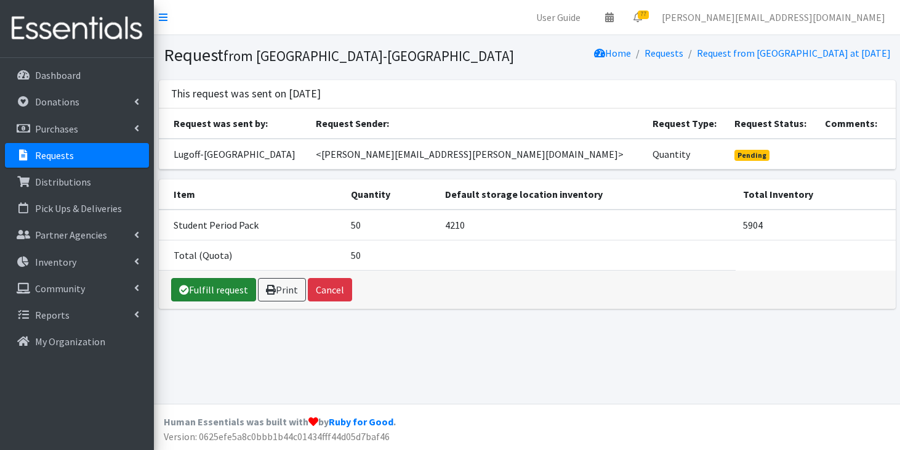
click at [220, 301] on link "Fulfill request" at bounding box center [213, 289] width 85 height 23
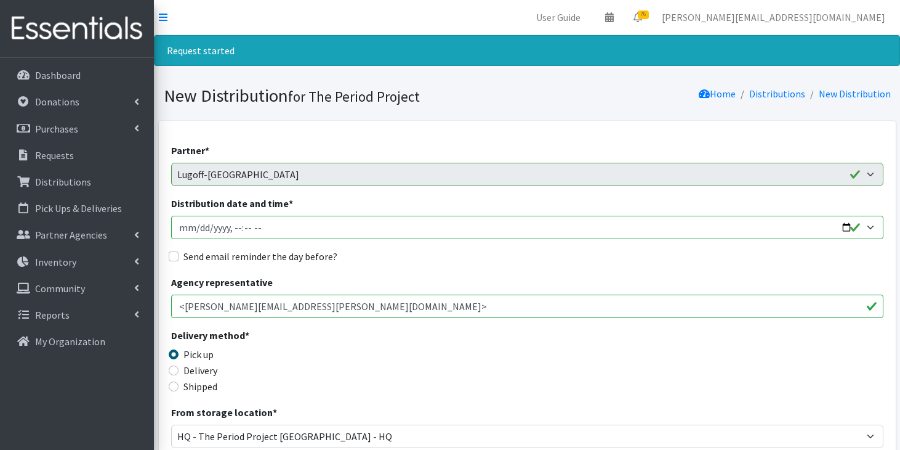
click at [264, 227] on input "Distribution date and time *" at bounding box center [527, 227] width 712 height 23
type input "[DATE]T11:59"
click at [170, 391] on div "Partner * AAST Abbeville County Library System [GEOGRAPHIC_DATA] [GEOGRAPHIC_DA…" at bounding box center [527, 446] width 737 height 650
click at [176, 387] on input "Shipped" at bounding box center [174, 386] width 10 height 10
radio input "true"
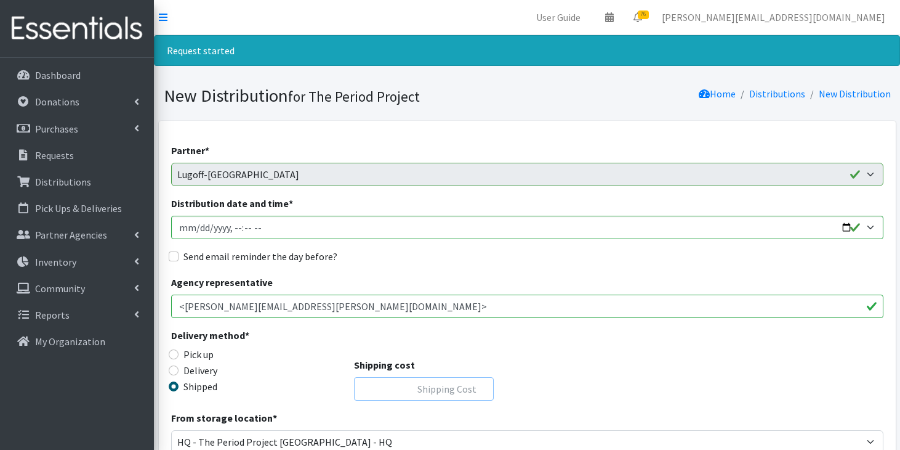
click at [425, 381] on input "Shipping cost" at bounding box center [424, 388] width 140 height 23
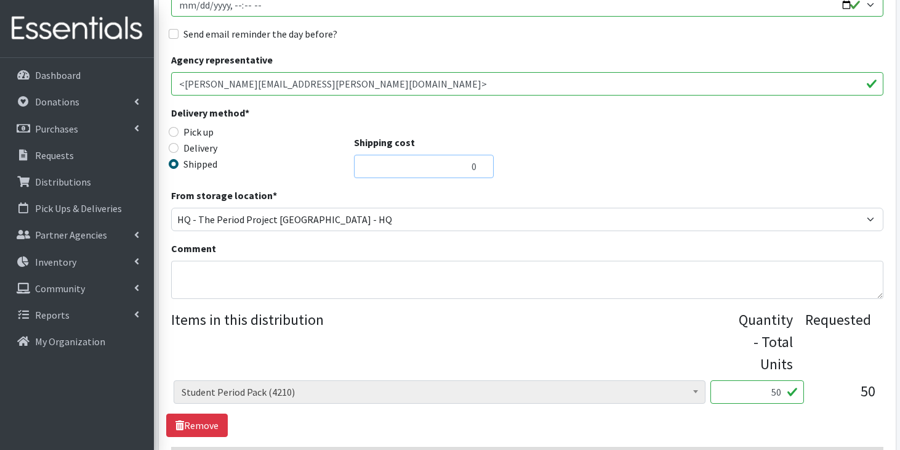
scroll to position [223, 0]
type input "0"
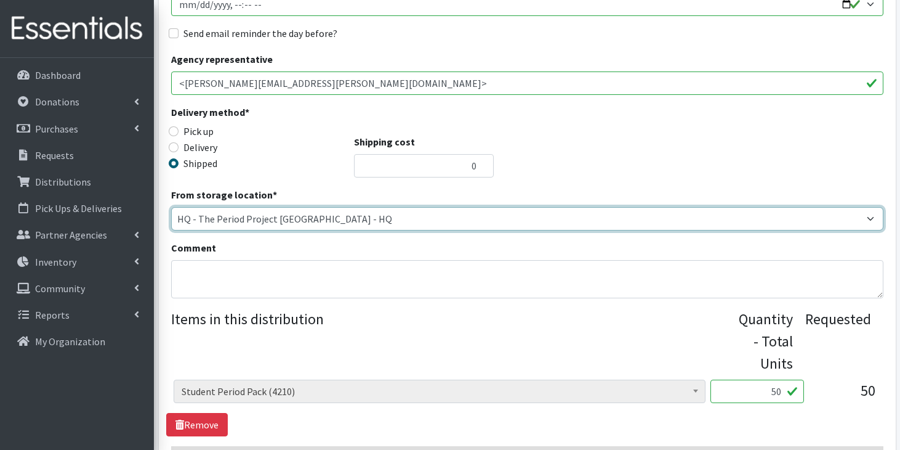
click at [403, 220] on select "[PERSON_NAME] HPP [GEOGRAPHIC_DATA], [GEOGRAPHIC_DATA] [GEOGRAPHIC_DATA] [GEOGR…" at bounding box center [527, 218] width 712 height 23
select select "253"
click at [171, 207] on select "[PERSON_NAME] HPP [GEOGRAPHIC_DATA], [GEOGRAPHIC_DATA] [GEOGRAPHIC_DATA] [GEOGR…" at bounding box center [527, 218] width 712 height 23
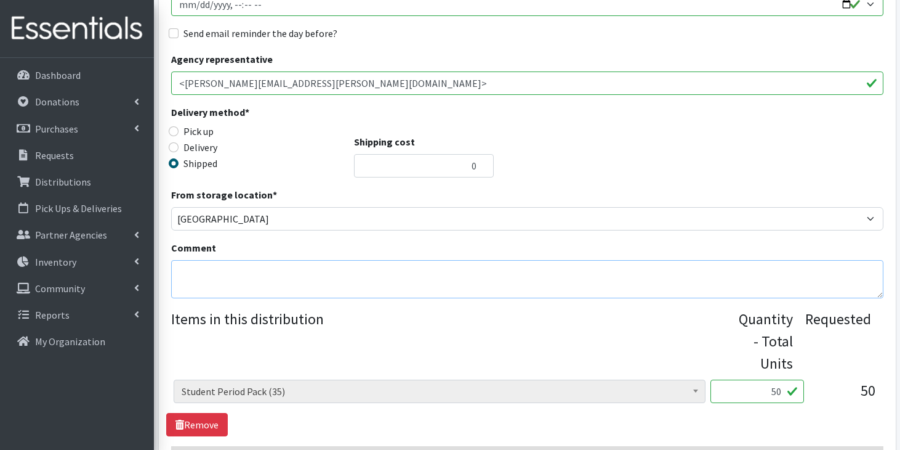
click at [474, 293] on textarea "Comment" at bounding box center [527, 279] width 712 height 38
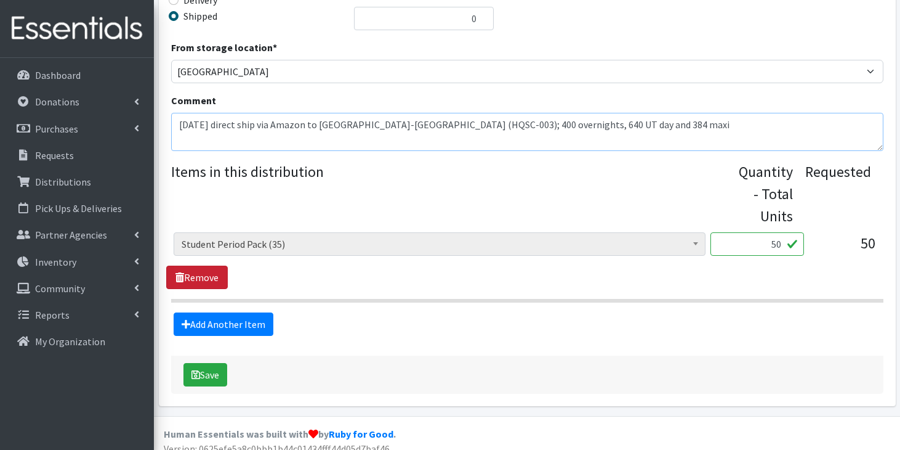
type textarea "[DATE] direct ship via Amazon to [GEOGRAPHIC_DATA]-[GEOGRAPHIC_DATA] (HQSC-003)…"
click at [204, 280] on link "Remove" at bounding box center [197, 276] width 62 height 23
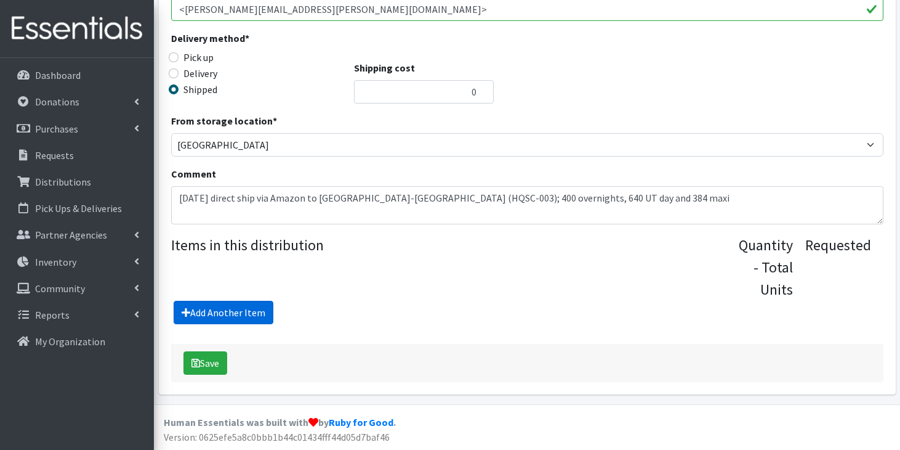
click at [238, 307] on link "Add Another Item" at bounding box center [224, 312] width 100 height 23
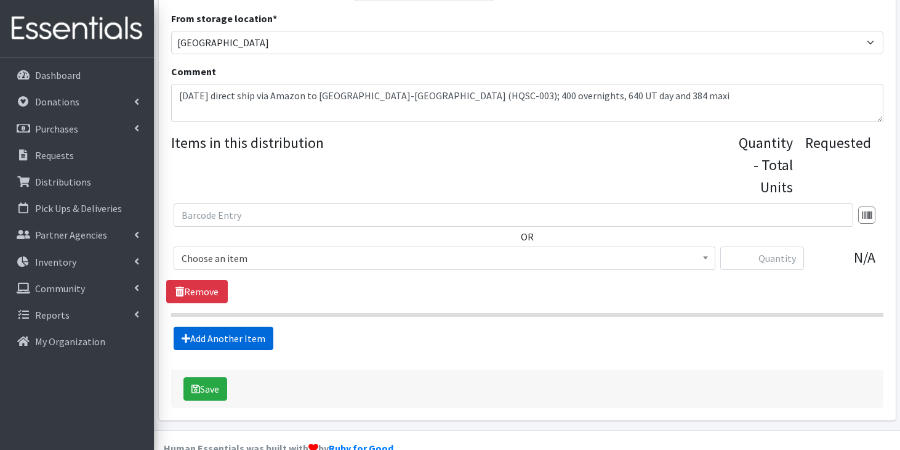
scroll to position [425, 0]
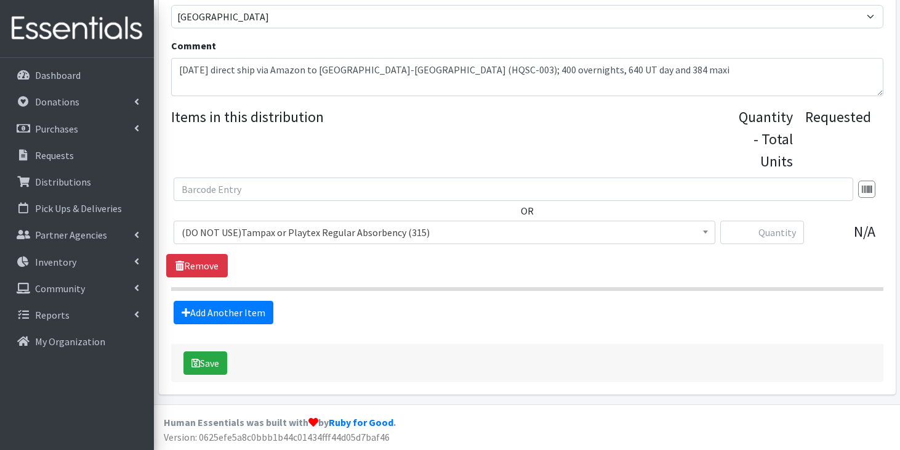
click at [339, 230] on span "(DO NOT USE)Tampax or Playtex Regular Absorbency (315)" at bounding box center [445, 232] width 526 height 17
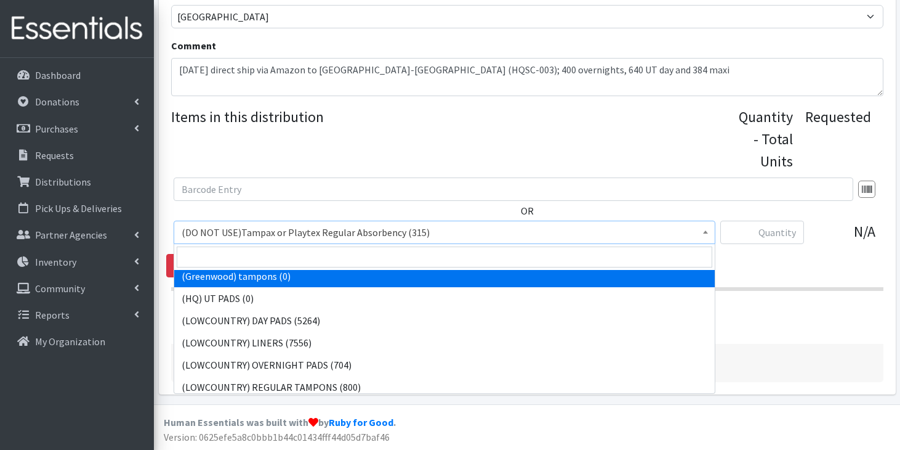
scroll to position [118, 0]
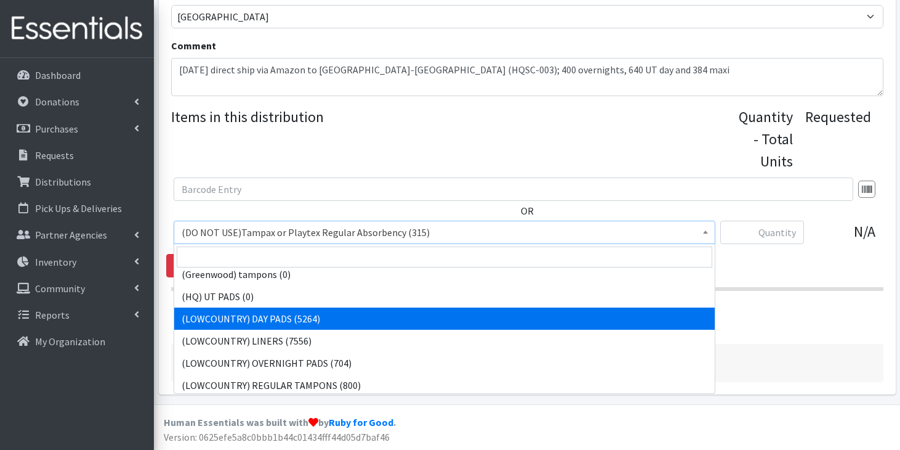
select select "13235"
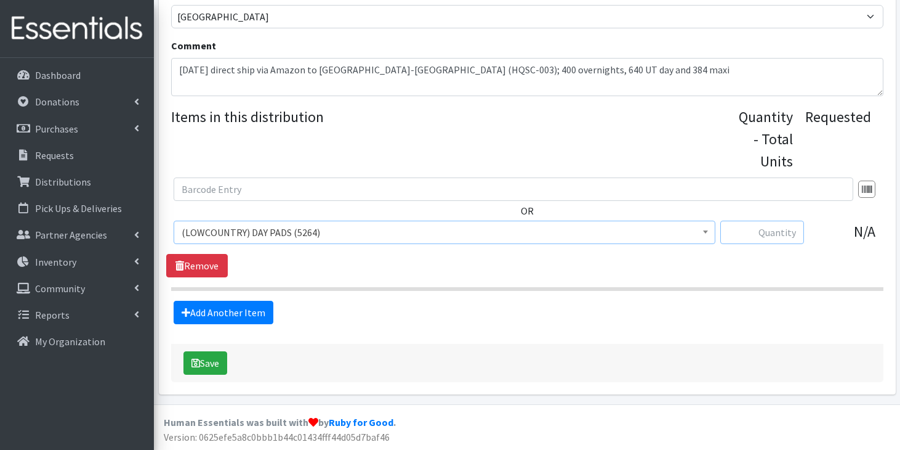
click at [773, 228] on input "text" at bounding box center [762, 231] width 84 height 23
type input "1024"
click at [264, 312] on link "Add Another Item" at bounding box center [224, 312] width 100 height 23
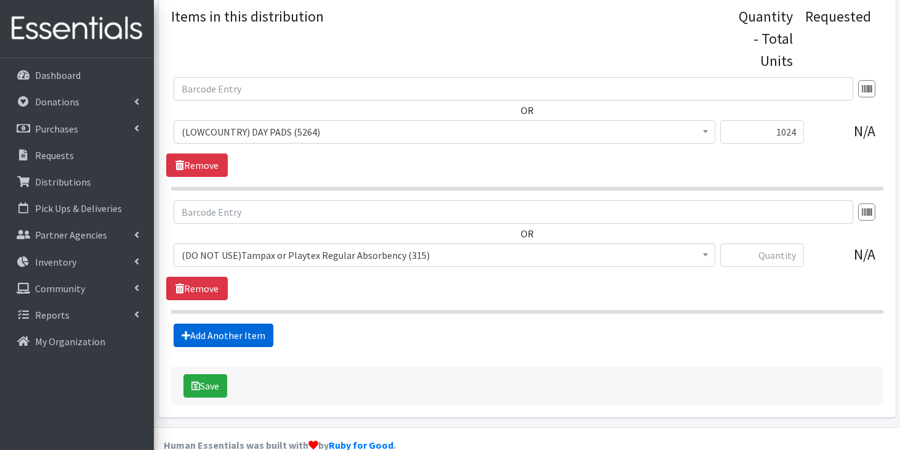
scroll to position [548, 0]
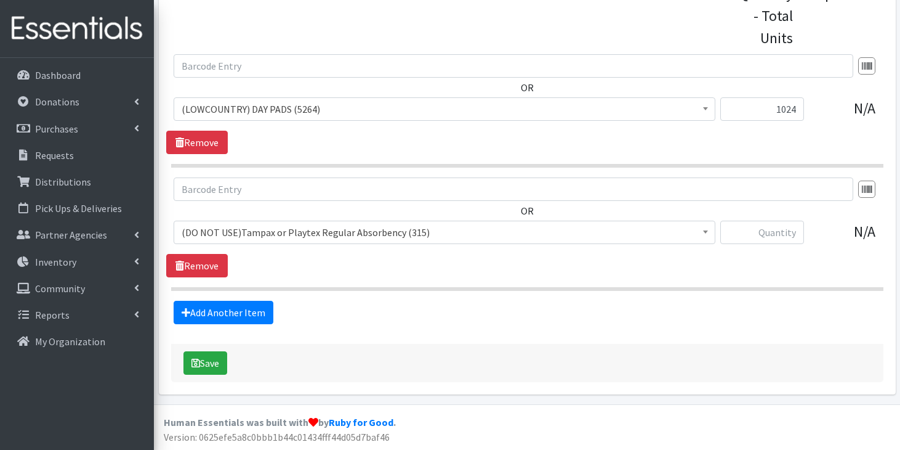
click at [540, 226] on span "(DO NOT USE)Tampax or Playtex Regular Absorbency (315)" at bounding box center [445, 232] width 526 height 17
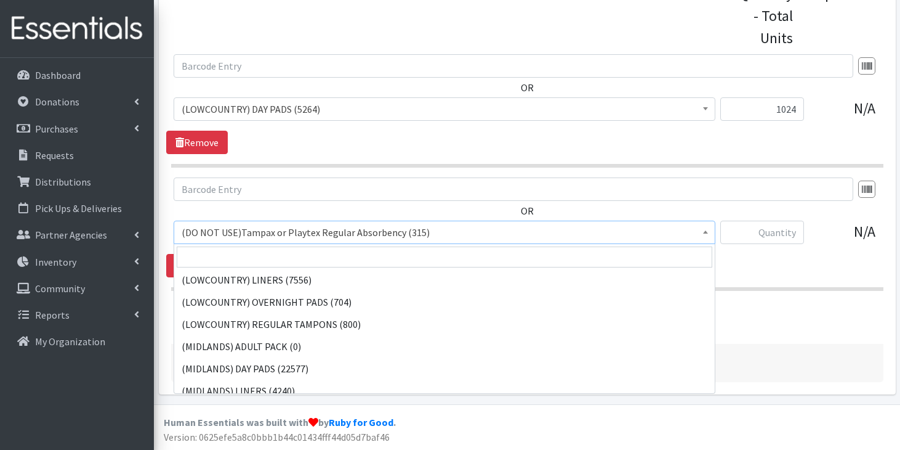
scroll to position [171, 0]
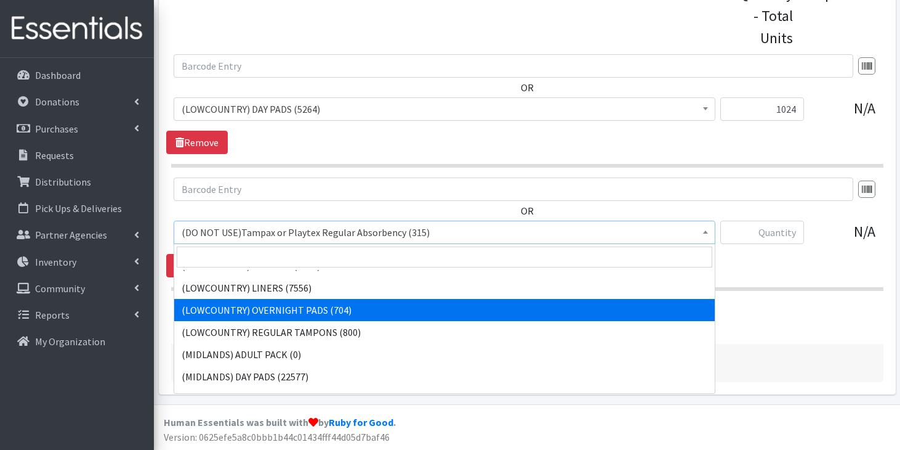
select select "13234"
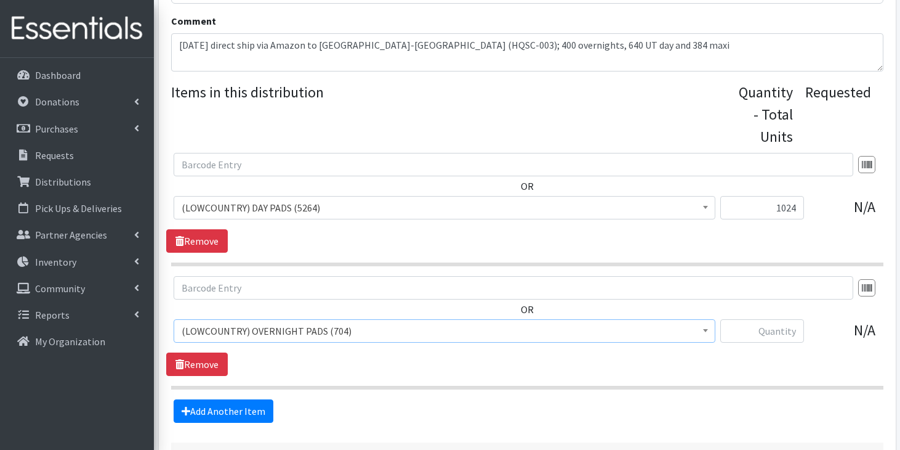
scroll to position [449, 0]
click at [773, 331] on input "text" at bounding box center [762, 331] width 84 height 23
type input "3"
type input "400"
click at [365, 200] on span "(LOWCOUNTRY) DAY PADS (5264)" at bounding box center [445, 208] width 526 height 17
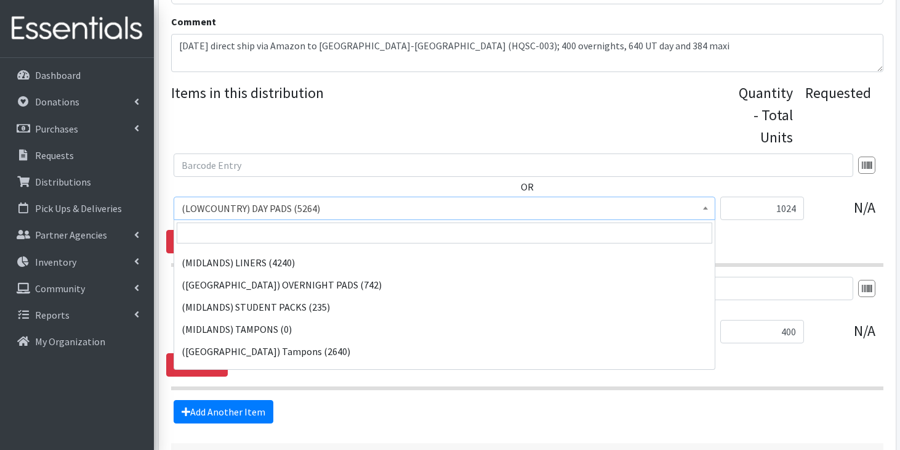
scroll to position [278, 0]
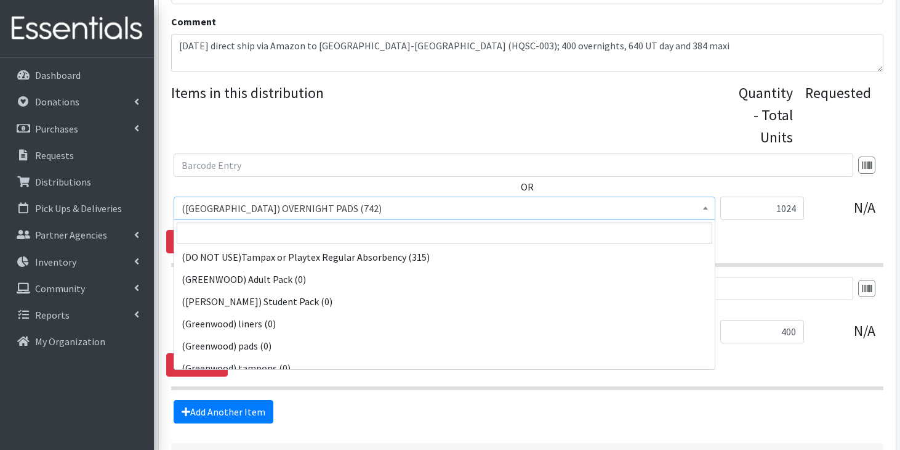
click at [340, 202] on span "(MIDLANDS) OVERNIGHT PADS (742)" at bounding box center [445, 208] width 526 height 17
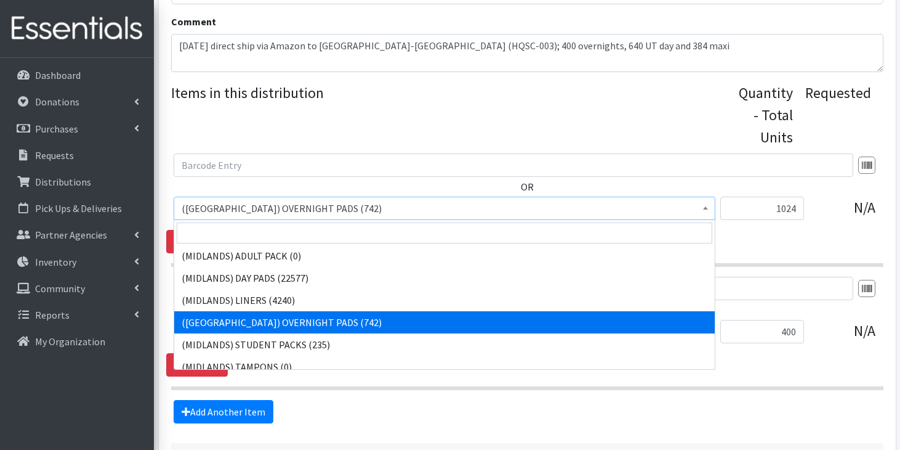
scroll to position [249, 0]
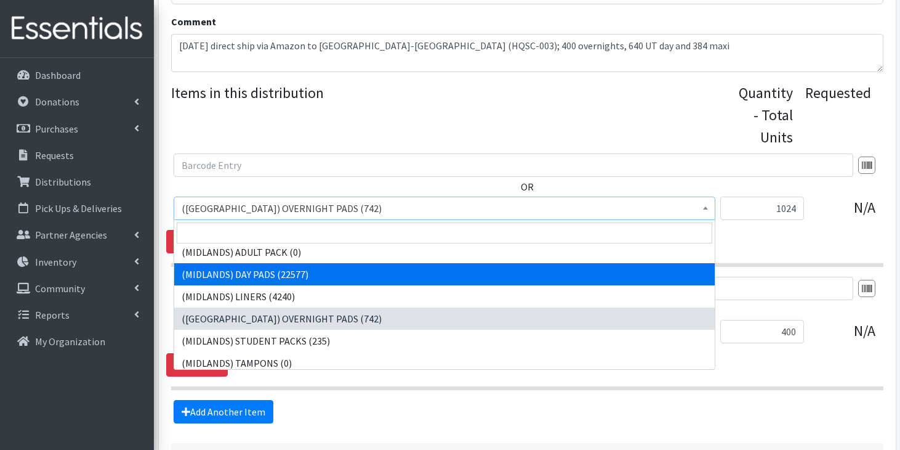
select select "12839"
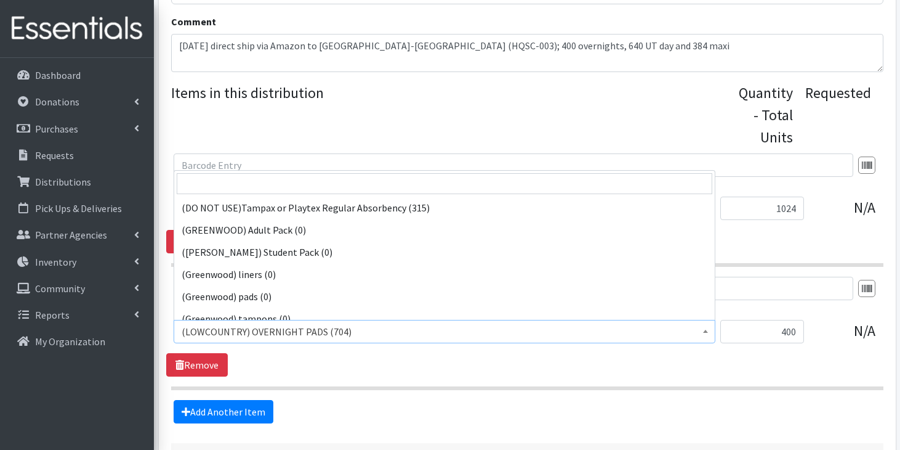
click at [316, 329] on span "(LOWCOUNTRY) OVERNIGHT PADS (704)" at bounding box center [445, 331] width 526 height 17
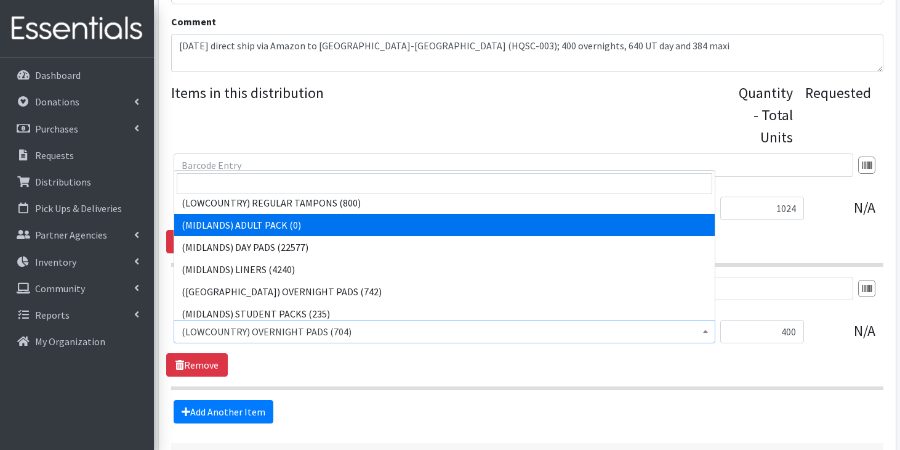
scroll to position [227, 0]
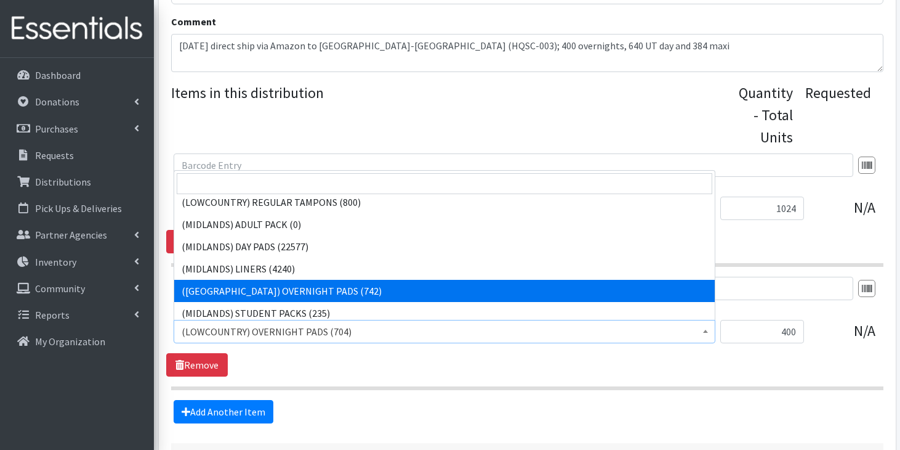
select select "13856"
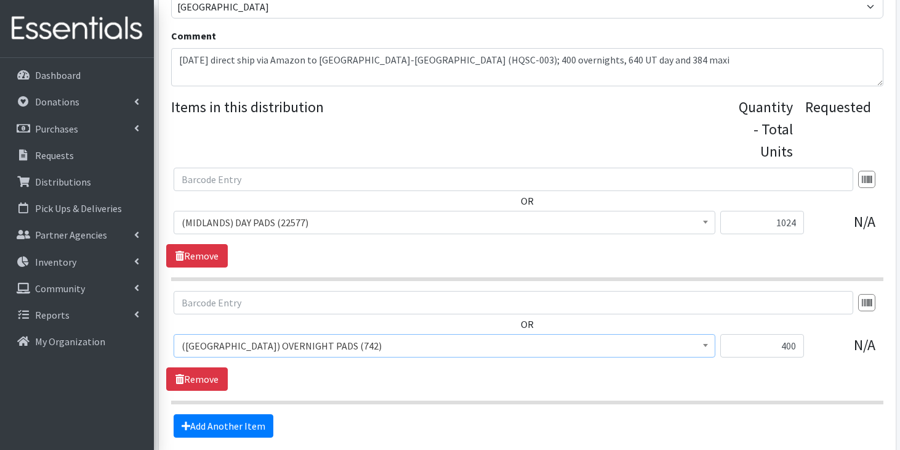
scroll to position [450, 0]
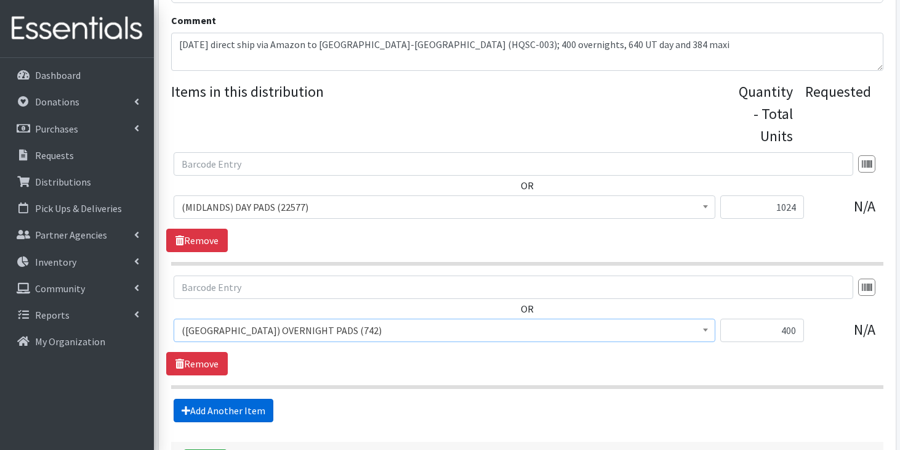
click at [244, 410] on link "Add Another Item" at bounding box center [224, 409] width 100 height 23
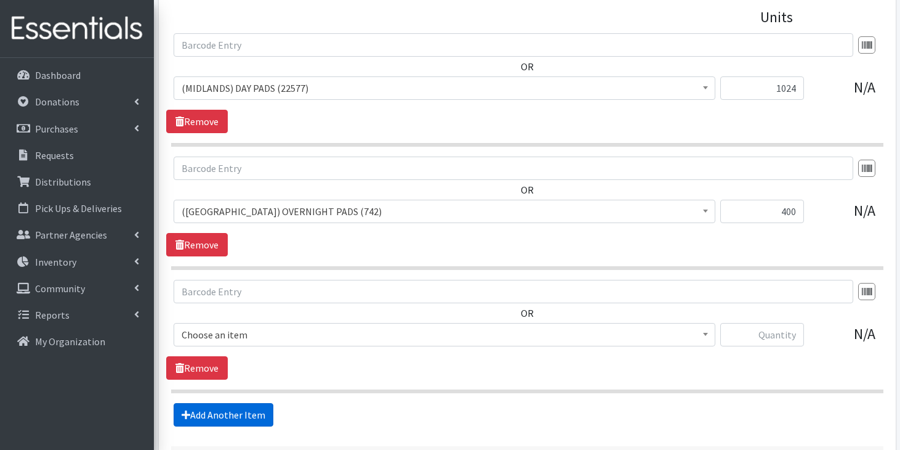
scroll to position [671, 0]
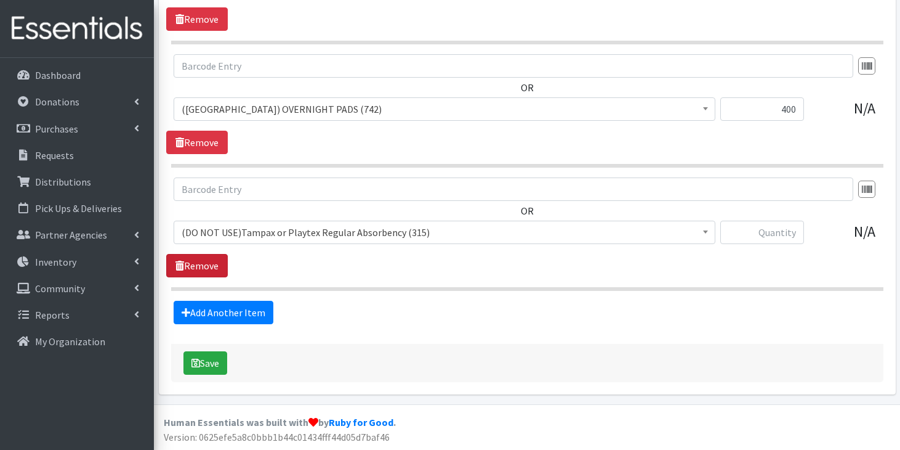
click at [199, 263] on link "Remove" at bounding box center [197, 265] width 62 height 23
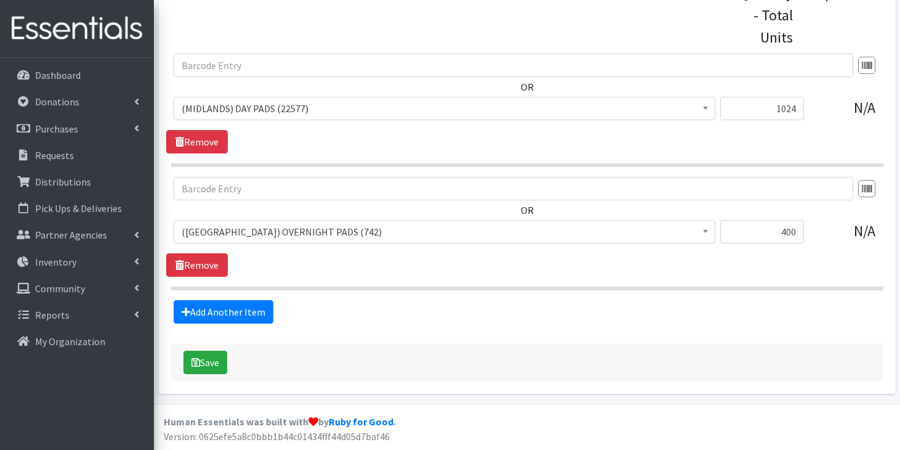
scroll to position [548, 0]
click at [212, 363] on button "Save" at bounding box center [206, 362] width 44 height 23
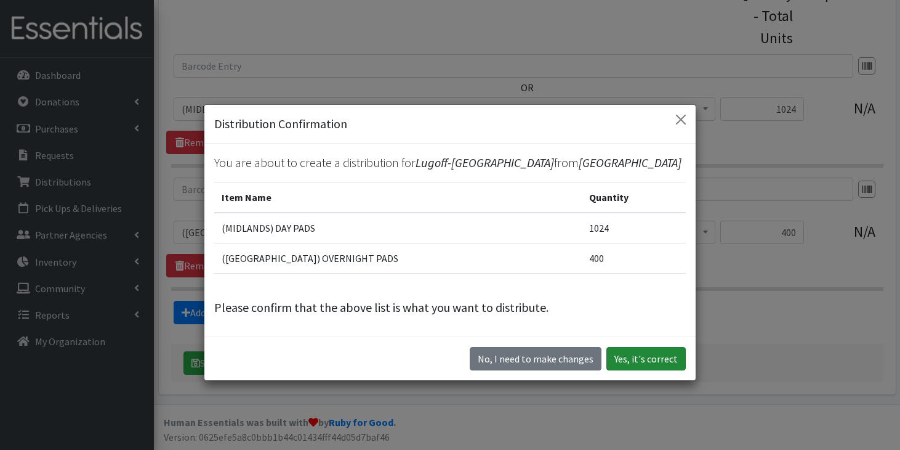
click at [624, 356] on button "Yes, it's correct" at bounding box center [646, 358] width 79 height 23
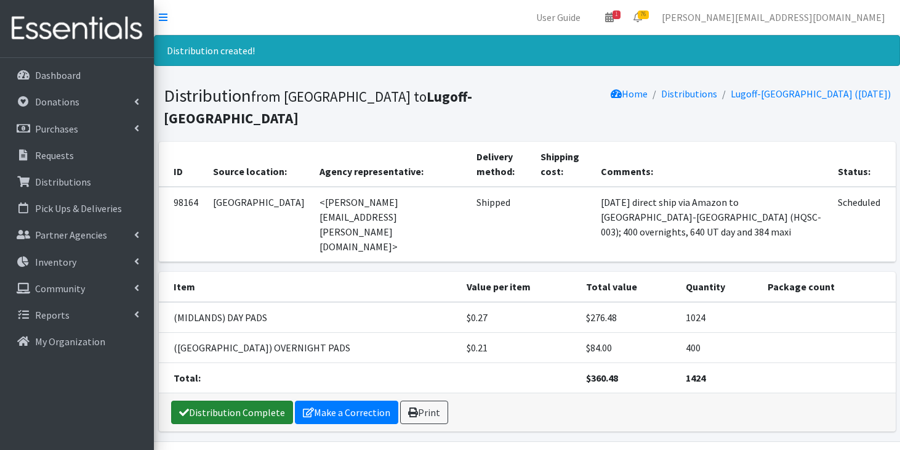
click at [236, 400] on link "Distribution Complete" at bounding box center [232, 411] width 122 height 23
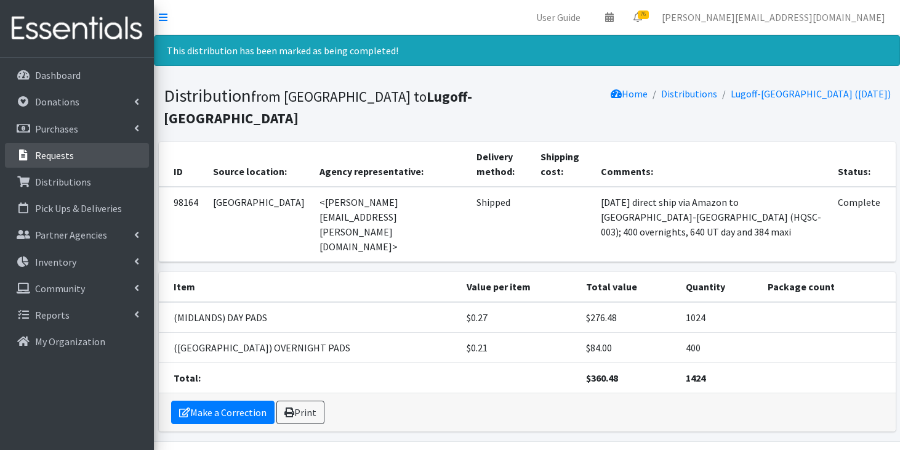
click at [36, 154] on p "Requests" at bounding box center [54, 155] width 39 height 12
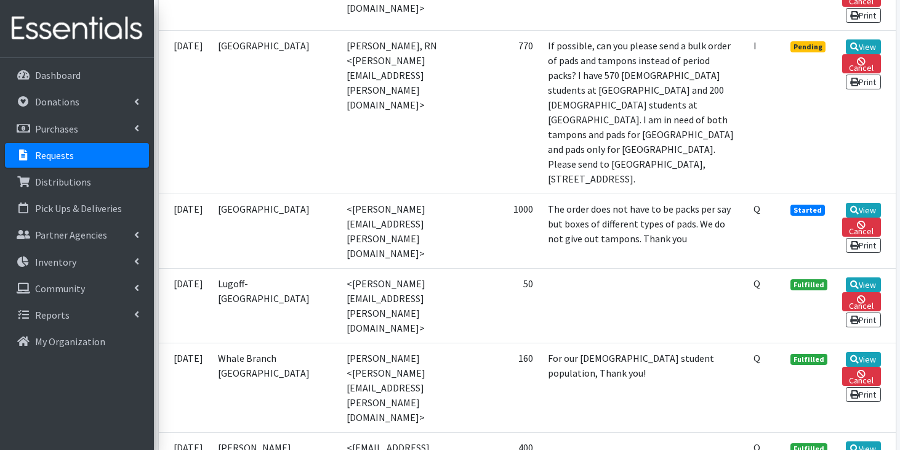
scroll to position [1933, 0]
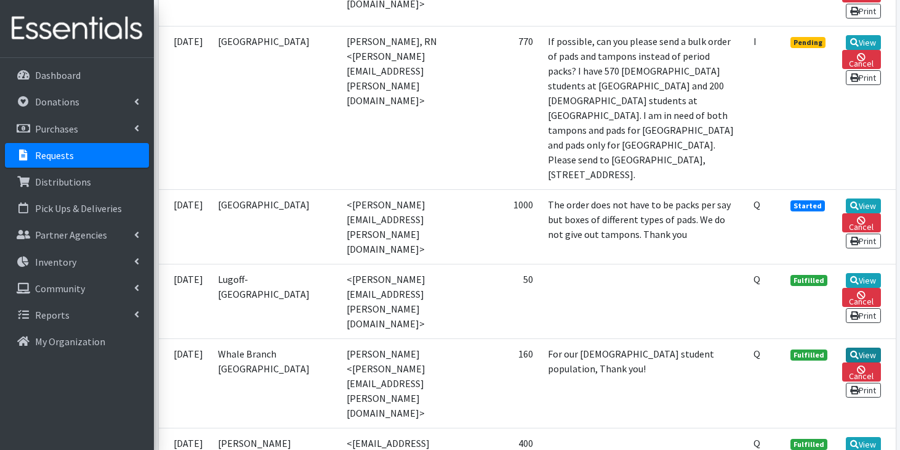
click at [857, 350] on icon at bounding box center [854, 354] width 9 height 9
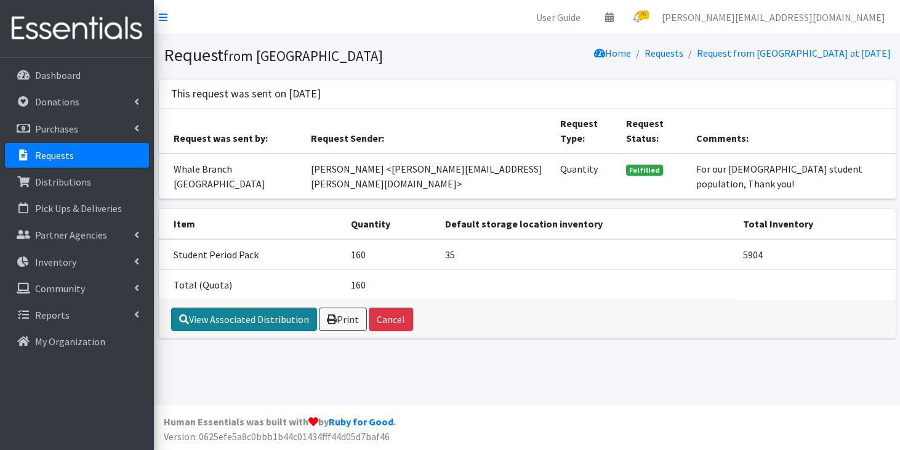
click at [254, 331] on link "View Associated Distribution" at bounding box center [244, 318] width 146 height 23
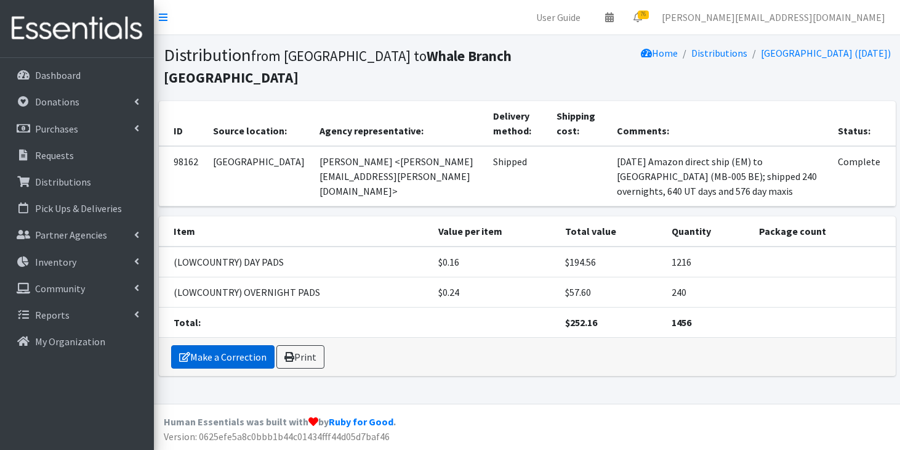
click at [246, 354] on link "Make a Correction" at bounding box center [222, 356] width 103 height 23
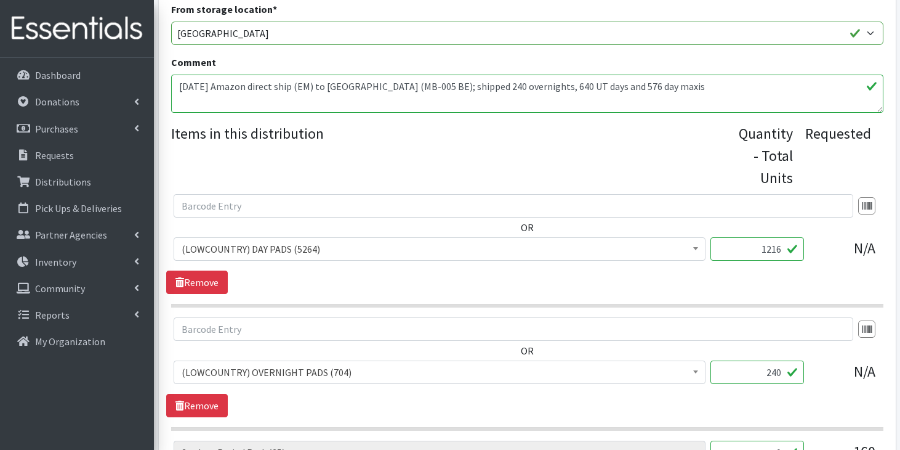
scroll to position [628, 0]
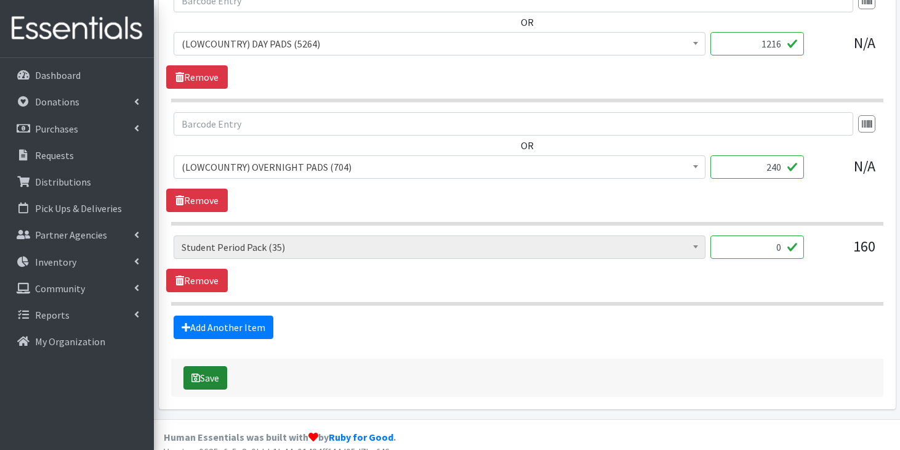
click at [203, 371] on button "Save" at bounding box center [206, 377] width 44 height 23
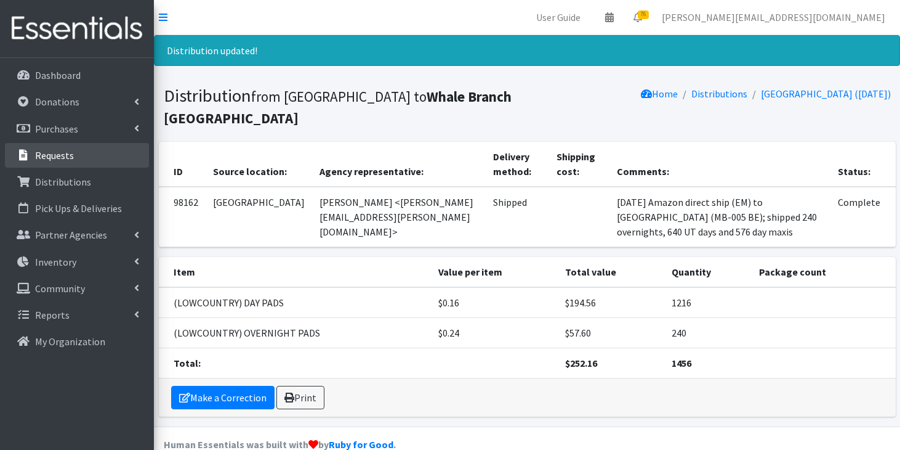
click at [86, 148] on link "Requests" at bounding box center [77, 155] width 144 height 25
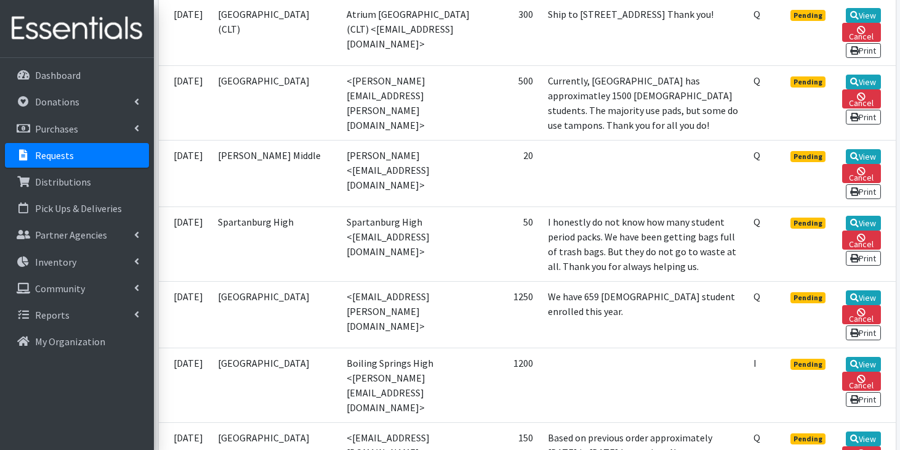
scroll to position [1411, 0]
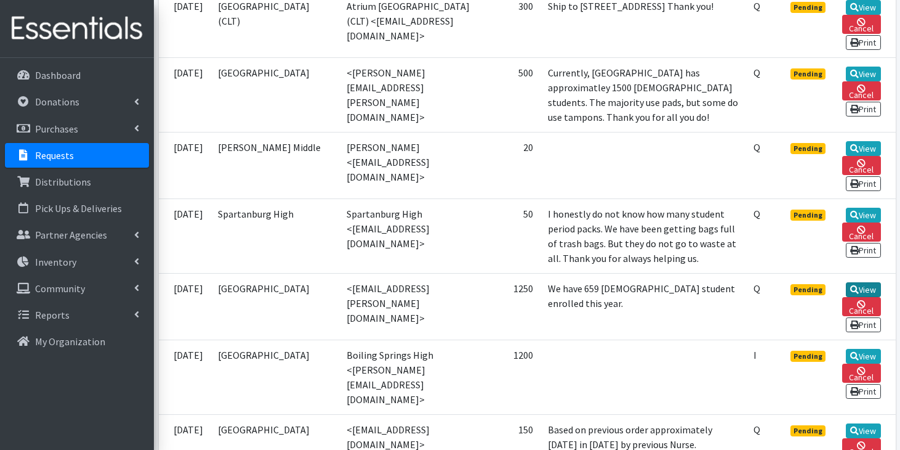
click at [865, 283] on link "View" at bounding box center [863, 289] width 35 height 15
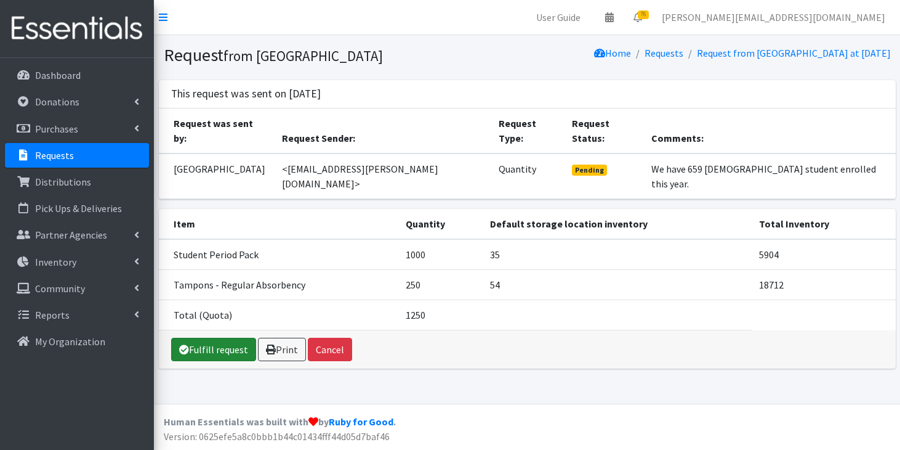
click at [211, 337] on link "Fulfill request" at bounding box center [213, 348] width 85 height 23
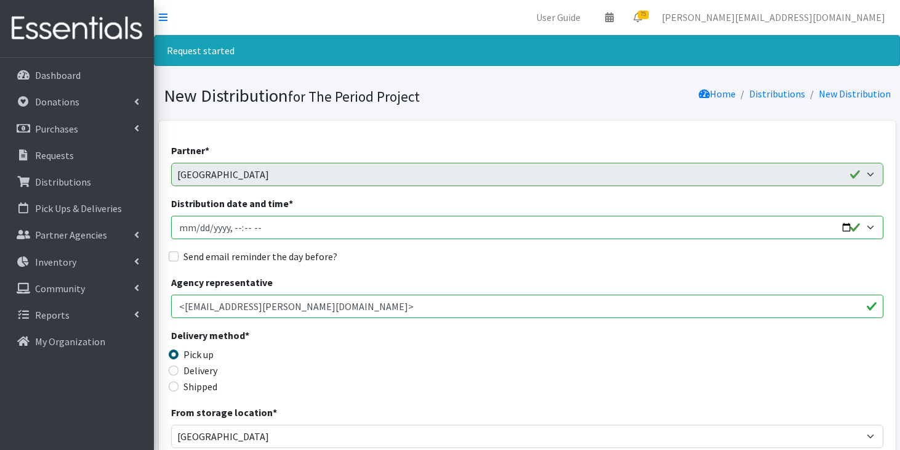
click at [265, 225] on input "Distribution date and time *" at bounding box center [527, 227] width 712 height 23
click at [197, 228] on input "Distribution date and time *" at bounding box center [527, 227] width 712 height 23
type input "[DATE]T11:59"
click at [172, 389] on input "Shipped" at bounding box center [174, 386] width 10 height 10
radio input "true"
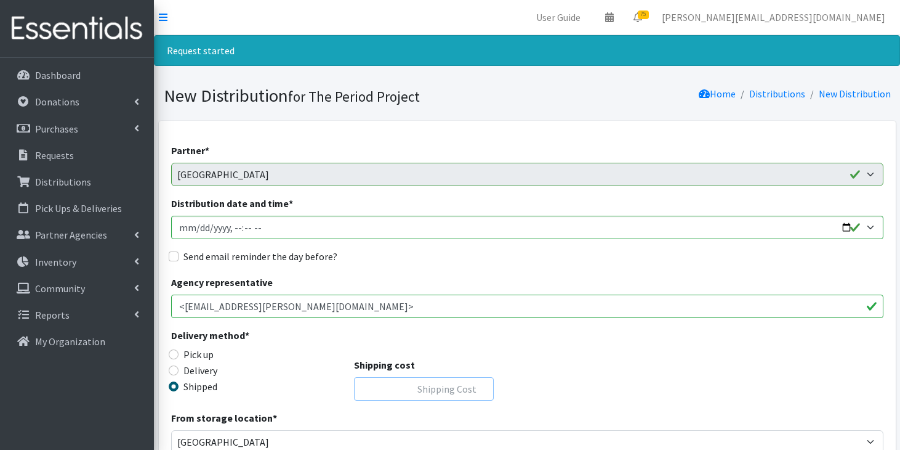
click at [435, 393] on input "Shipping cost" at bounding box center [424, 388] width 140 height 23
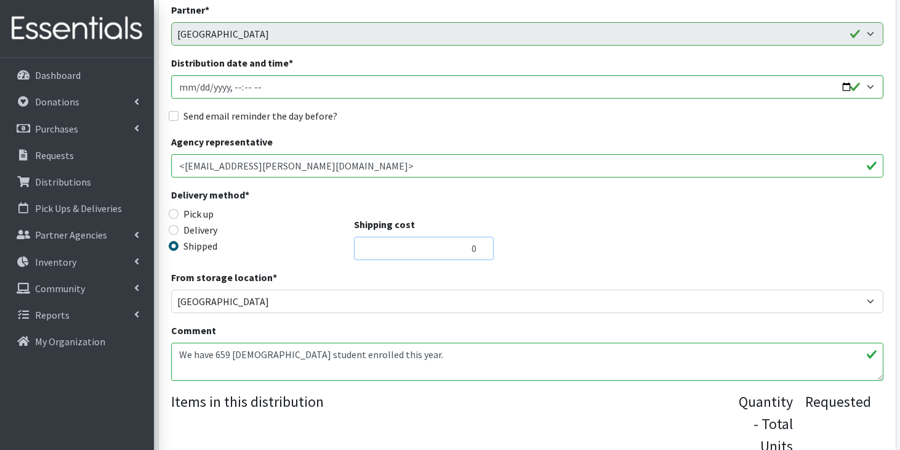
scroll to position [144, 0]
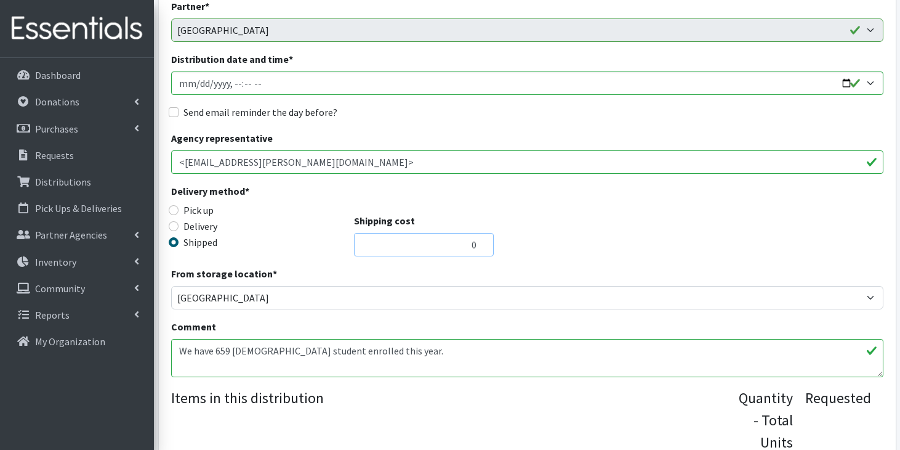
type input "0"
drag, startPoint x: 454, startPoint y: 357, endPoint x: 168, endPoint y: 347, distance: 286.5
click at [168, 347] on div "Partner * AAST Abbeville County Library System [GEOGRAPHIC_DATA] [GEOGRAPHIC_DA…" at bounding box center [527, 344] width 737 height 735
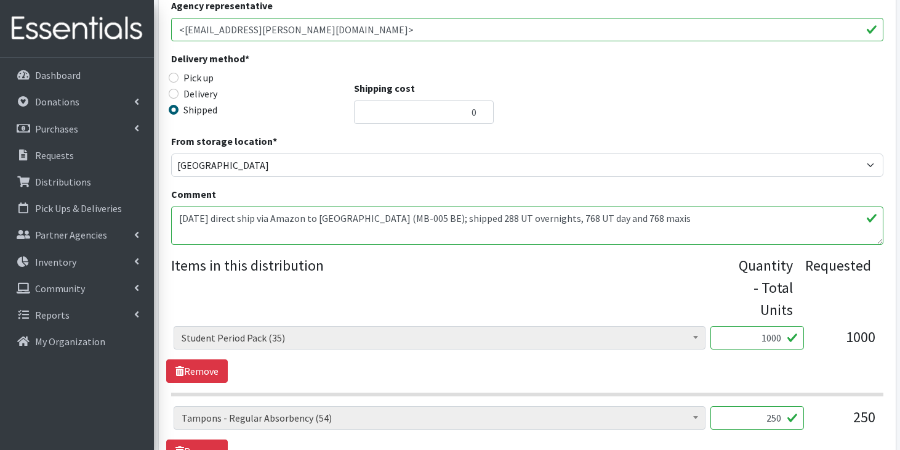
scroll to position [281, 0]
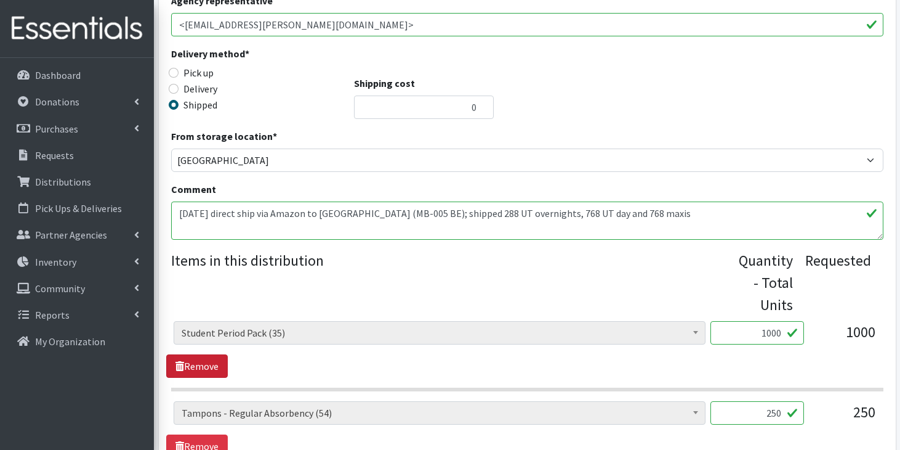
type textarea "10/13/25 direct ship via Amazon to Bluffton HS (MB-005 BE); shipped 288 UT over…"
click at [214, 359] on link "Remove" at bounding box center [197, 365] width 62 height 23
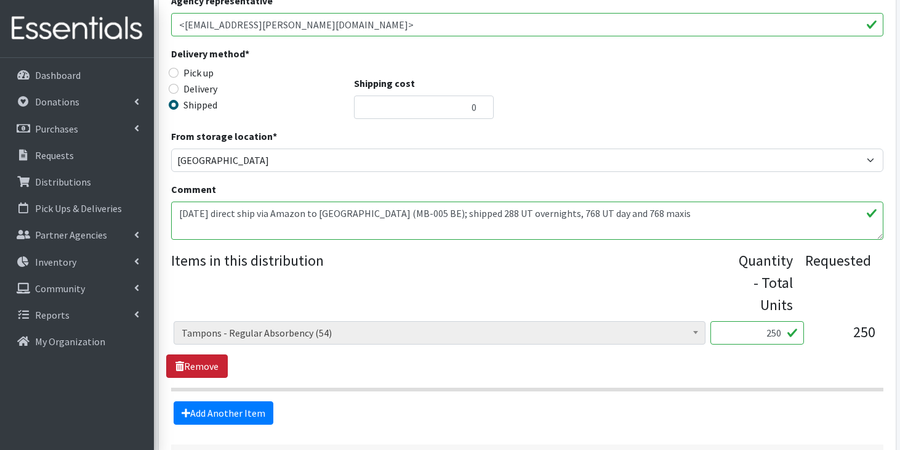
click at [213, 361] on link "Remove" at bounding box center [197, 365] width 62 height 23
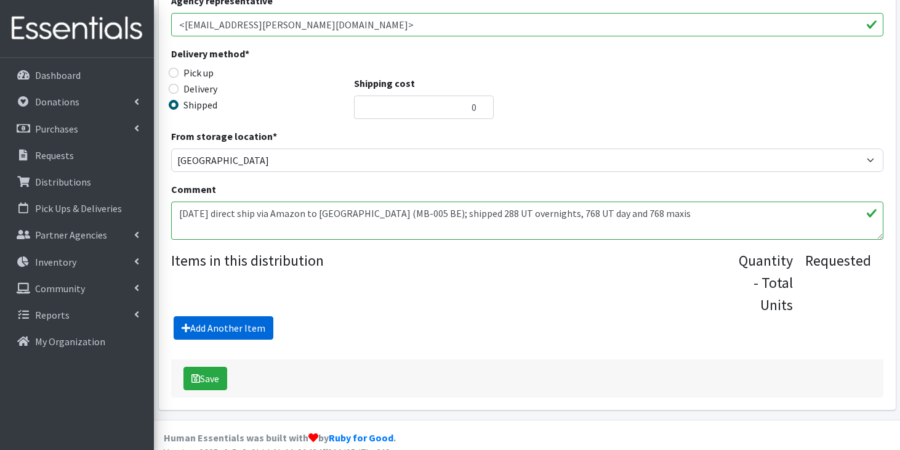
click at [230, 328] on link "Add Another Item" at bounding box center [224, 327] width 100 height 23
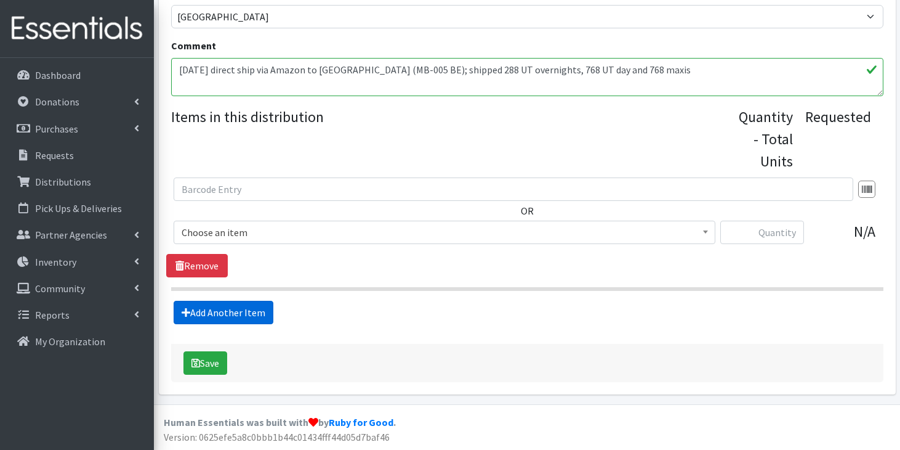
scroll to position [425, 0]
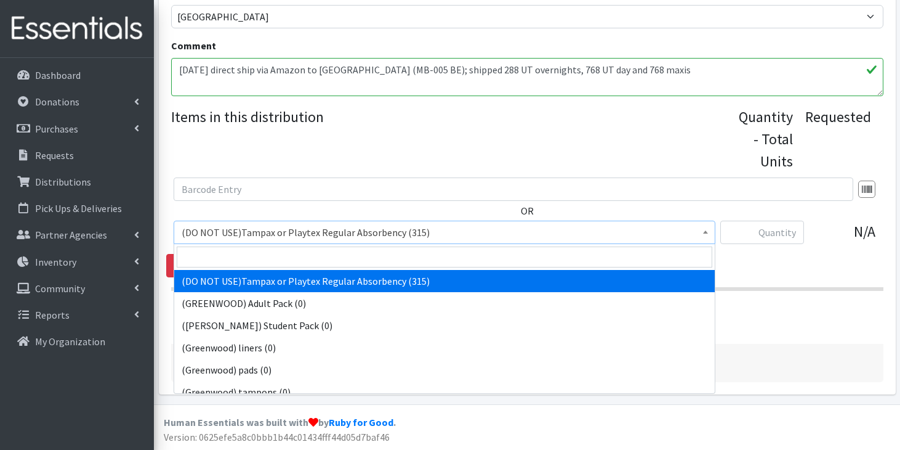
click at [267, 233] on span "(DO NOT USE)Tampax or Playtex Regular Absorbency (315)" at bounding box center [445, 232] width 526 height 17
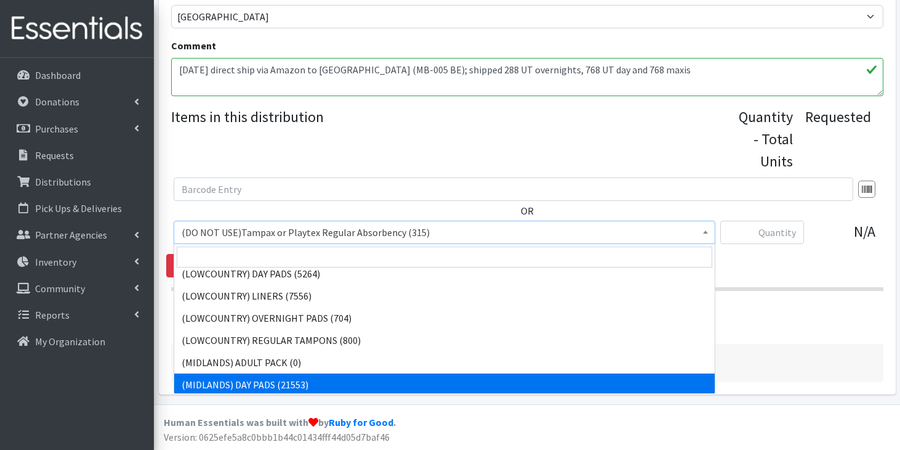
scroll to position [163, 0]
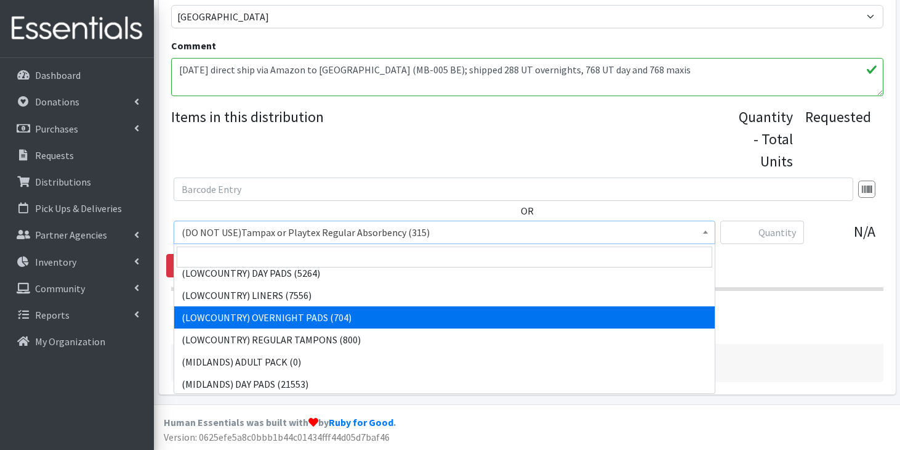
select select "13234"
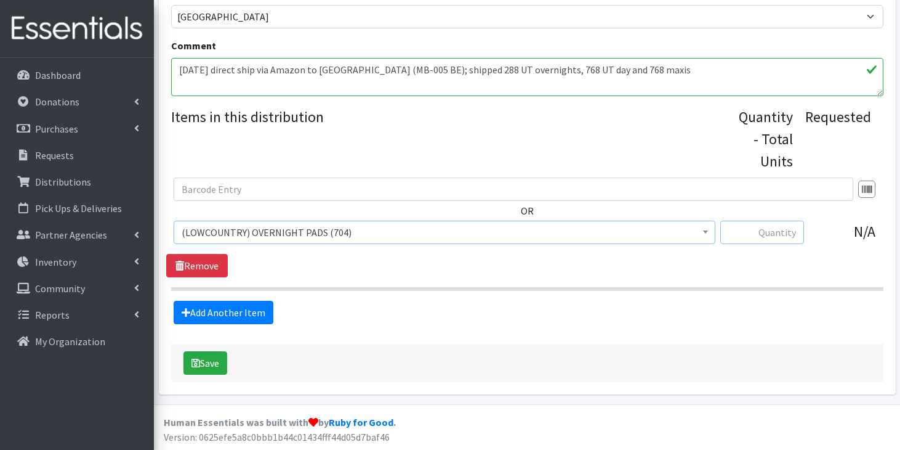
click at [777, 240] on input "text" at bounding box center [762, 231] width 84 height 23
type input "288"
click at [256, 320] on link "Add Another Item" at bounding box center [224, 312] width 100 height 23
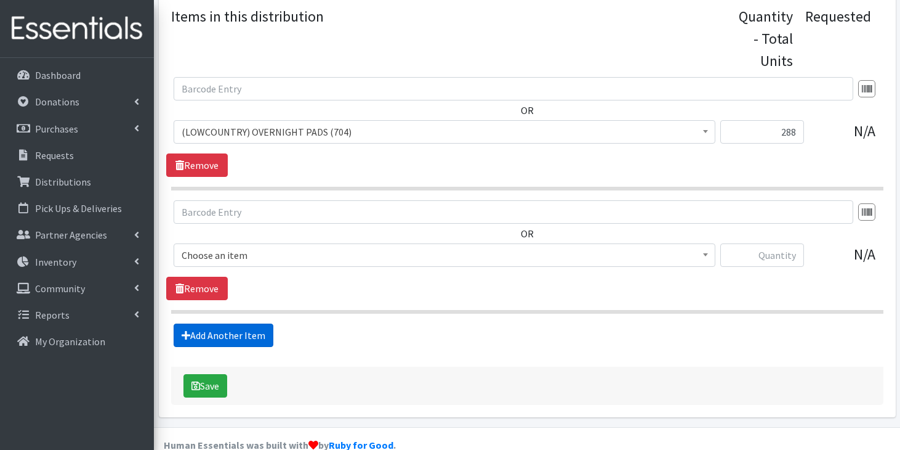
scroll to position [548, 0]
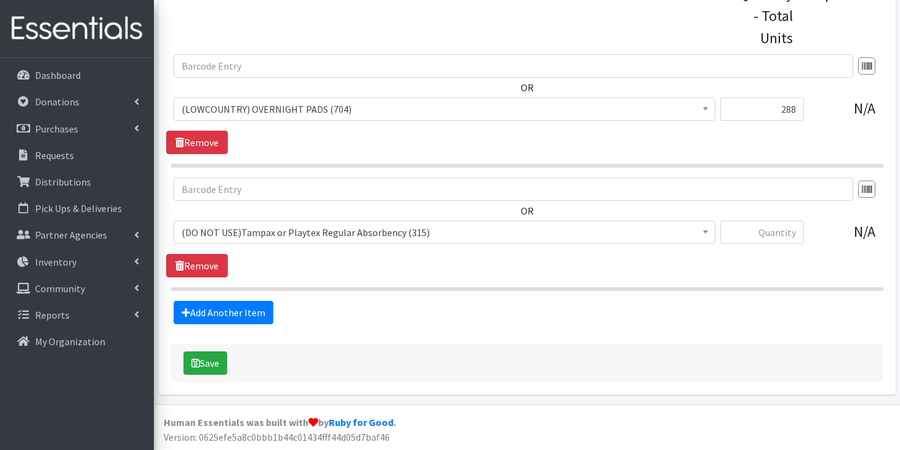
click at [309, 238] on span "(DO NOT USE)Tampax or Playtex Regular Absorbency (315)" at bounding box center [445, 232] width 526 height 17
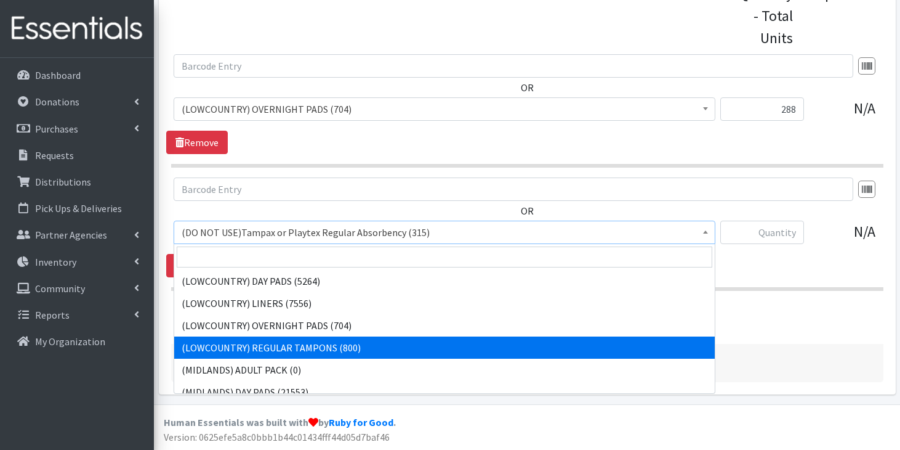
scroll to position [160, 0]
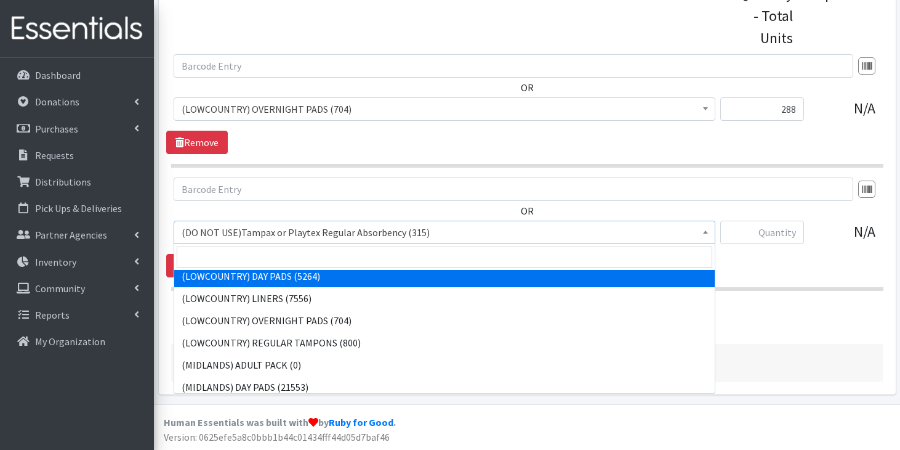
select select "13235"
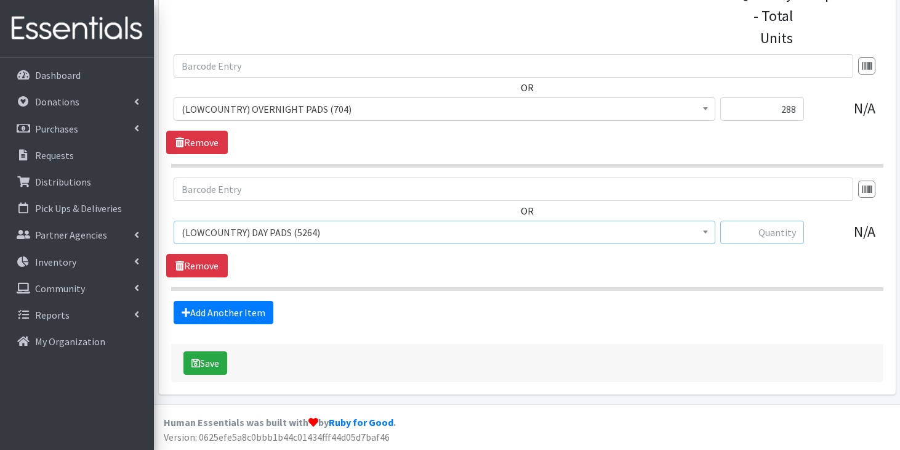
click at [766, 237] on input "text" at bounding box center [762, 231] width 84 height 23
type input "1536"
click at [222, 368] on button "Save" at bounding box center [206, 362] width 44 height 23
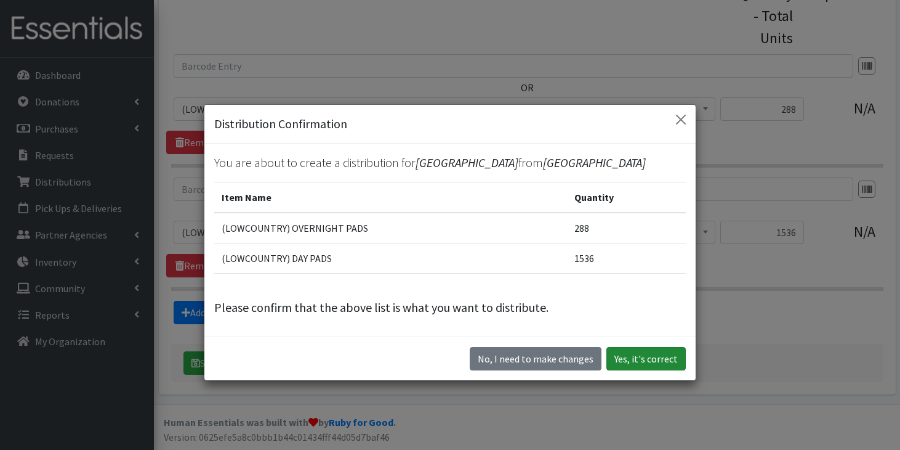
click at [620, 365] on button "Yes, it's correct" at bounding box center [646, 358] width 79 height 23
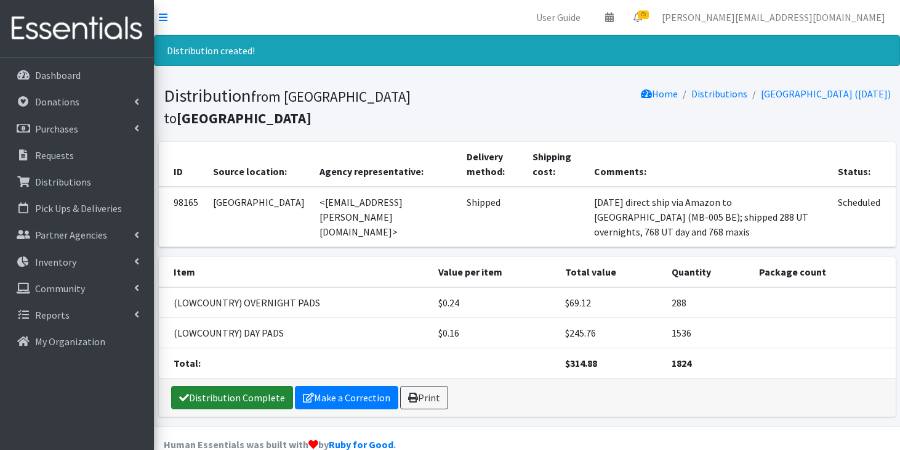
click at [241, 385] on link "Distribution Complete" at bounding box center [232, 396] width 122 height 23
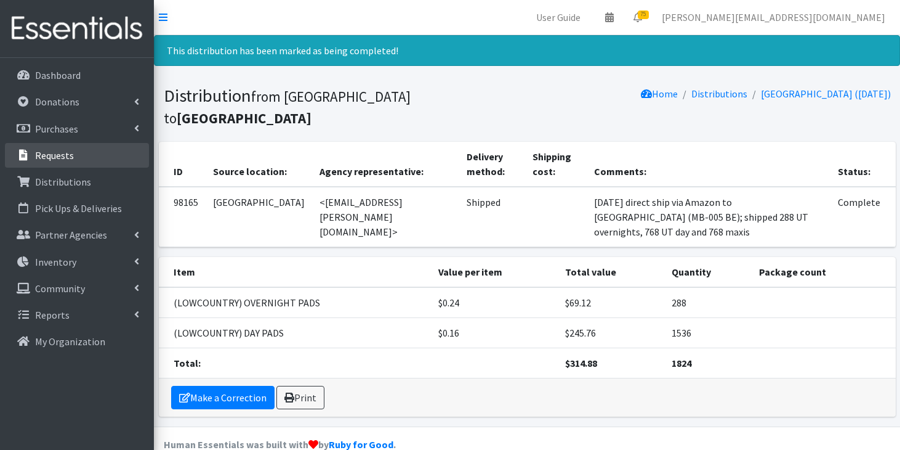
click at [67, 151] on p "Requests" at bounding box center [54, 155] width 39 height 12
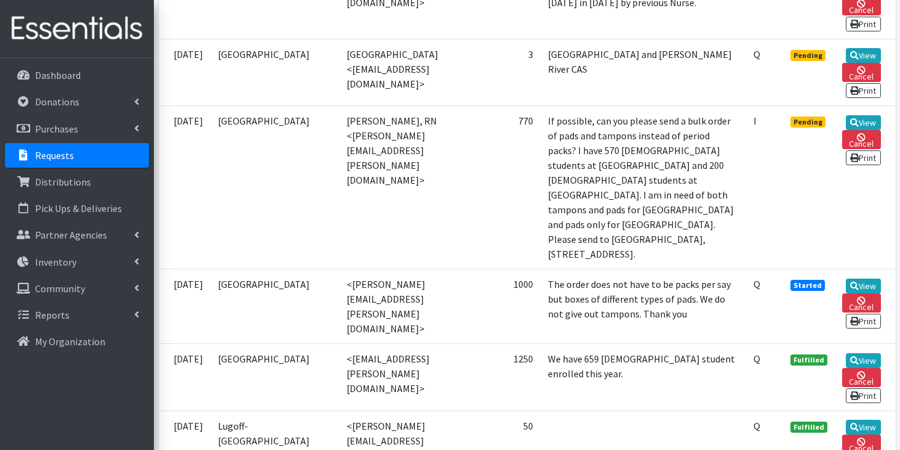
scroll to position [1804, 0]
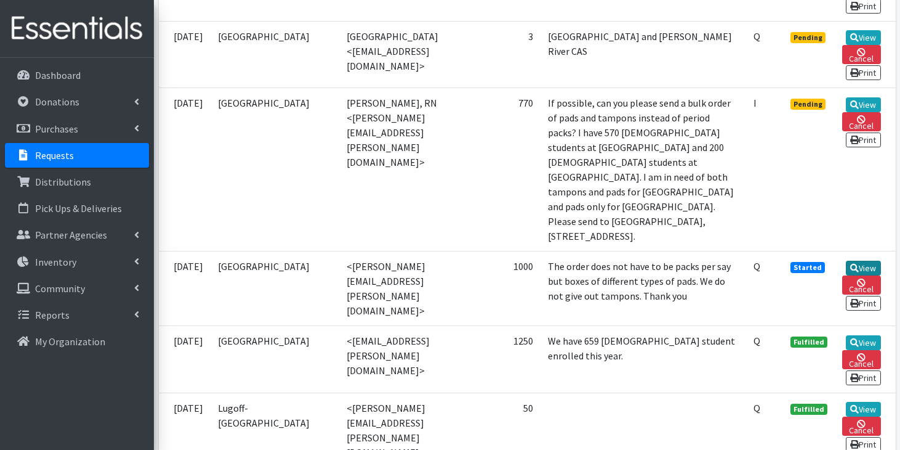
click at [868, 260] on link "View" at bounding box center [863, 267] width 35 height 15
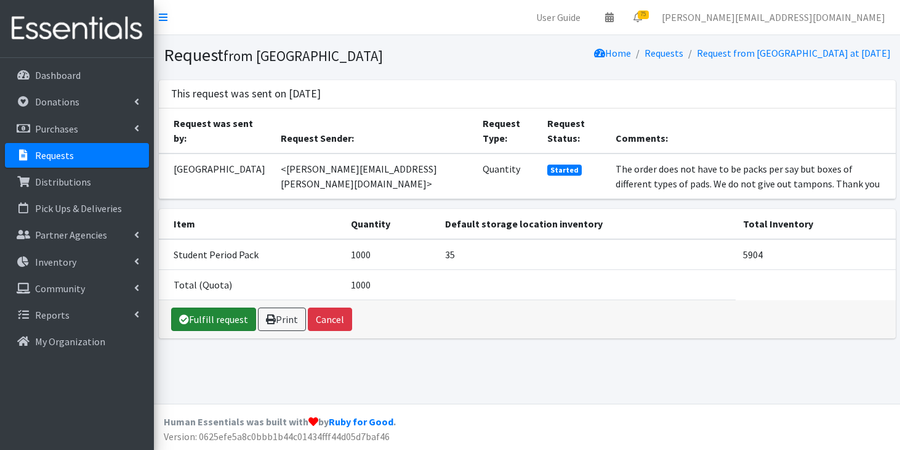
click at [198, 320] on link "Fulfill request" at bounding box center [213, 318] width 85 height 23
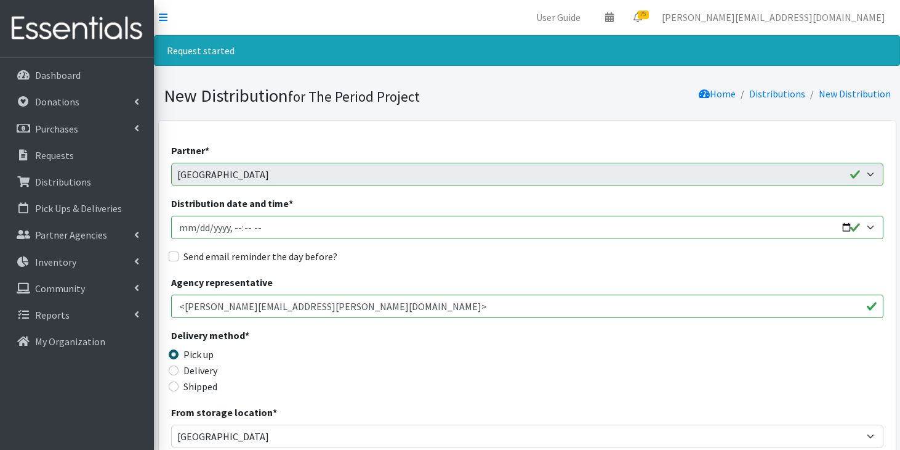
click at [206, 226] on input "Distribution date and time *" at bounding box center [527, 227] width 712 height 23
click at [200, 228] on input "Distribution date and time *" at bounding box center [527, 227] width 712 height 23
click at [260, 227] on input "Distribution date and time *" at bounding box center [527, 227] width 712 height 23
type input "2025-10-13T11:59"
click at [174, 391] on div "Shipped" at bounding box center [260, 386] width 178 height 15
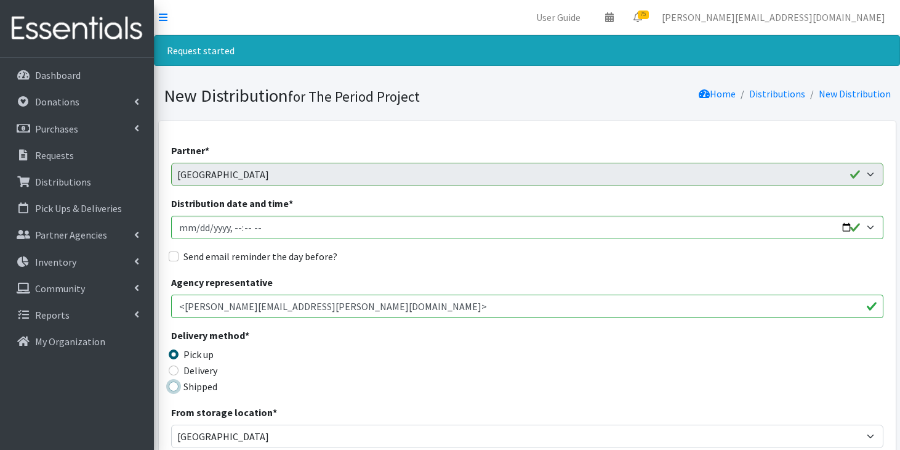
click at [176, 383] on input "Shipped" at bounding box center [174, 386] width 10 height 10
radio input "true"
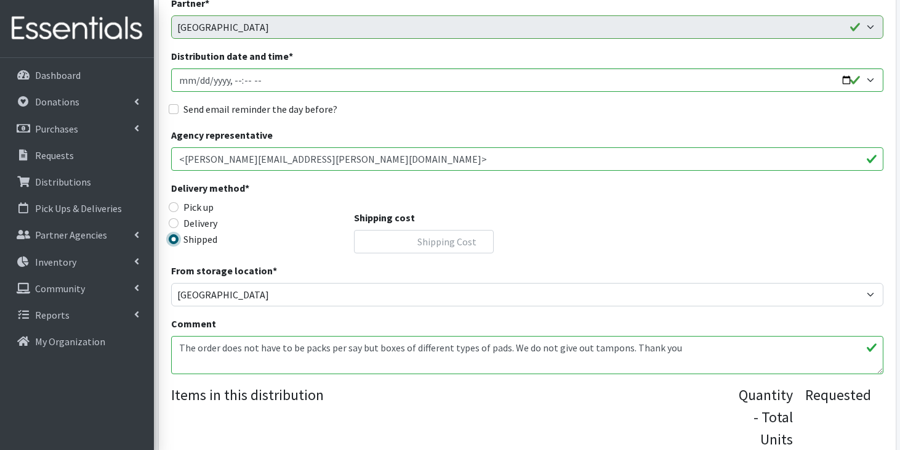
scroll to position [206, 0]
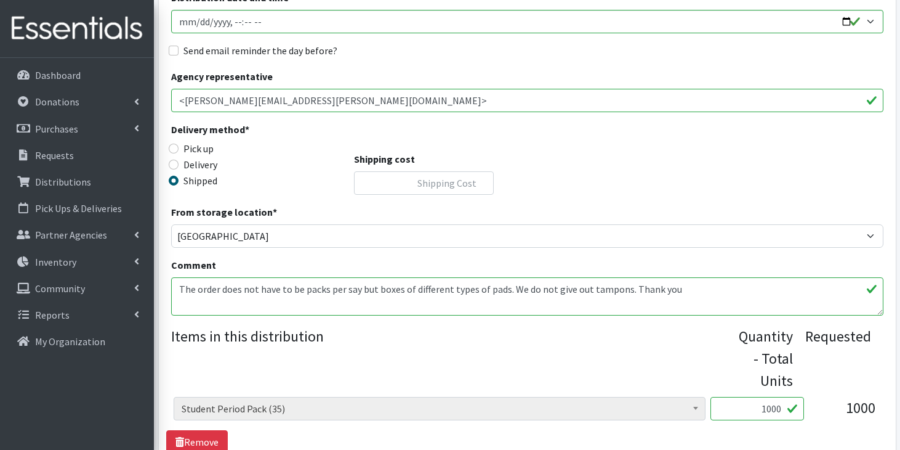
drag, startPoint x: 677, startPoint y: 291, endPoint x: 163, endPoint y: 283, distance: 514.3
click at [163, 283] on div "Partner * AAST Abbeville County Library System Abbeville High School Abbeville …" at bounding box center [527, 242] width 737 height 655
type textarea "10/13/25 Amazon direct ship to May River HS (MB-005 BE); shipped 288 UT overnig…"
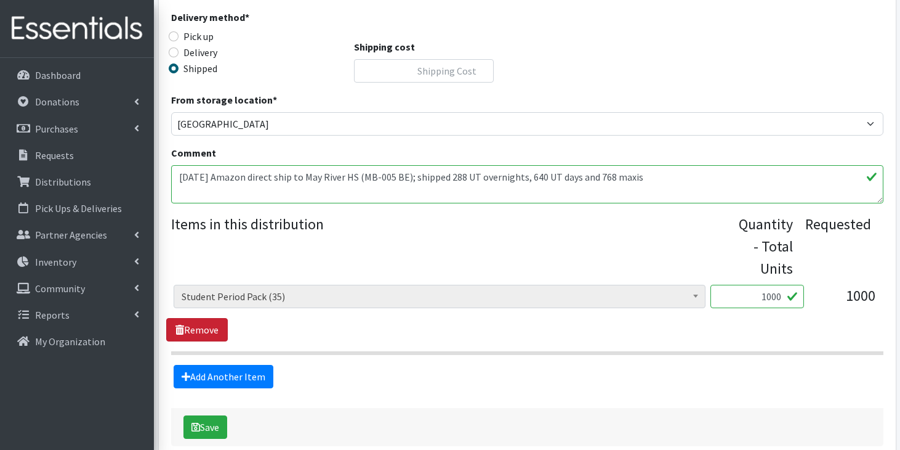
click at [202, 324] on link "Remove" at bounding box center [197, 329] width 62 height 23
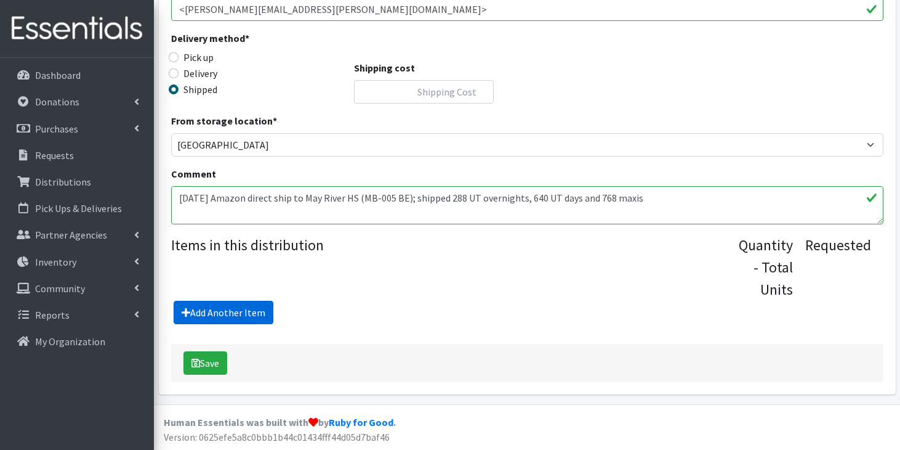
click at [224, 308] on link "Add Another Item" at bounding box center [224, 312] width 100 height 23
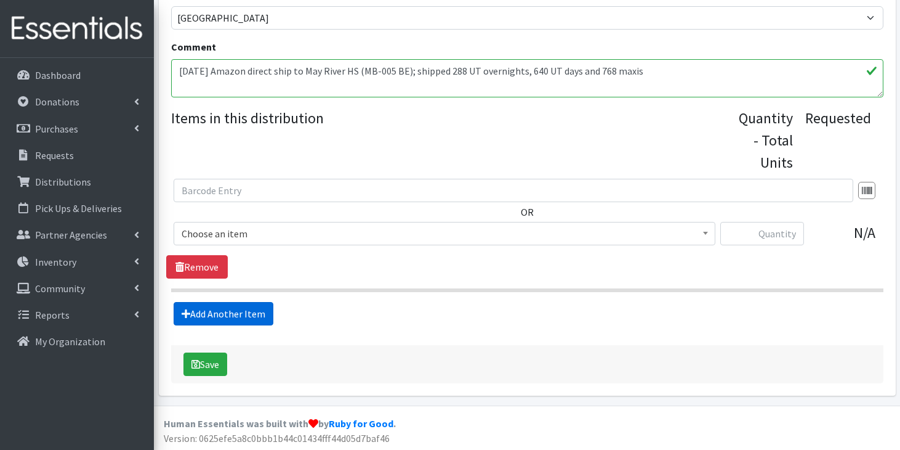
scroll to position [425, 0]
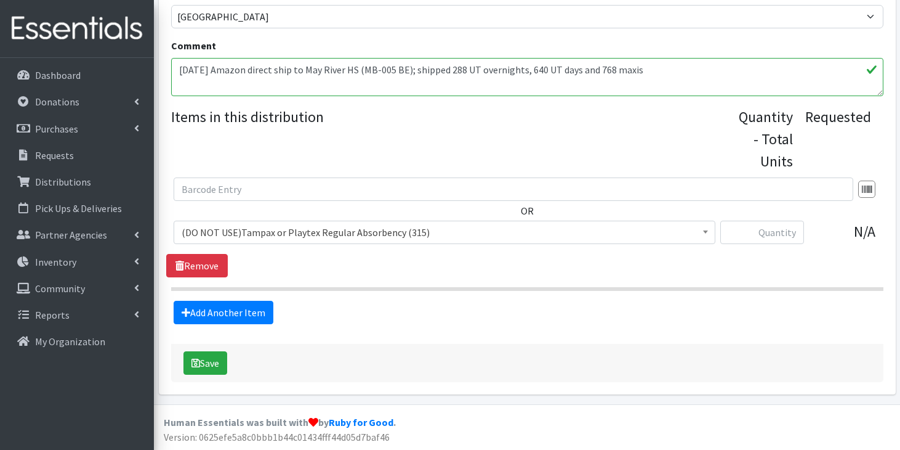
click at [330, 233] on span "(DO NOT USE)Tampax or Playtex Regular Absorbency (315)" at bounding box center [445, 232] width 526 height 17
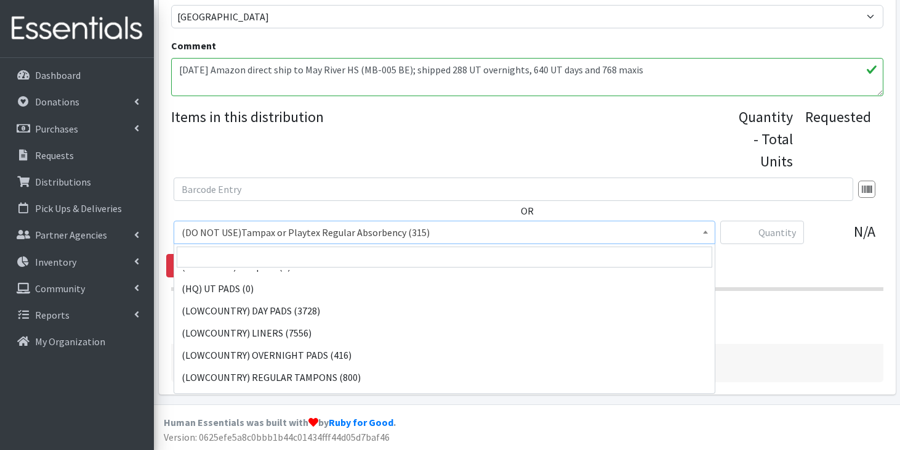
scroll to position [124, 0]
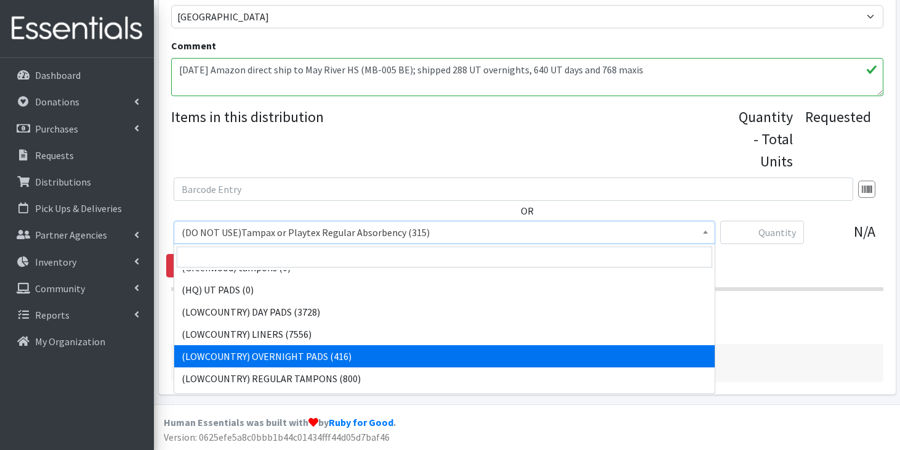
select select "13234"
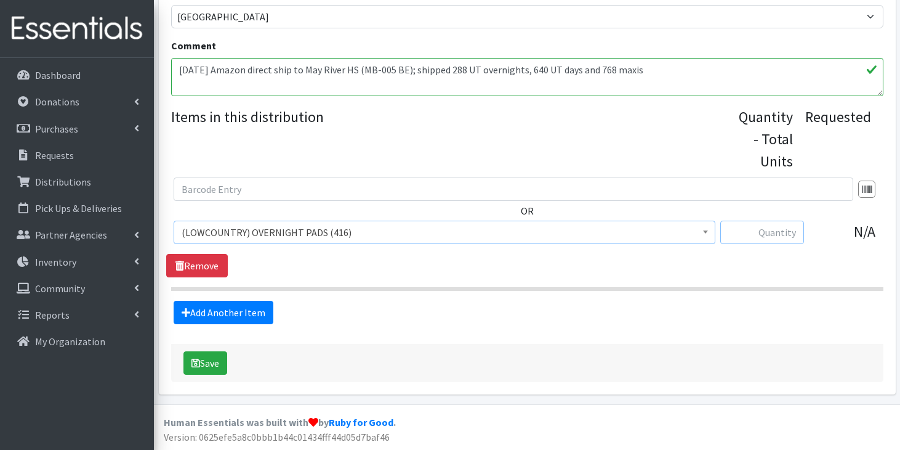
click at [788, 232] on input "text" at bounding box center [762, 231] width 84 height 23
type input "288"
click at [217, 317] on link "Add Another Item" at bounding box center [224, 312] width 100 height 23
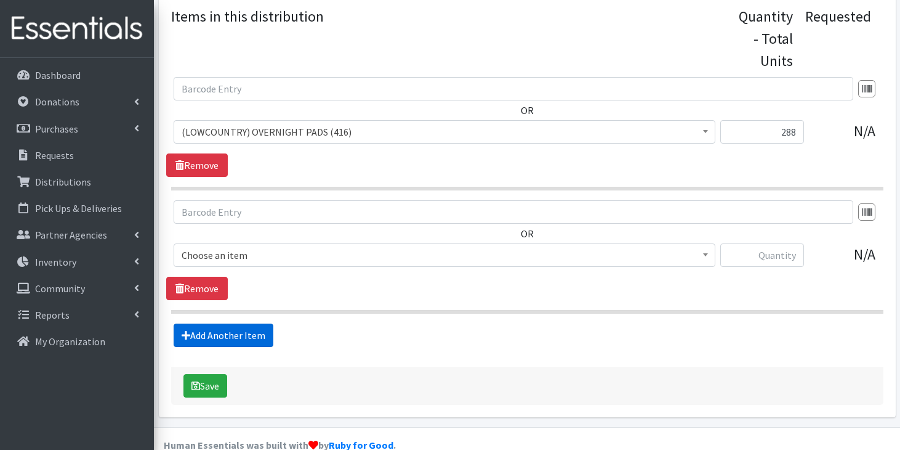
scroll to position [548, 0]
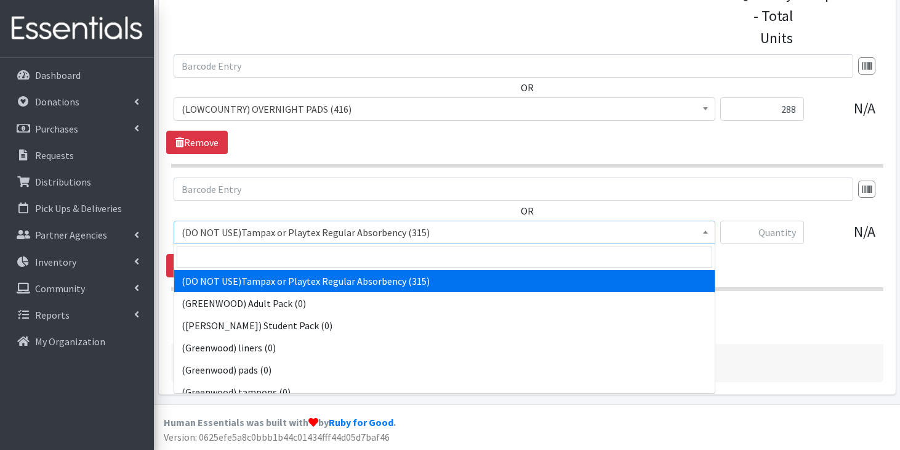
click at [299, 233] on span "(DO NOT USE)Tampax or Playtex Regular Absorbency (315)" at bounding box center [445, 232] width 526 height 17
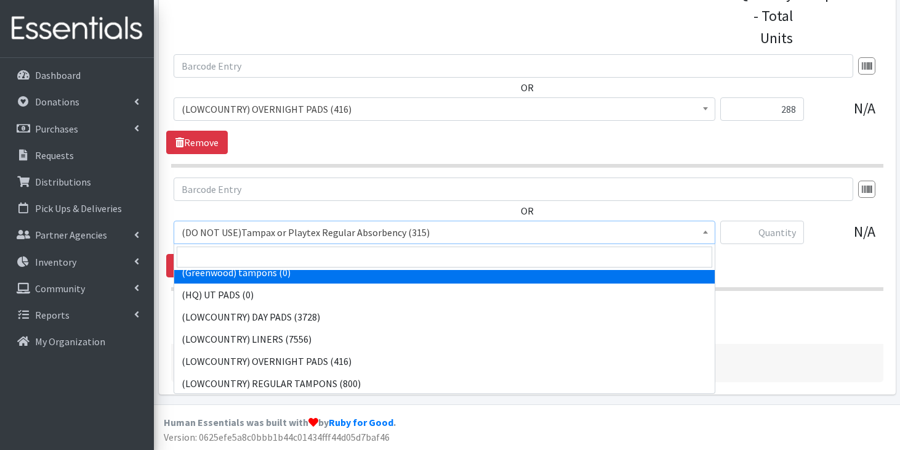
scroll to position [121, 0]
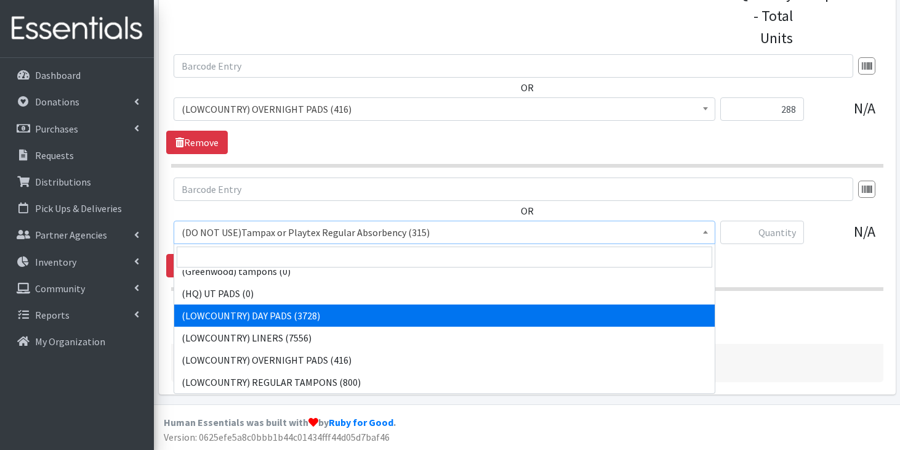
select select "13235"
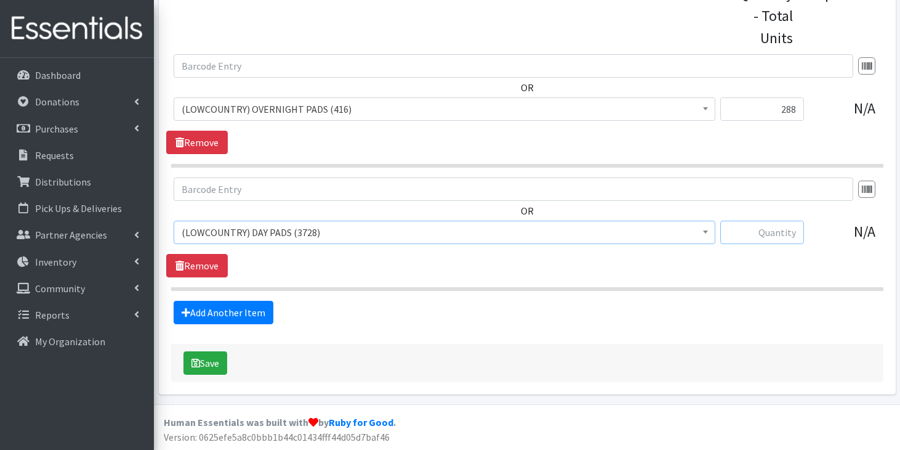
click at [770, 228] on input "text" at bounding box center [762, 231] width 84 height 23
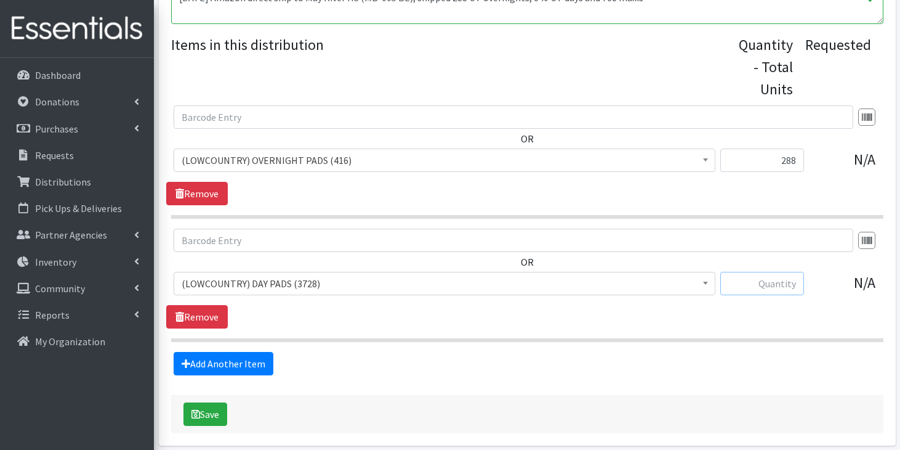
scroll to position [494, 0]
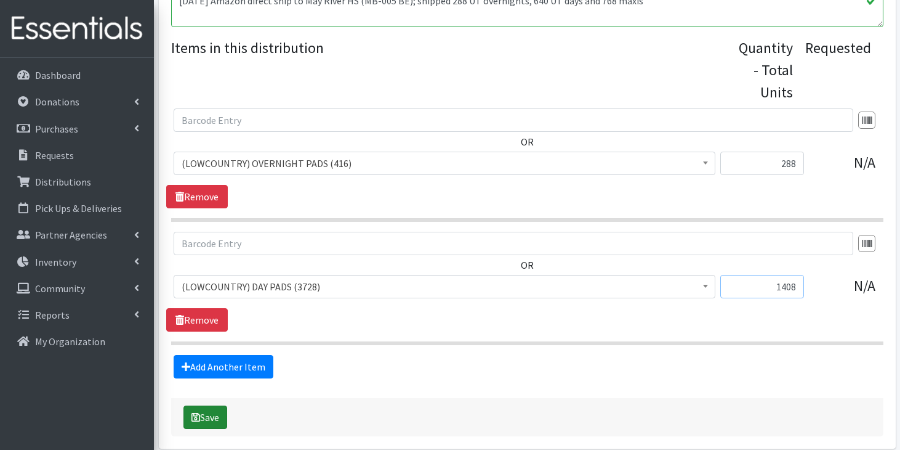
type input "1408"
click at [208, 416] on button "Save" at bounding box center [206, 416] width 44 height 23
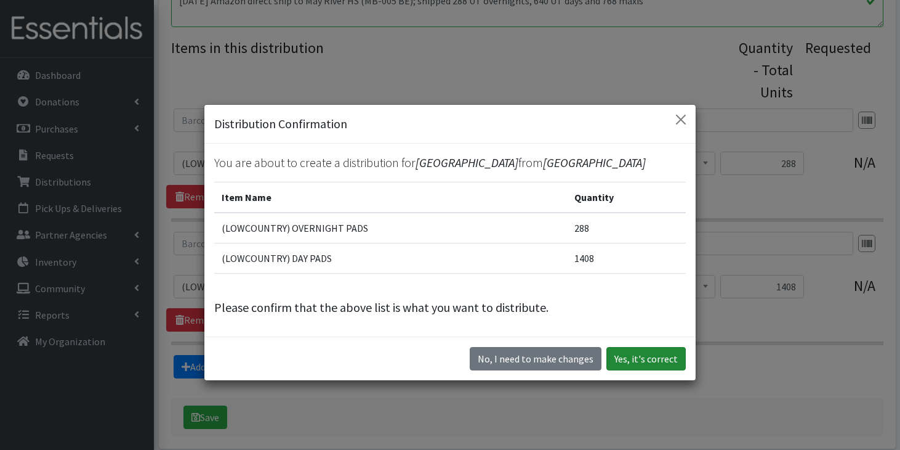
click at [631, 354] on button "Yes, it's correct" at bounding box center [646, 358] width 79 height 23
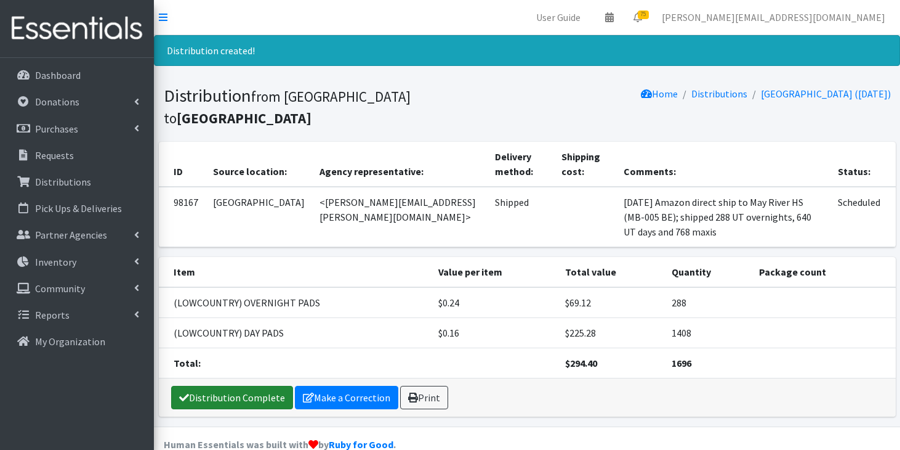
click at [219, 385] on link "Distribution Complete" at bounding box center [232, 396] width 122 height 23
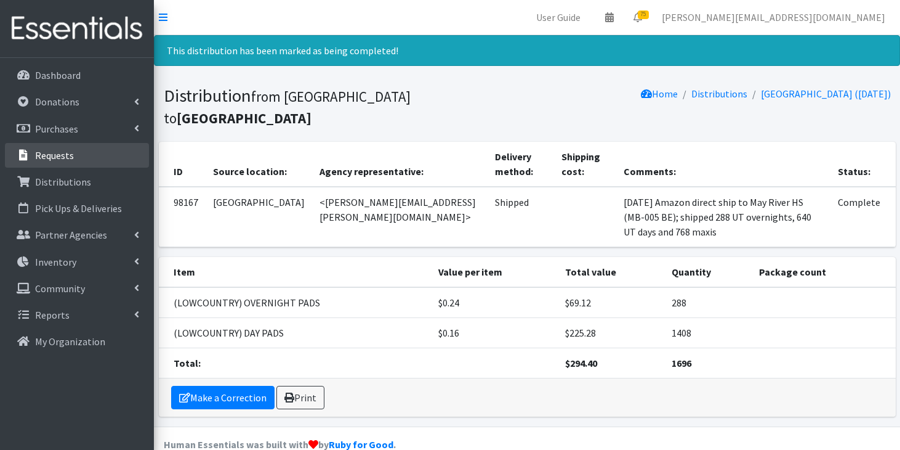
click at [46, 159] on p "Requests" at bounding box center [54, 155] width 39 height 12
